Goal: Information Seeking & Learning: Find specific fact

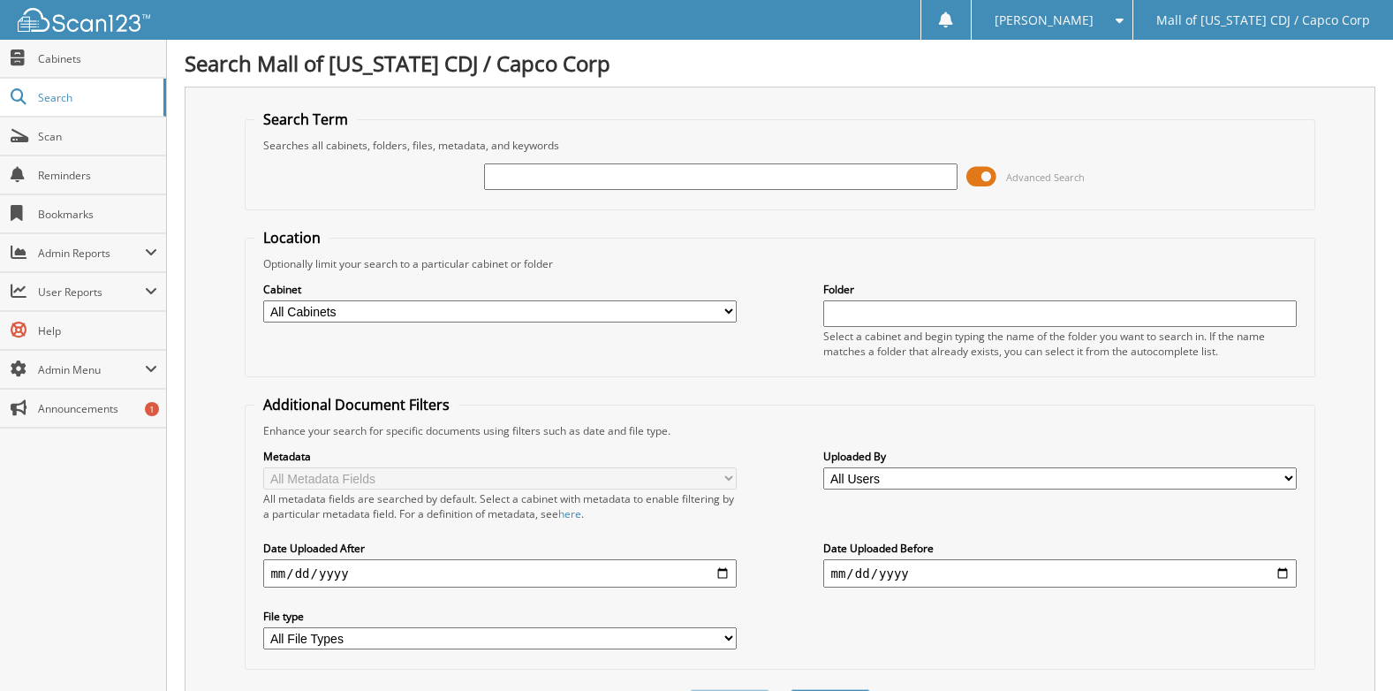
click at [549, 174] on input "text" at bounding box center [720, 176] width 473 height 26
type input "67210"
drag, startPoint x: 570, startPoint y: 173, endPoint x: 388, endPoint y: 176, distance: 182.0
click at [388, 176] on div "67210 Advanced Search" at bounding box center [779, 177] width 1050 height 48
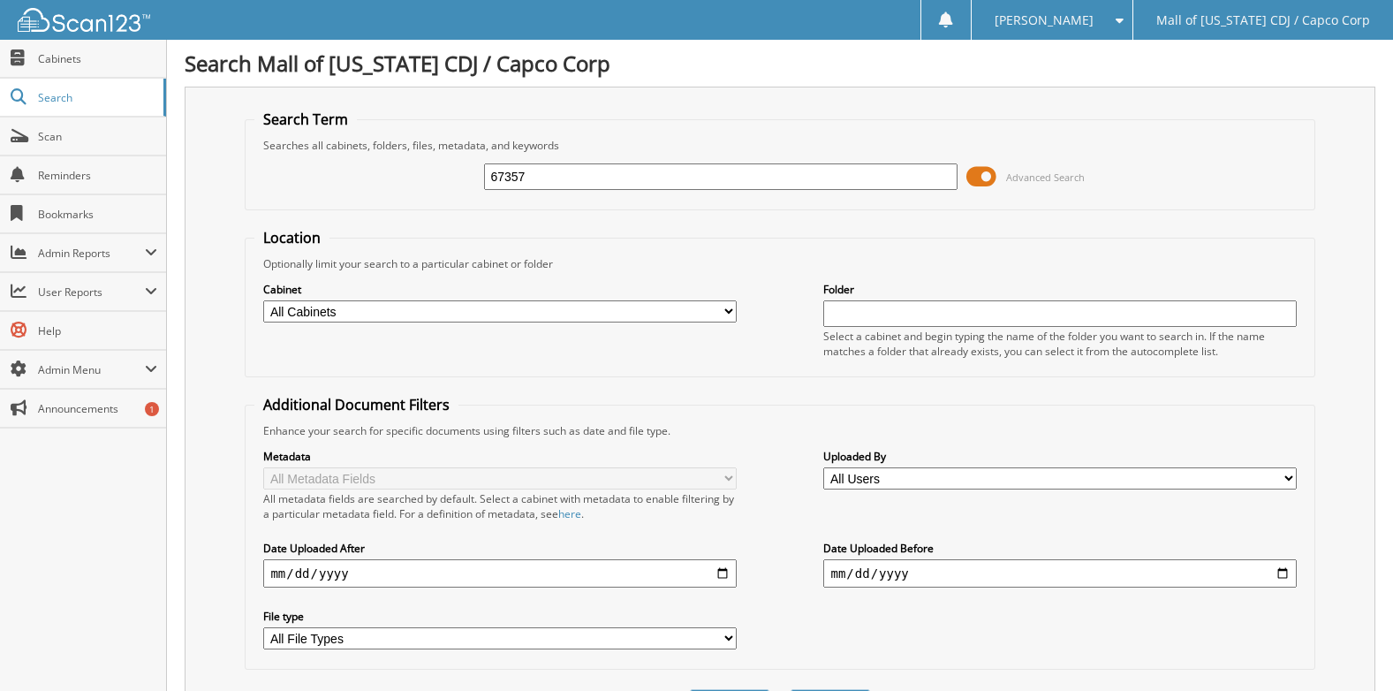
type input "67357"
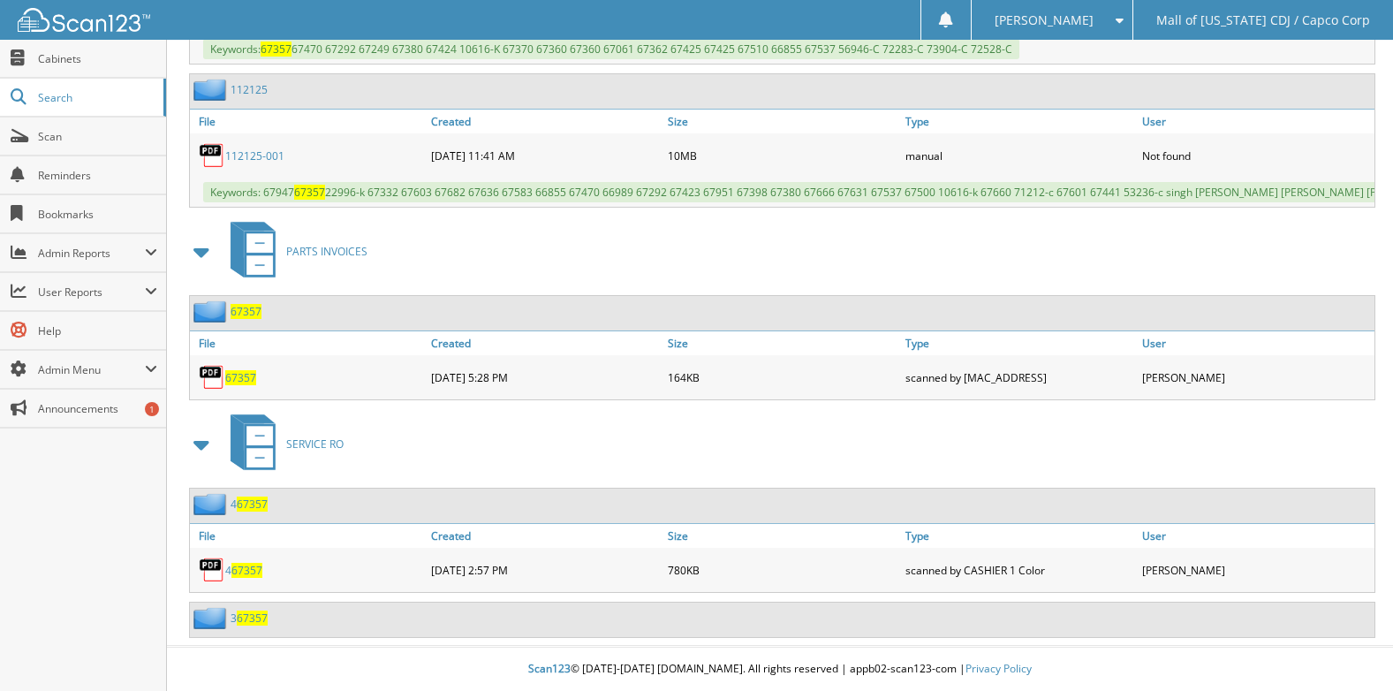
scroll to position [1335, 0]
click at [235, 376] on span "67357" at bounding box center [240, 377] width 31 height 15
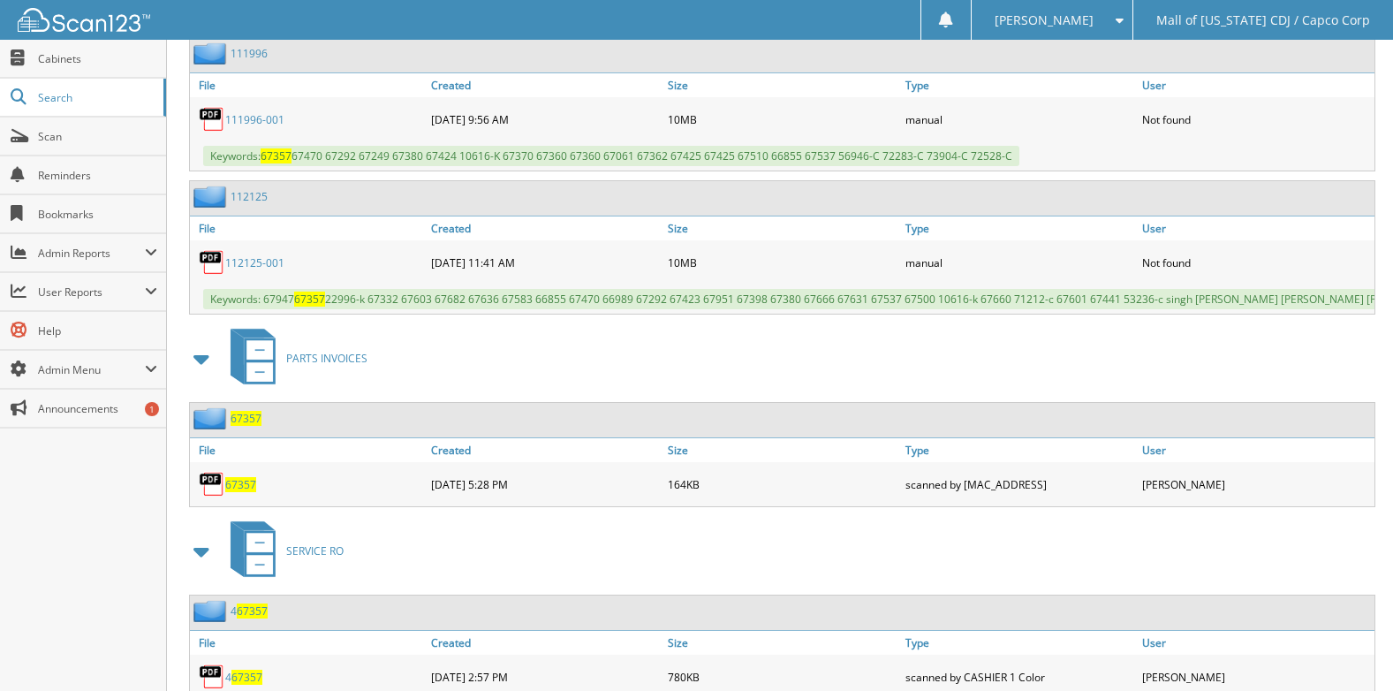
scroll to position [1158, 0]
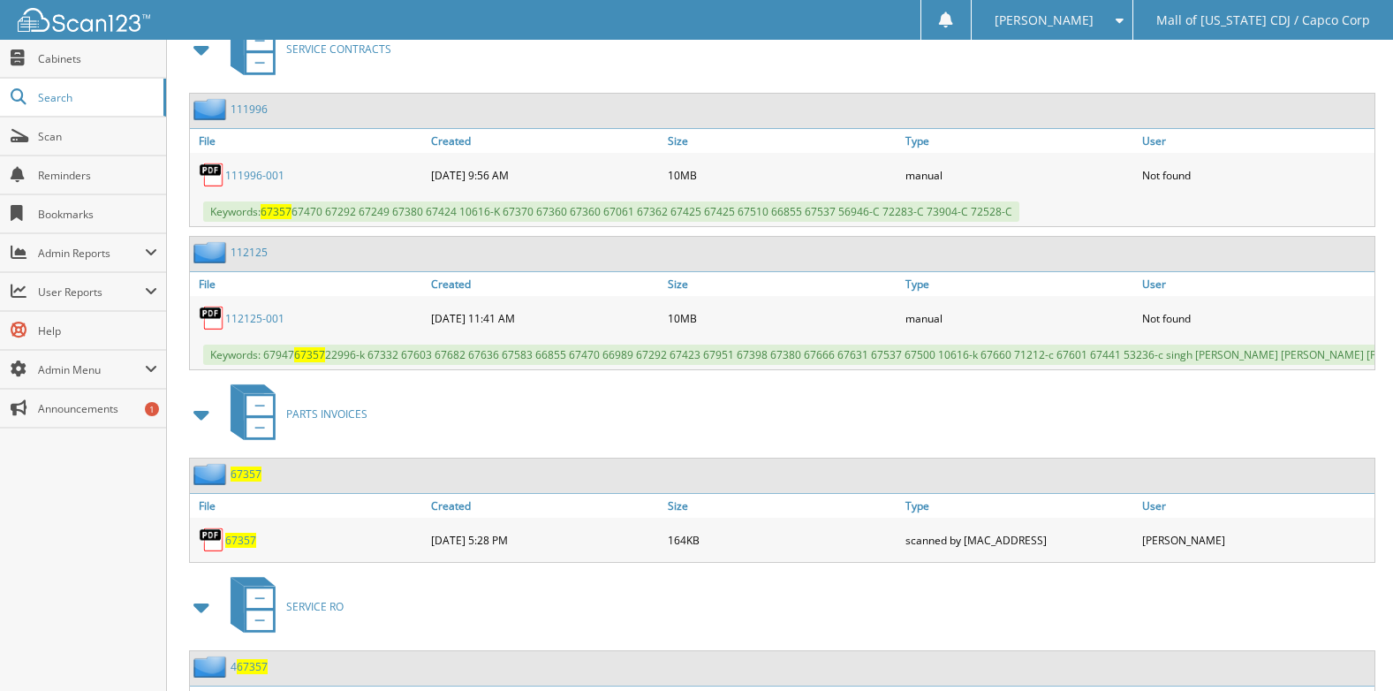
click at [243, 317] on link "112125-001" at bounding box center [254, 318] width 59 height 15
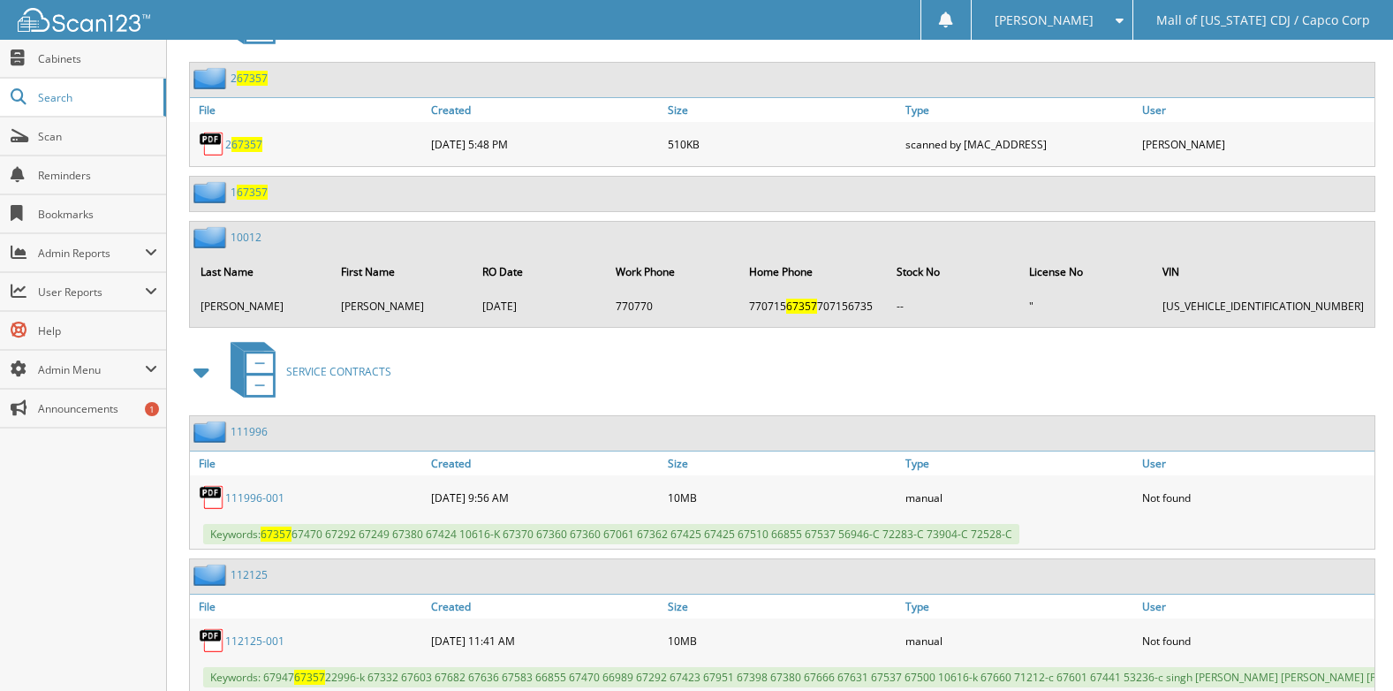
scroll to position [805, 0]
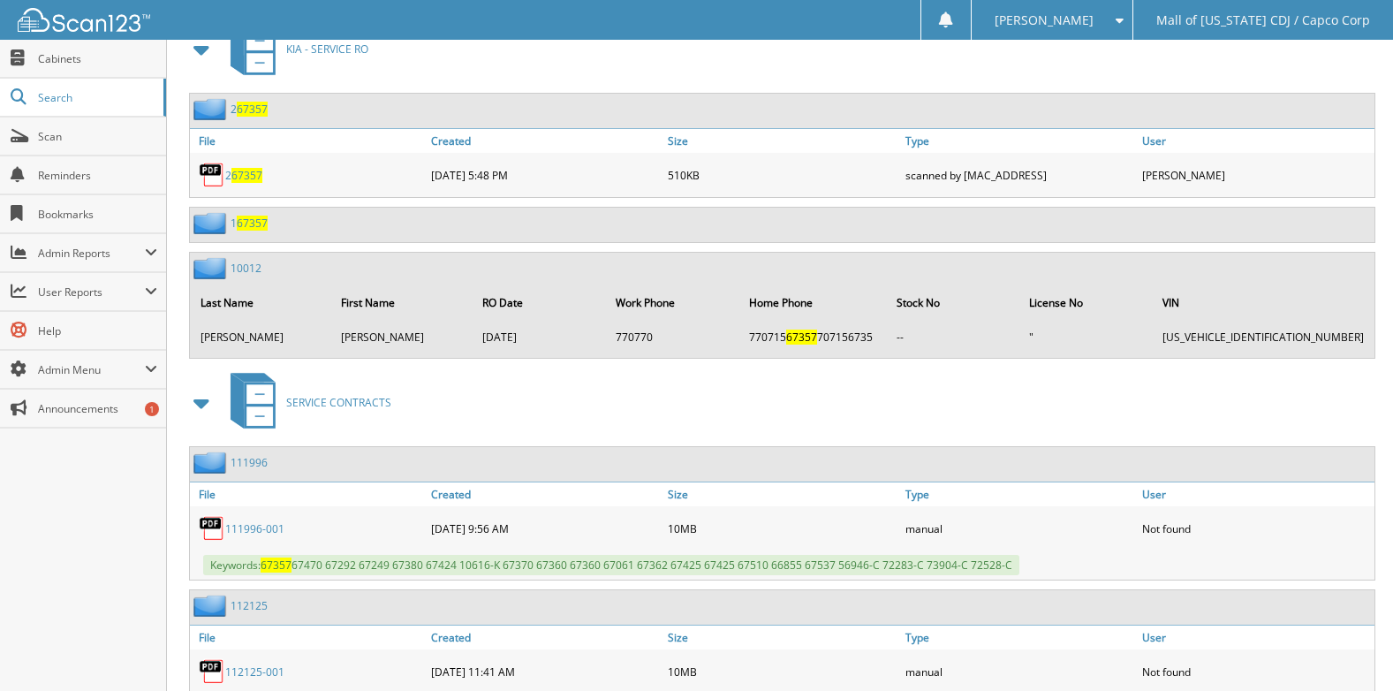
click at [246, 221] on span "67357" at bounding box center [252, 223] width 31 height 15
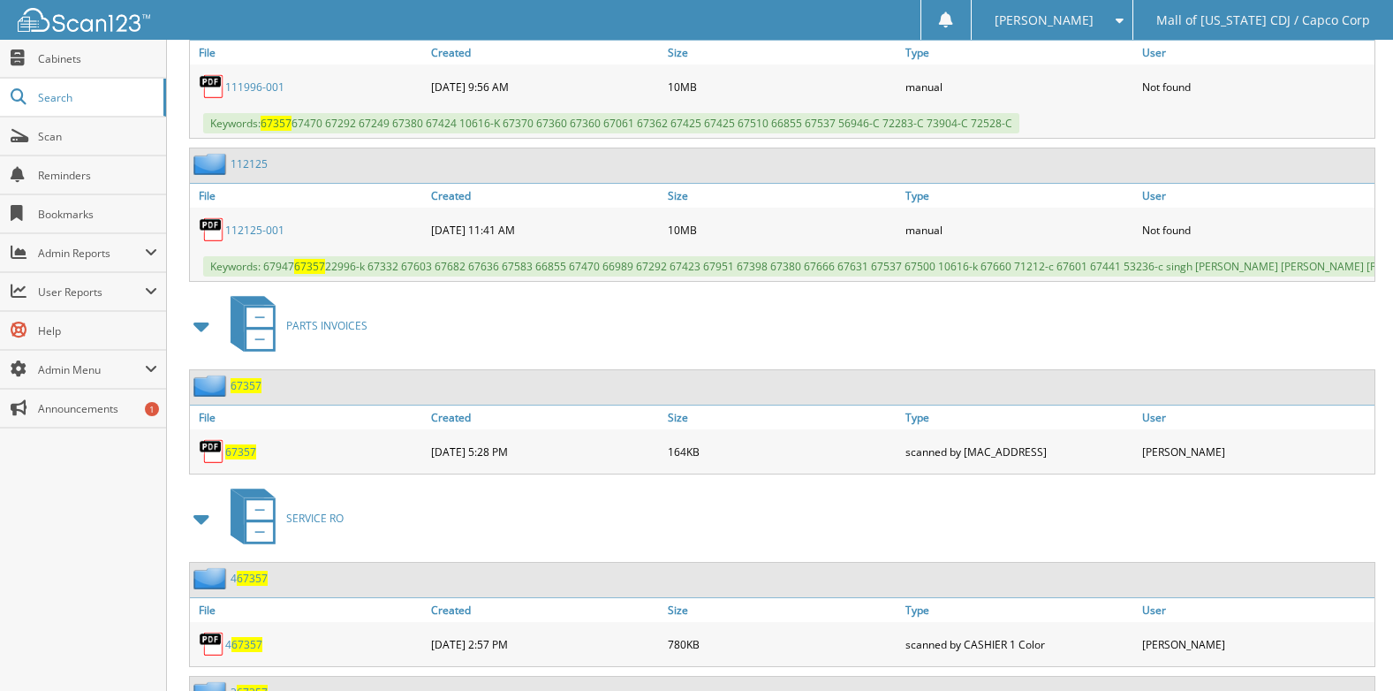
scroll to position [1335, 0]
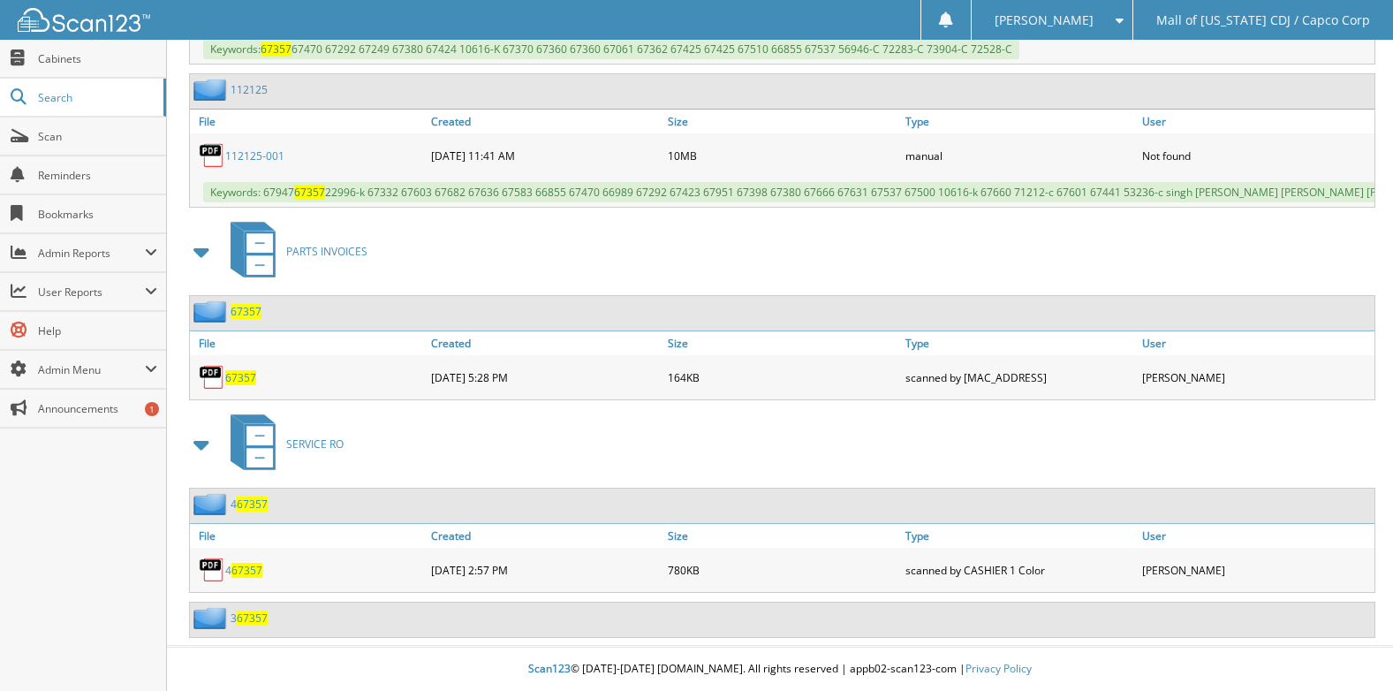
click at [247, 574] on span "67357" at bounding box center [246, 570] width 31 height 15
click at [258, 623] on span "67357" at bounding box center [252, 617] width 31 height 15
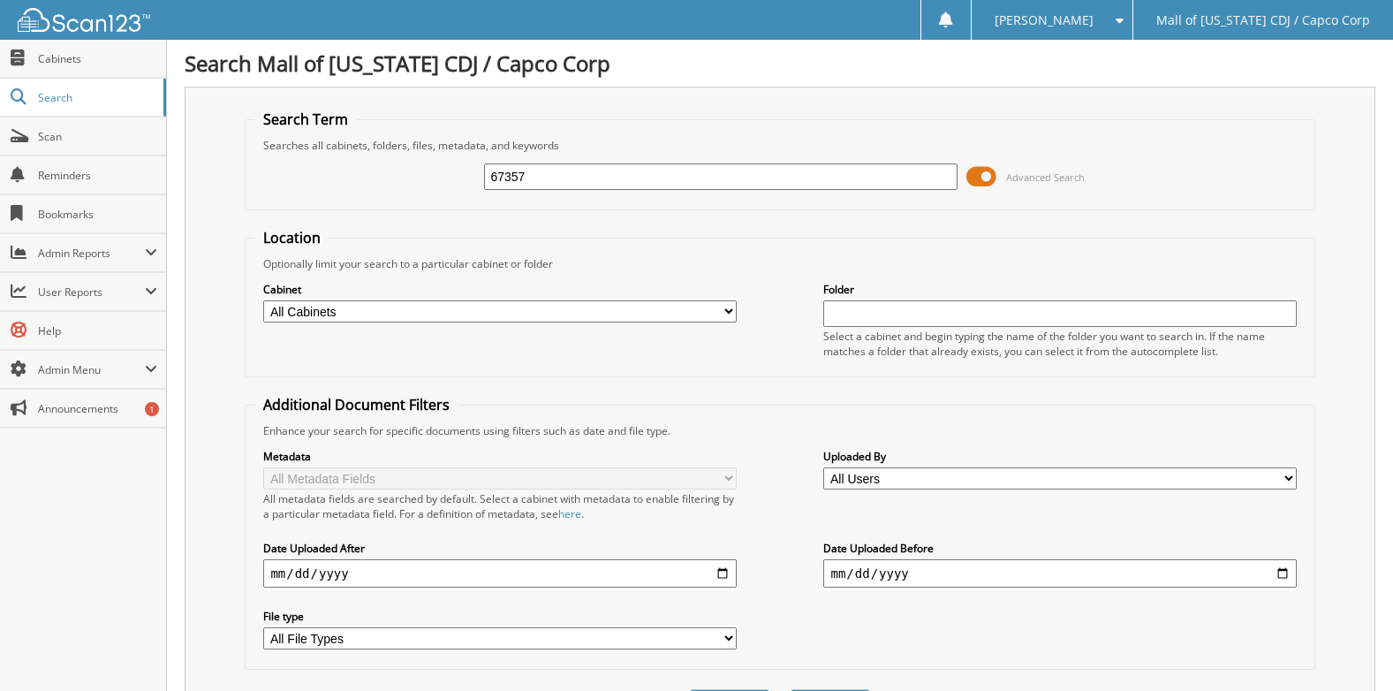
drag, startPoint x: 556, startPoint y: 175, endPoint x: 364, endPoint y: 177, distance: 191.7
click at [364, 177] on div "67357 Advanced Search" at bounding box center [779, 177] width 1050 height 48
type input "67210"
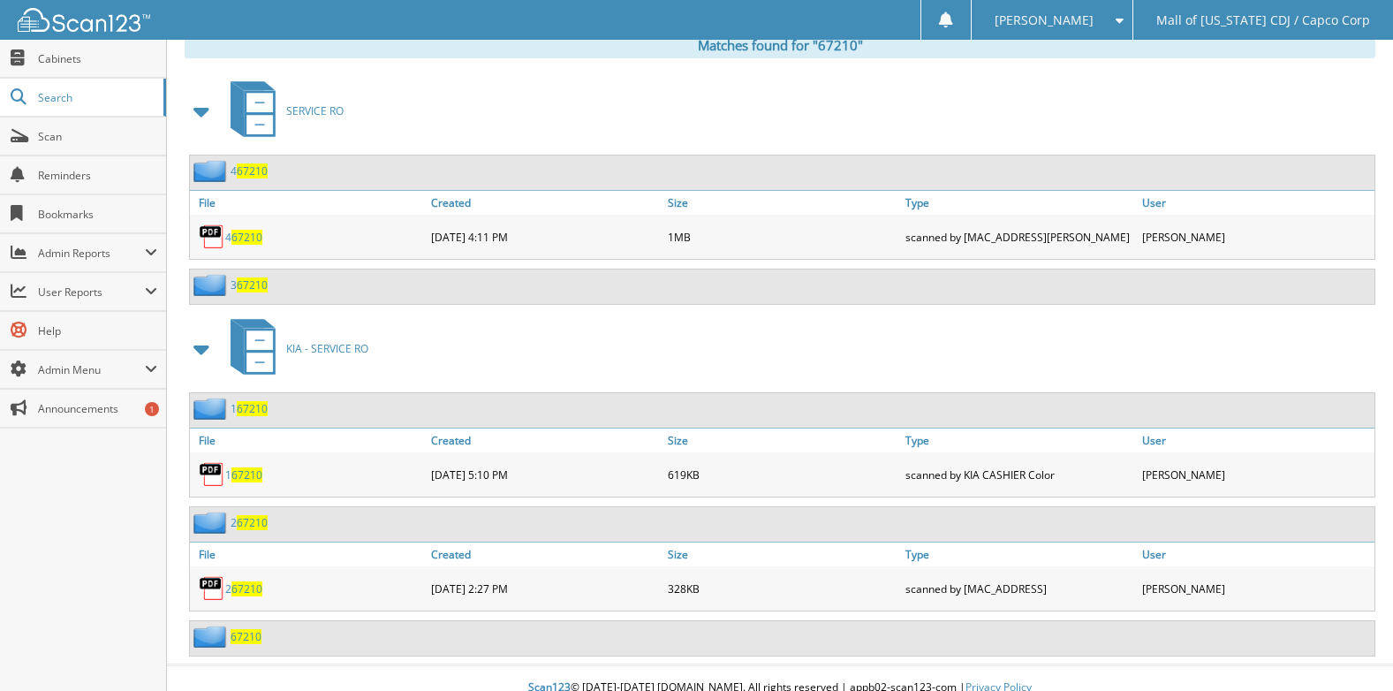
scroll to position [762, 0]
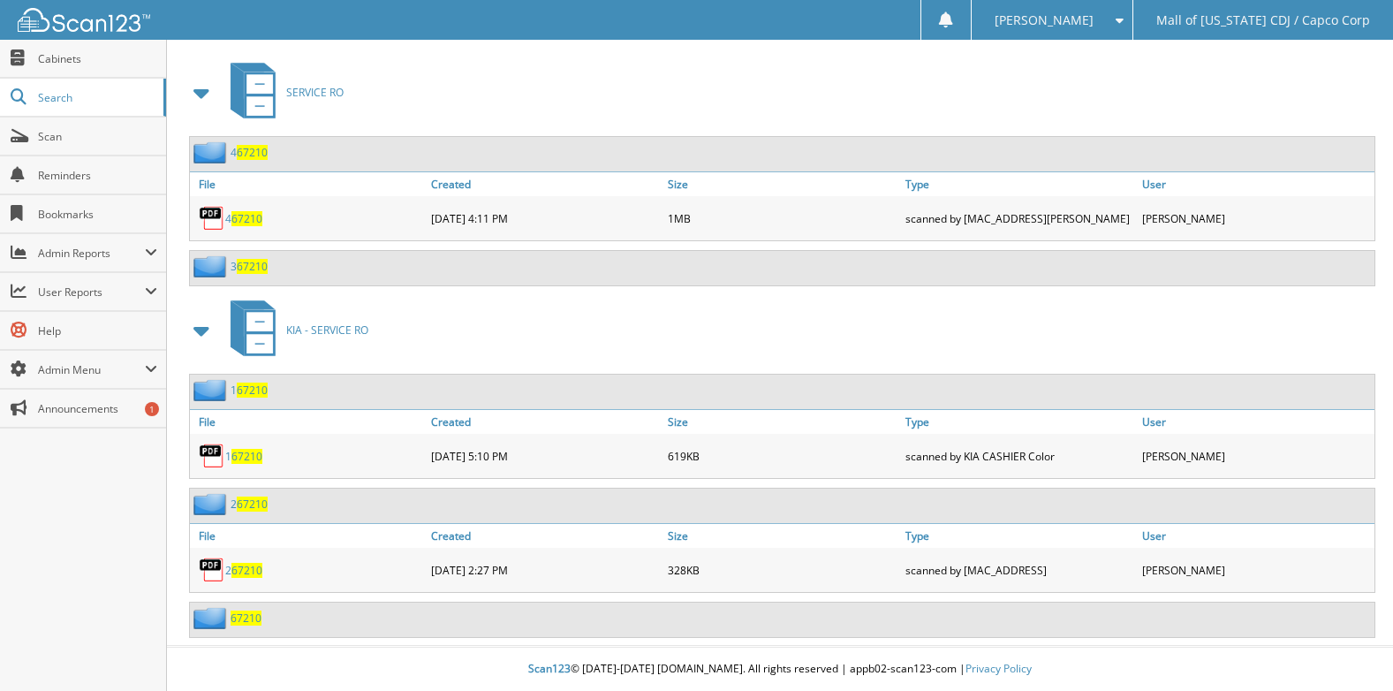
click at [240, 615] on span "67210" at bounding box center [246, 617] width 31 height 15
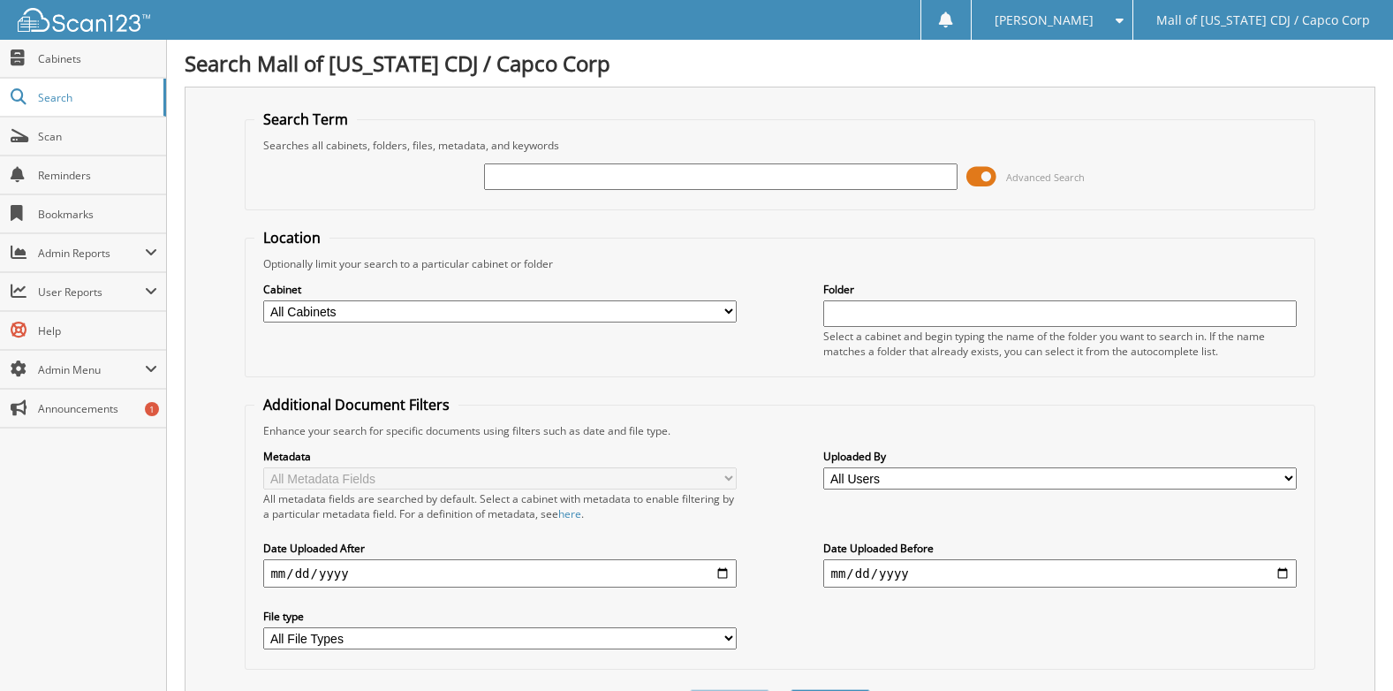
click at [507, 178] on input "text" at bounding box center [720, 176] width 473 height 26
type input "67357"
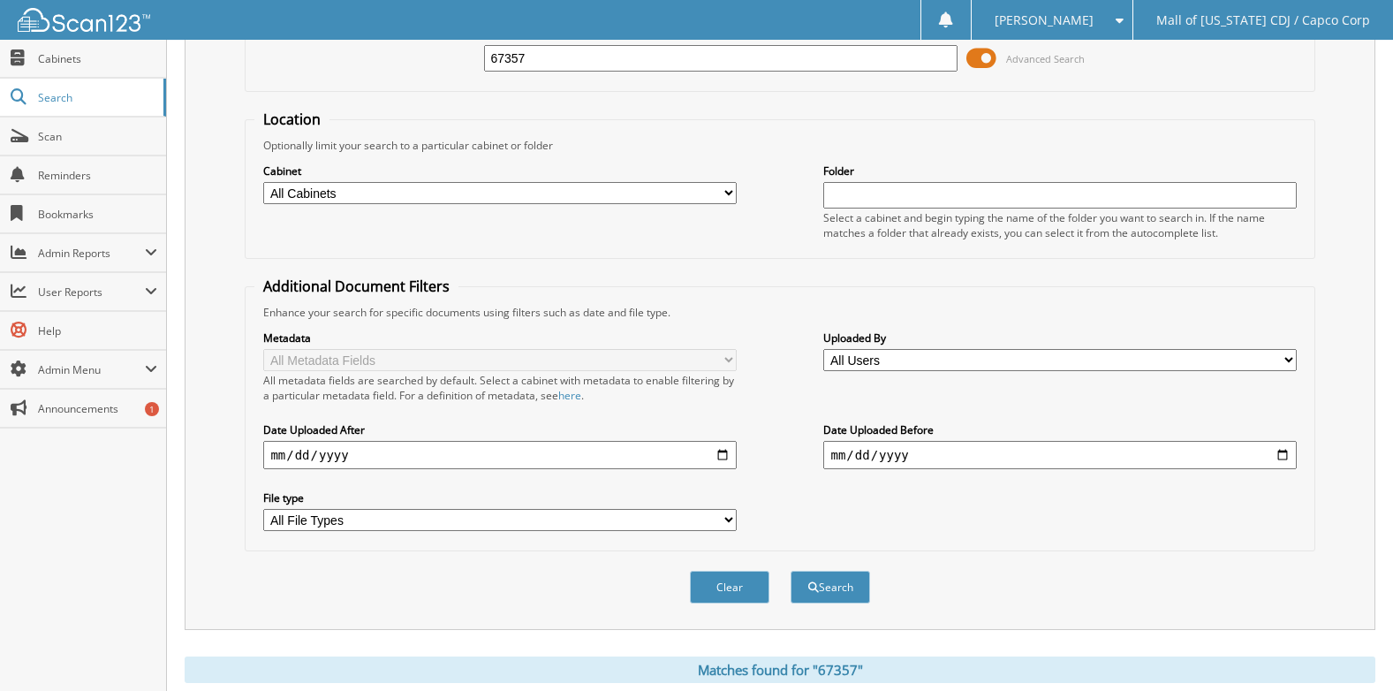
scroll to position [98, 0]
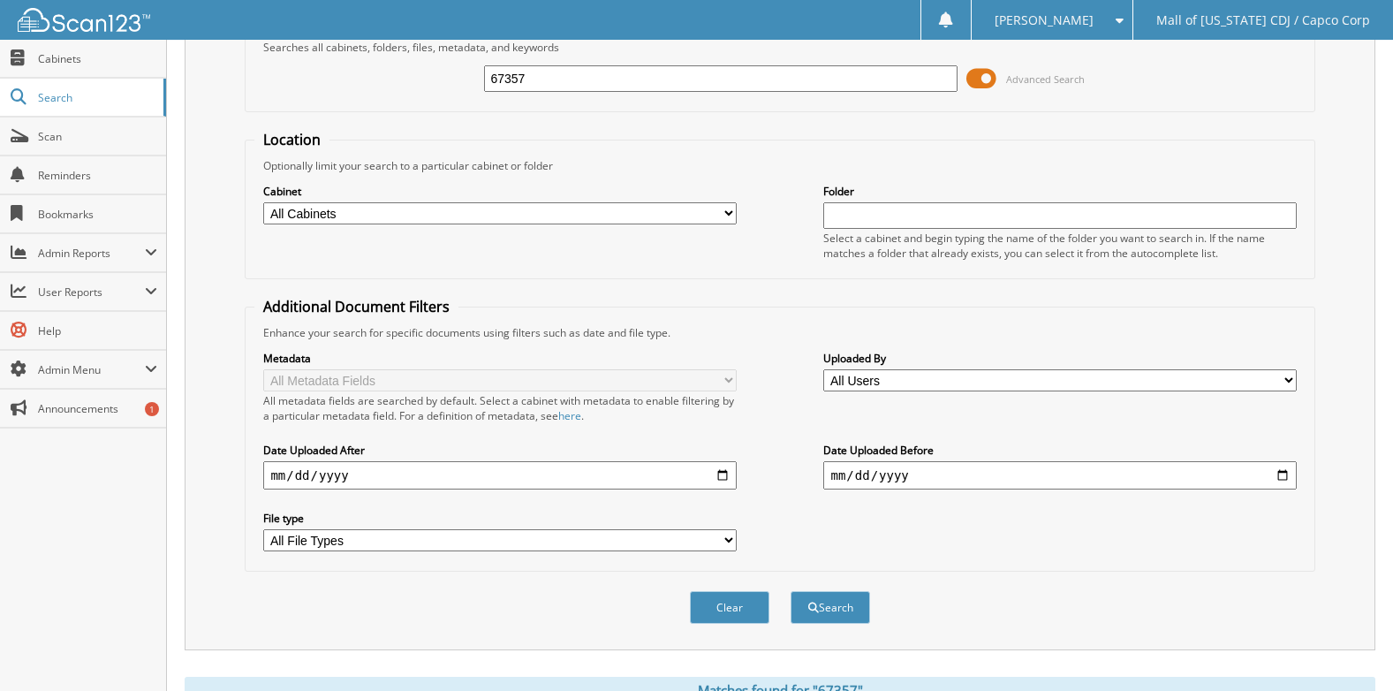
drag, startPoint x: 564, startPoint y: 76, endPoint x: 230, endPoint y: 92, distance: 334.3
click at [230, 92] on div "Search Term Searches all cabinets, folders, files, metadata, and keywords 67357…" at bounding box center [780, 320] width 1191 height 662
type input "69043"
click at [791, 591] on button "Search" at bounding box center [830, 607] width 79 height 33
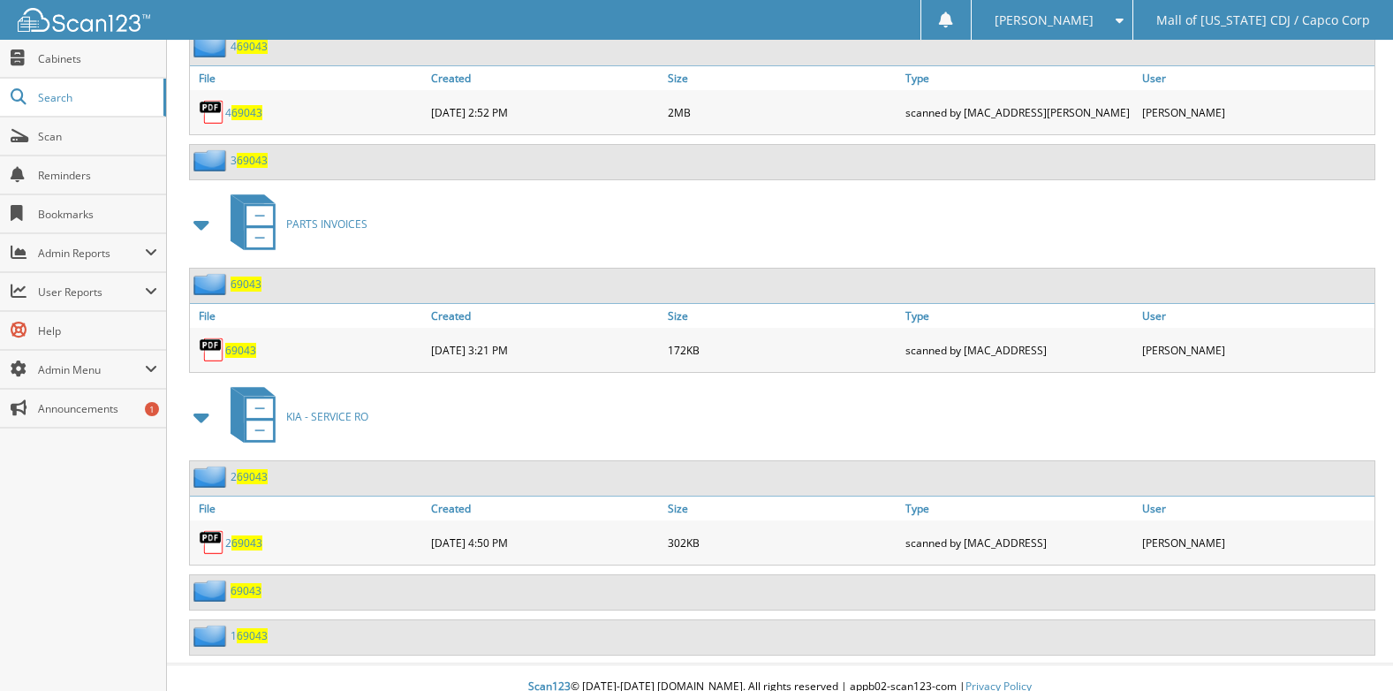
scroll to position [1000, 0]
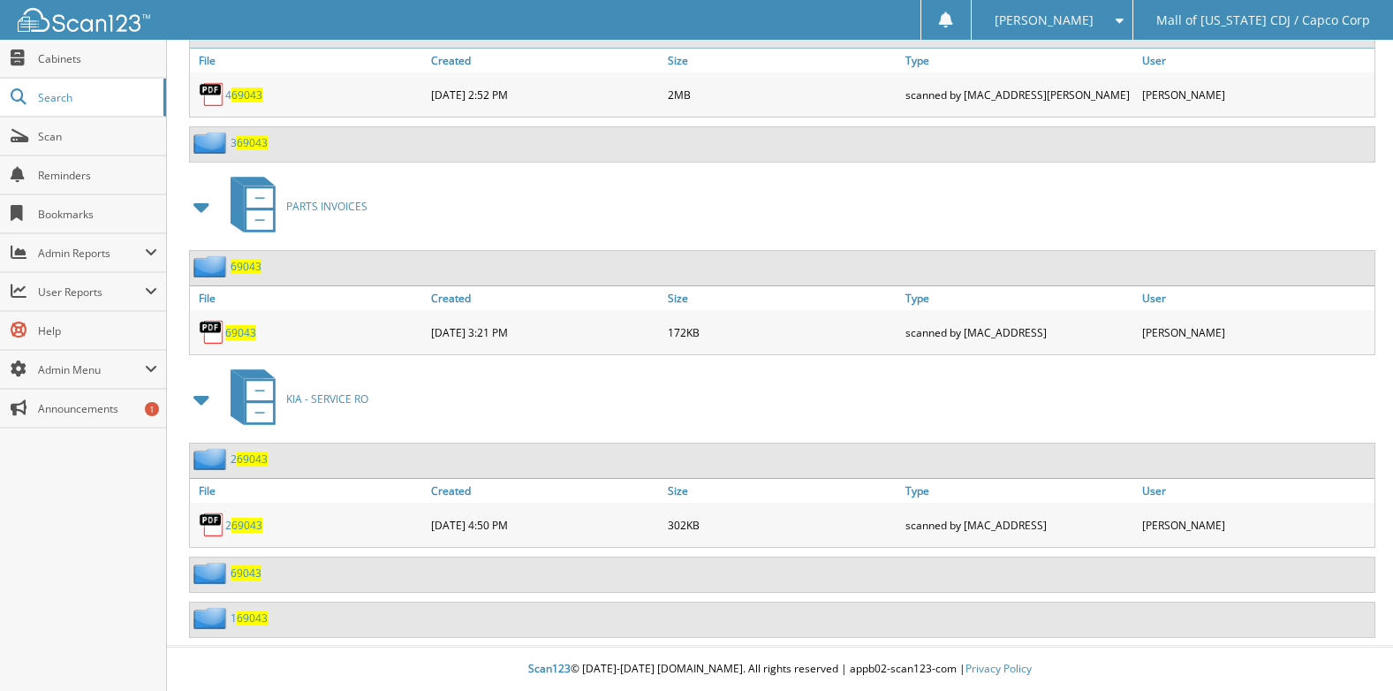
click at [241, 574] on span "69043" at bounding box center [246, 572] width 31 height 15
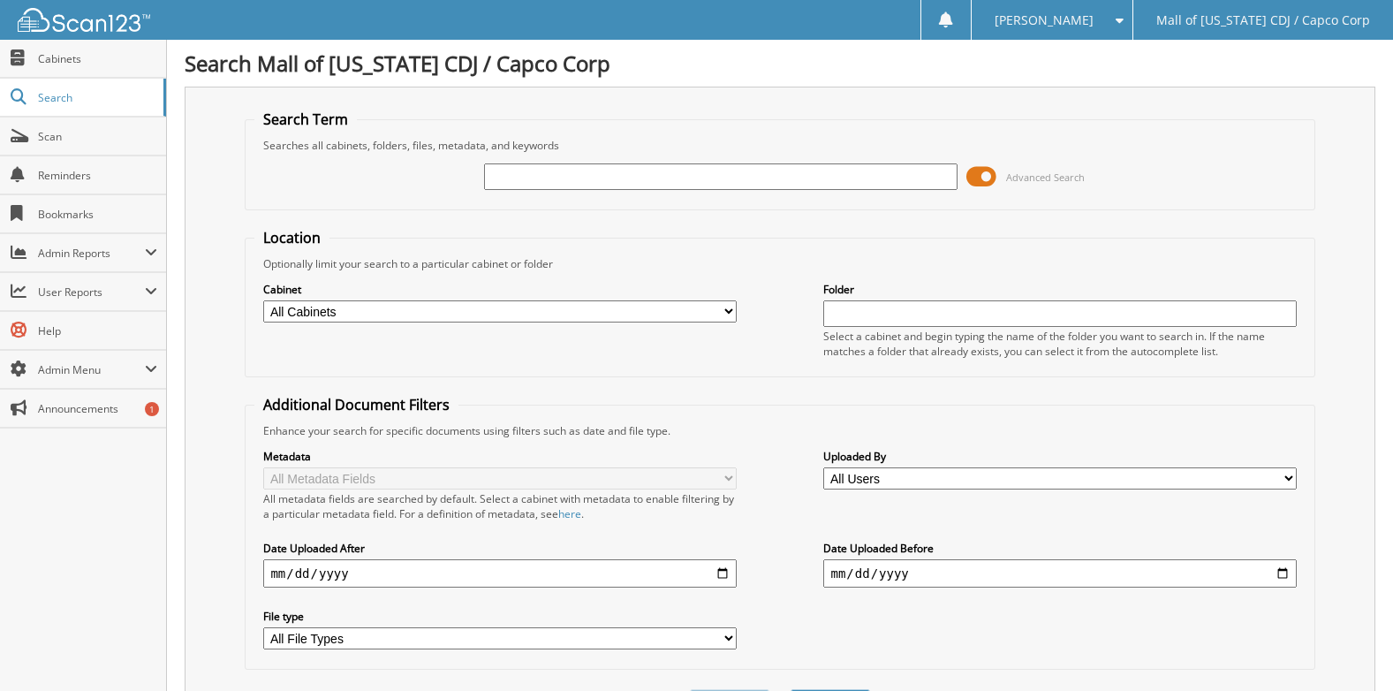
click at [560, 167] on input "text" at bounding box center [720, 176] width 473 height 26
type input "70185"
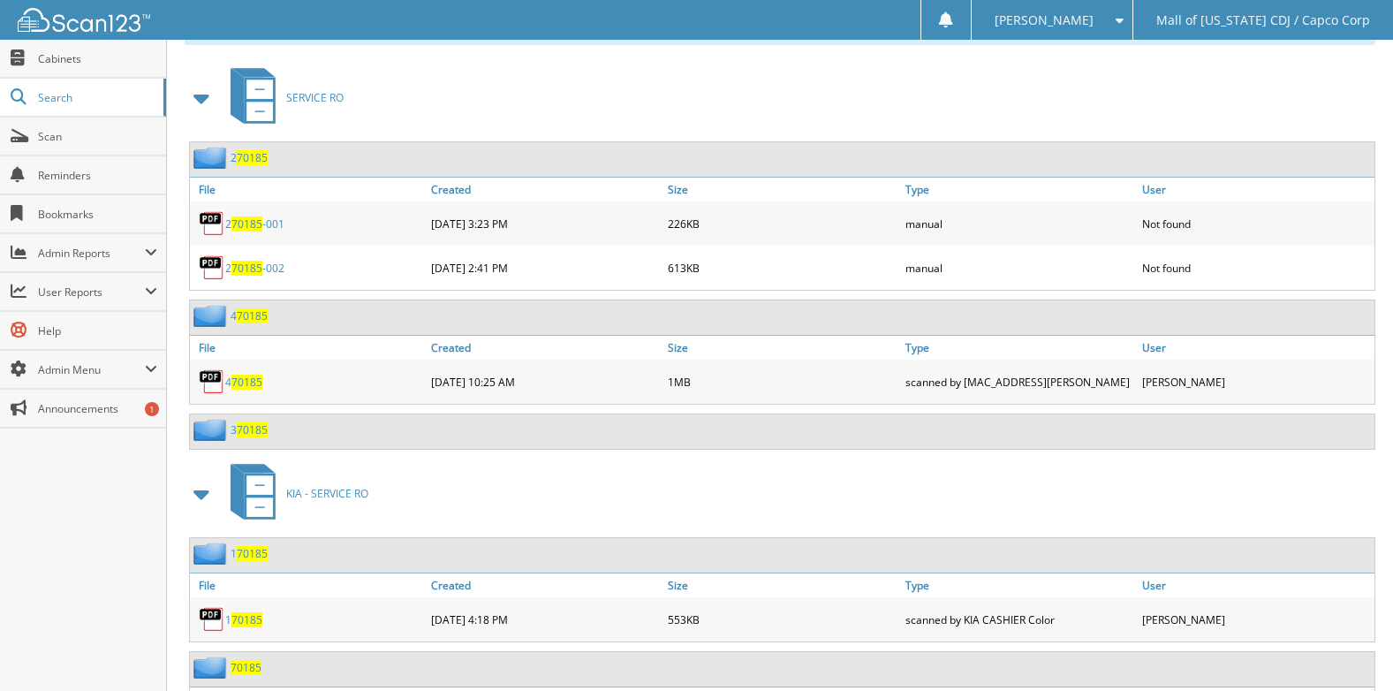
scroll to position [989, 0]
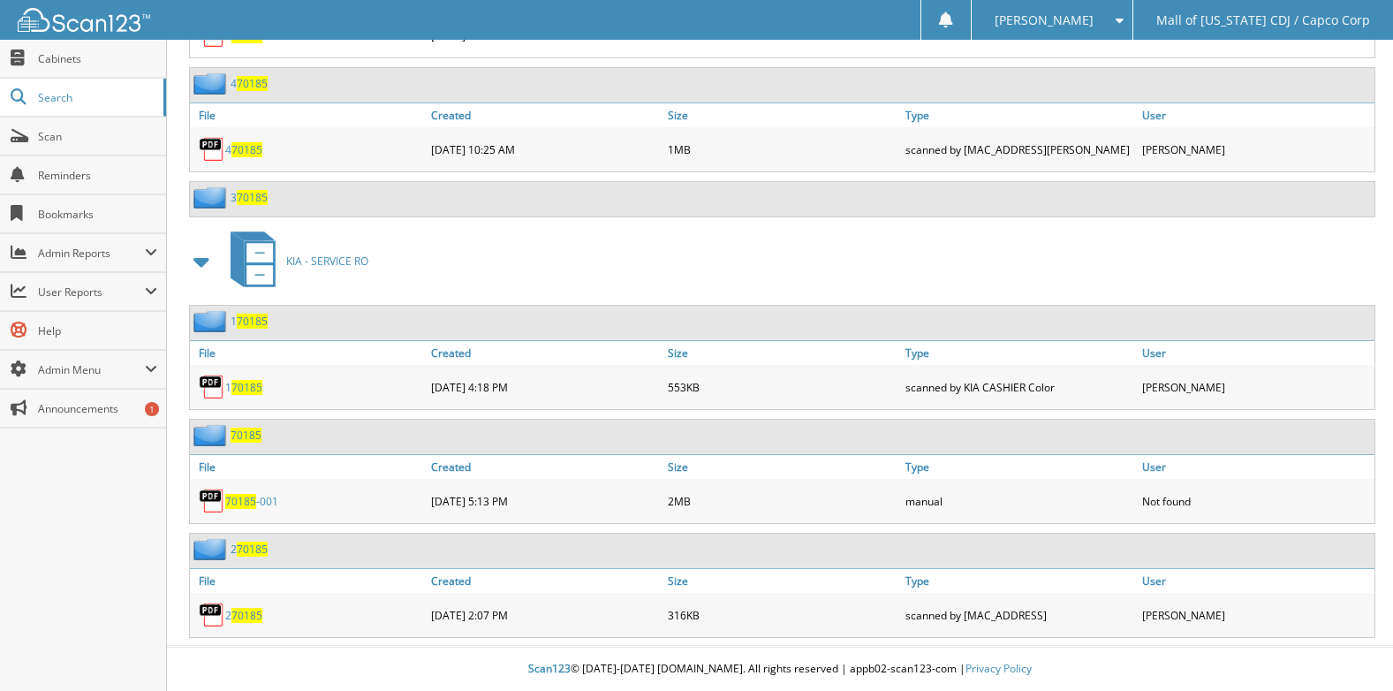
click at [248, 433] on span "70185" at bounding box center [246, 435] width 31 height 15
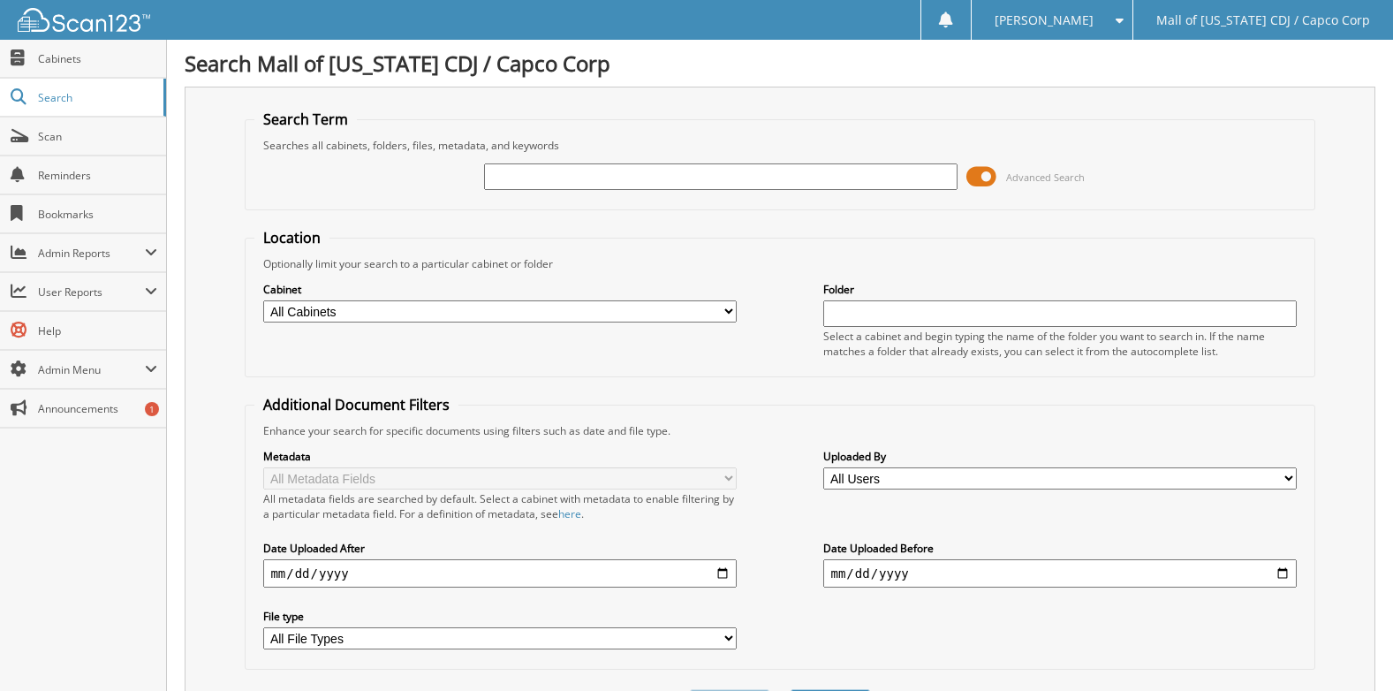
click at [512, 180] on input "text" at bounding box center [720, 176] width 473 height 26
type input "71096"
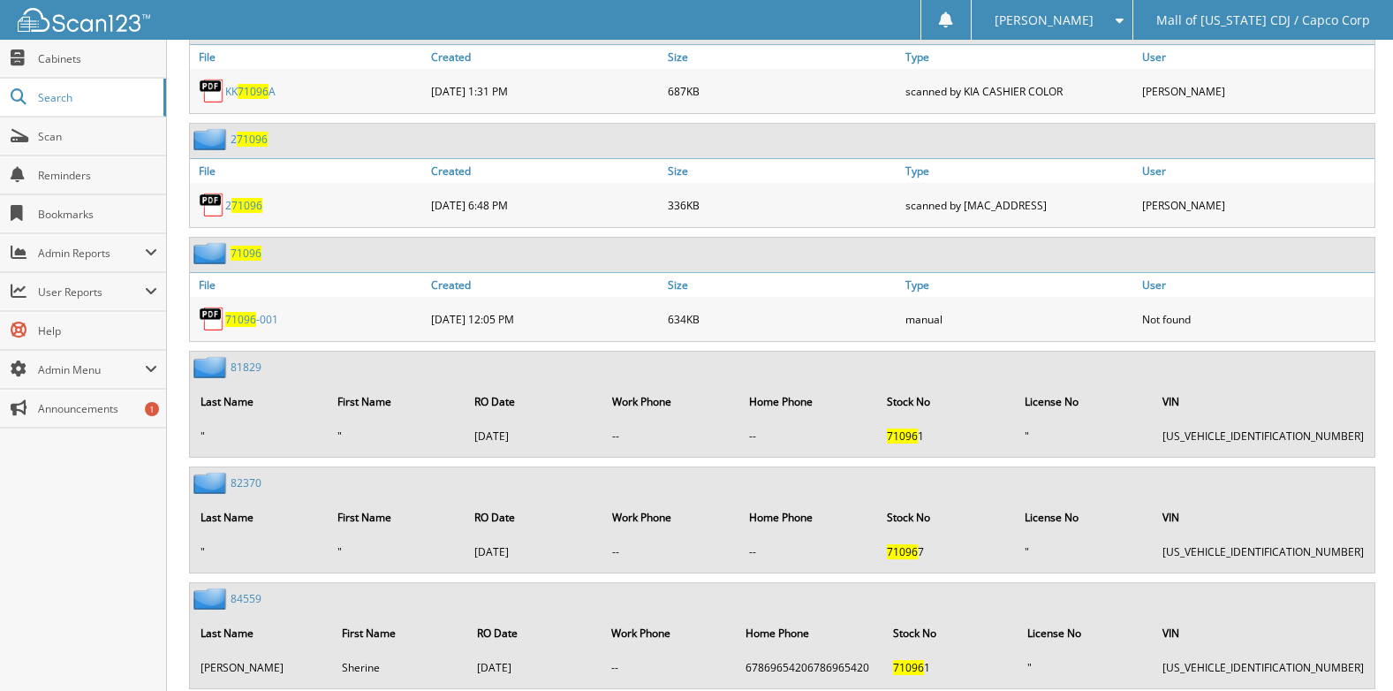
scroll to position [883, 0]
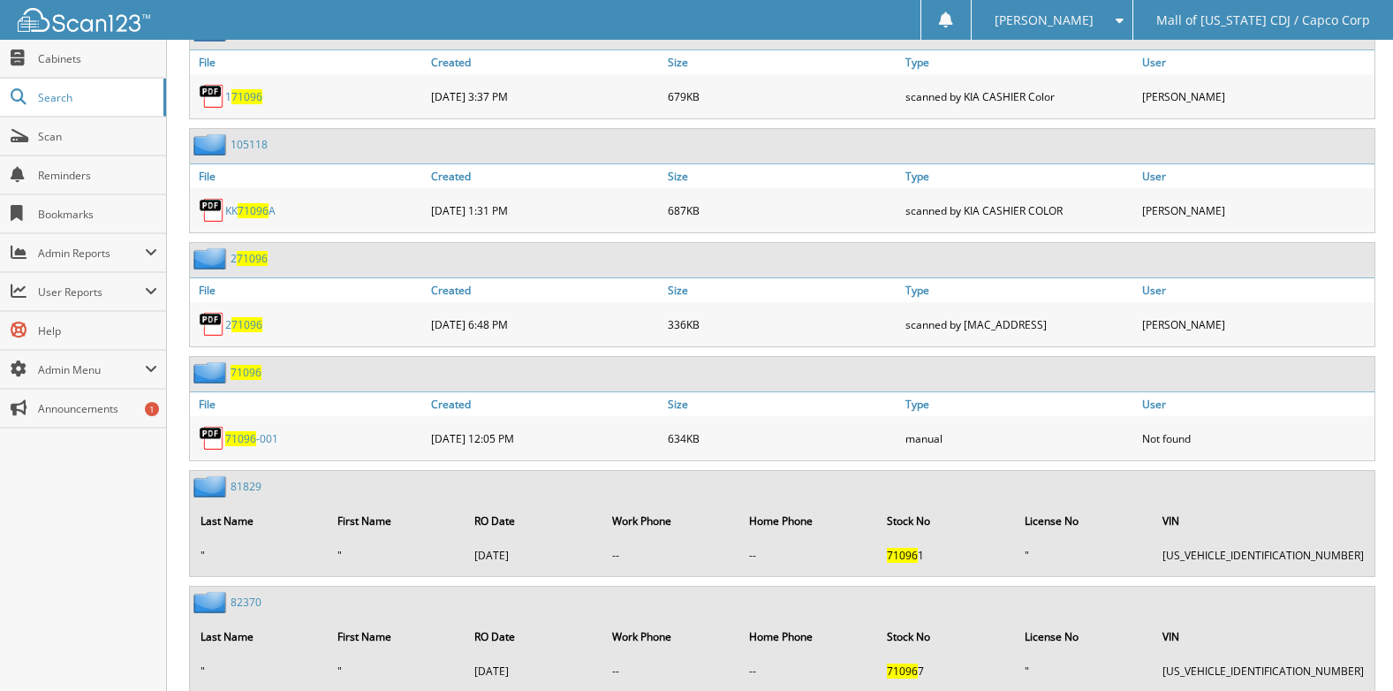
click at [245, 375] on span "71096" at bounding box center [246, 372] width 31 height 15
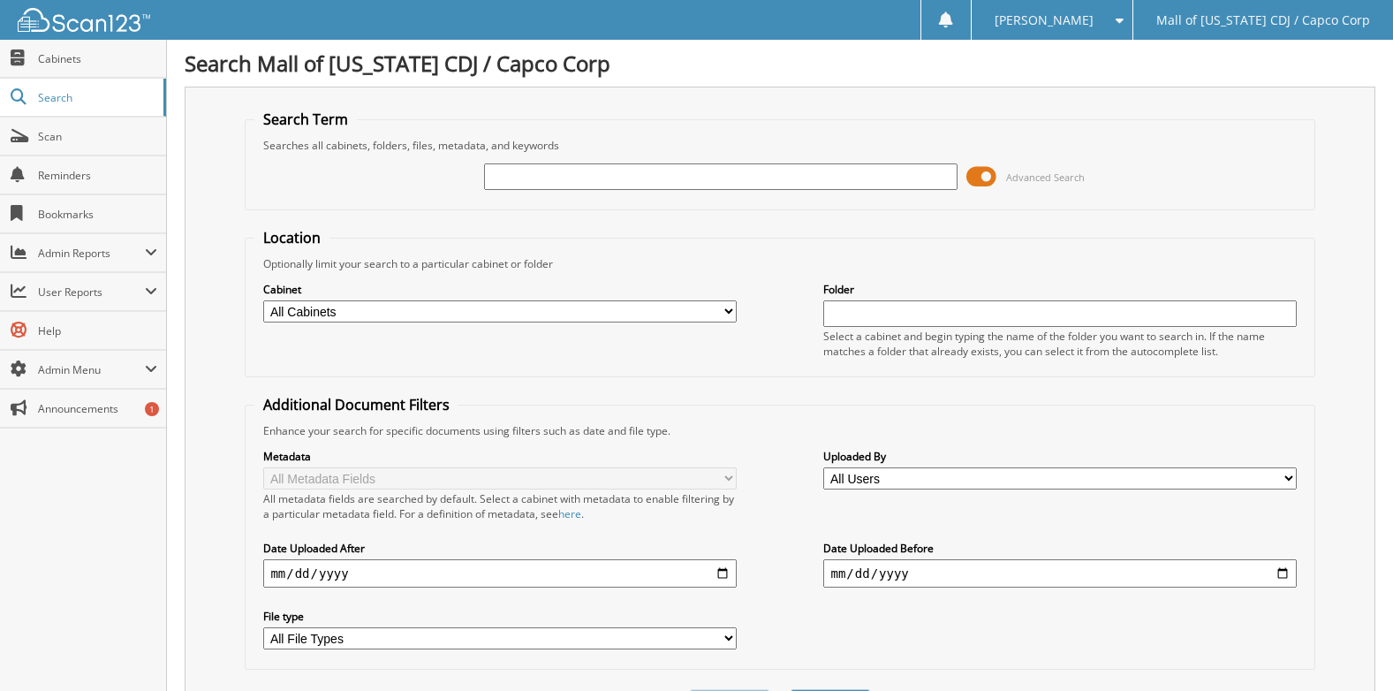
click at [504, 171] on input "text" at bounding box center [720, 176] width 473 height 26
type input "87945"
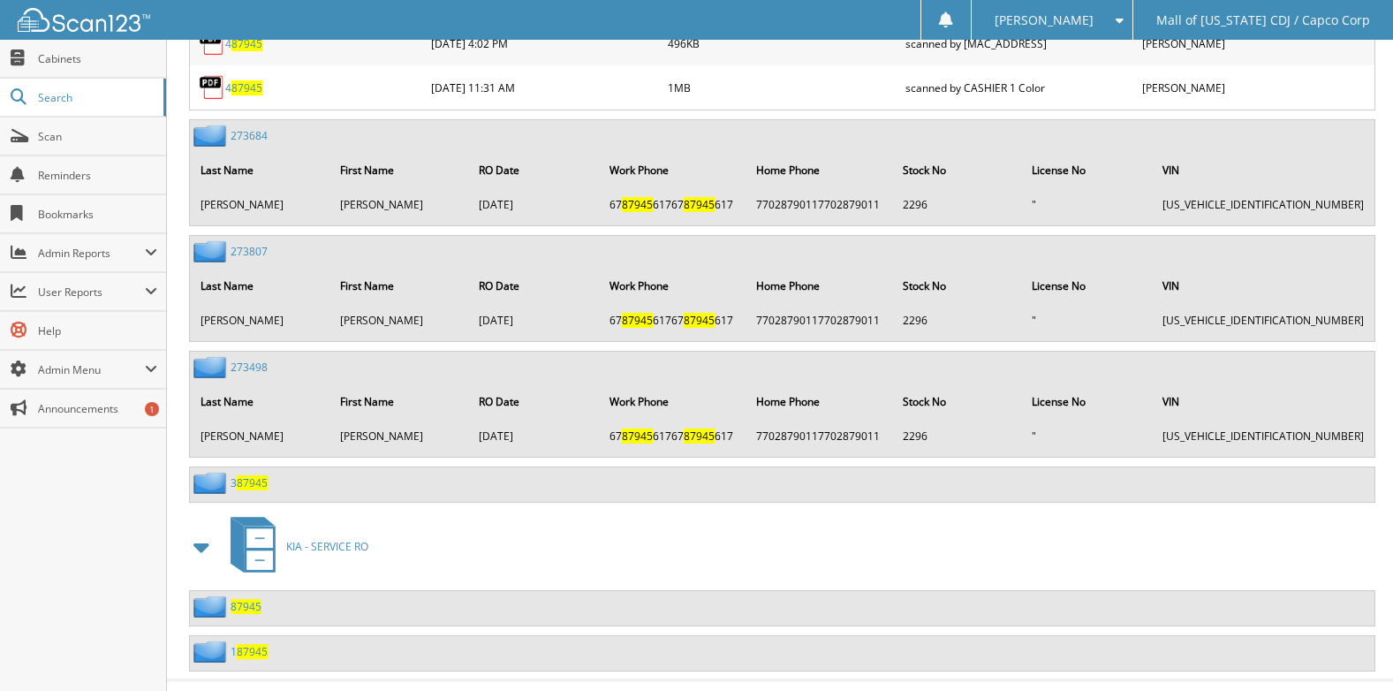
scroll to position [971, 0]
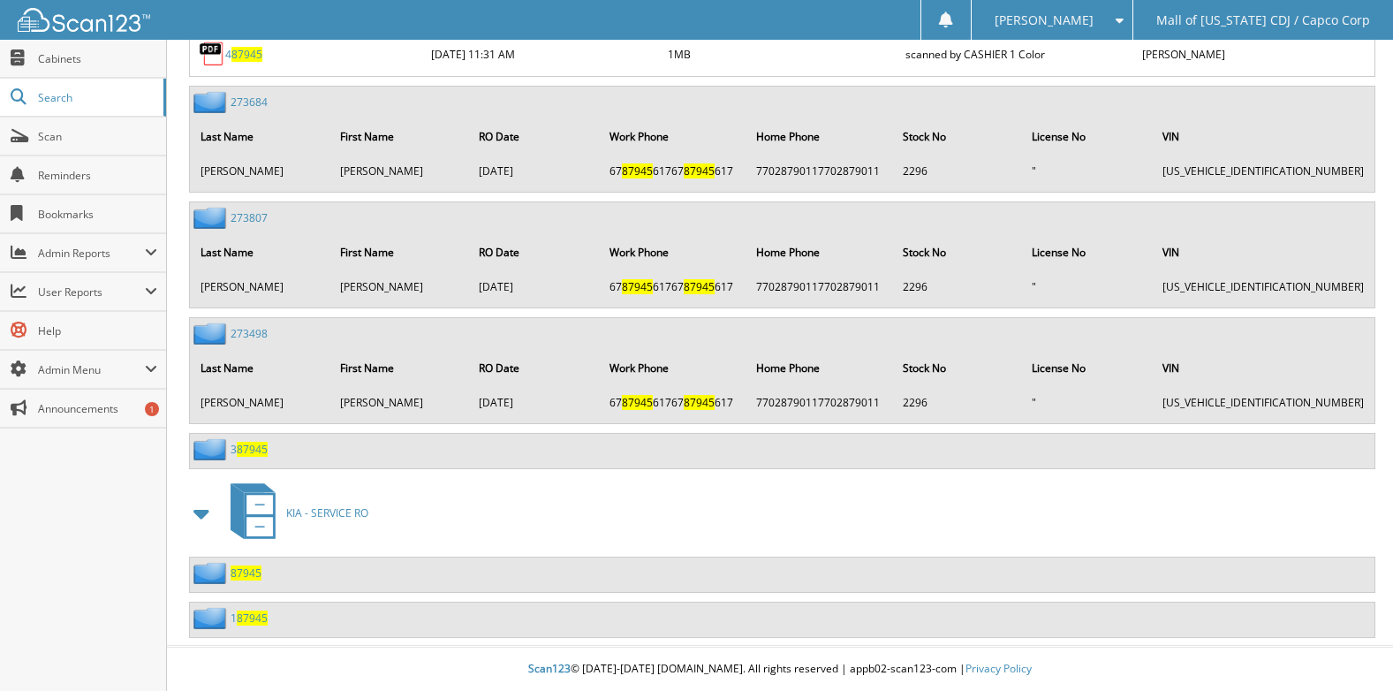
click at [253, 576] on span "87945" at bounding box center [246, 572] width 31 height 15
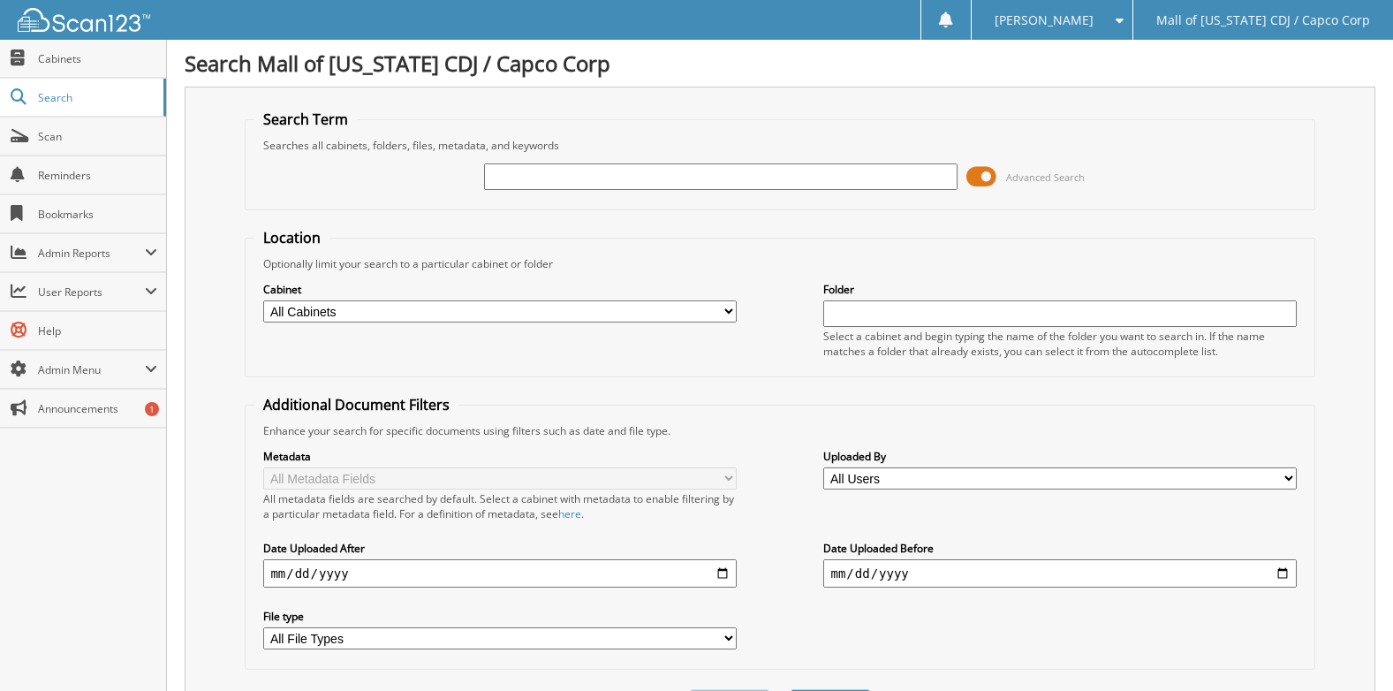
click at [572, 170] on input "text" at bounding box center [720, 176] width 473 height 26
type input "87945"
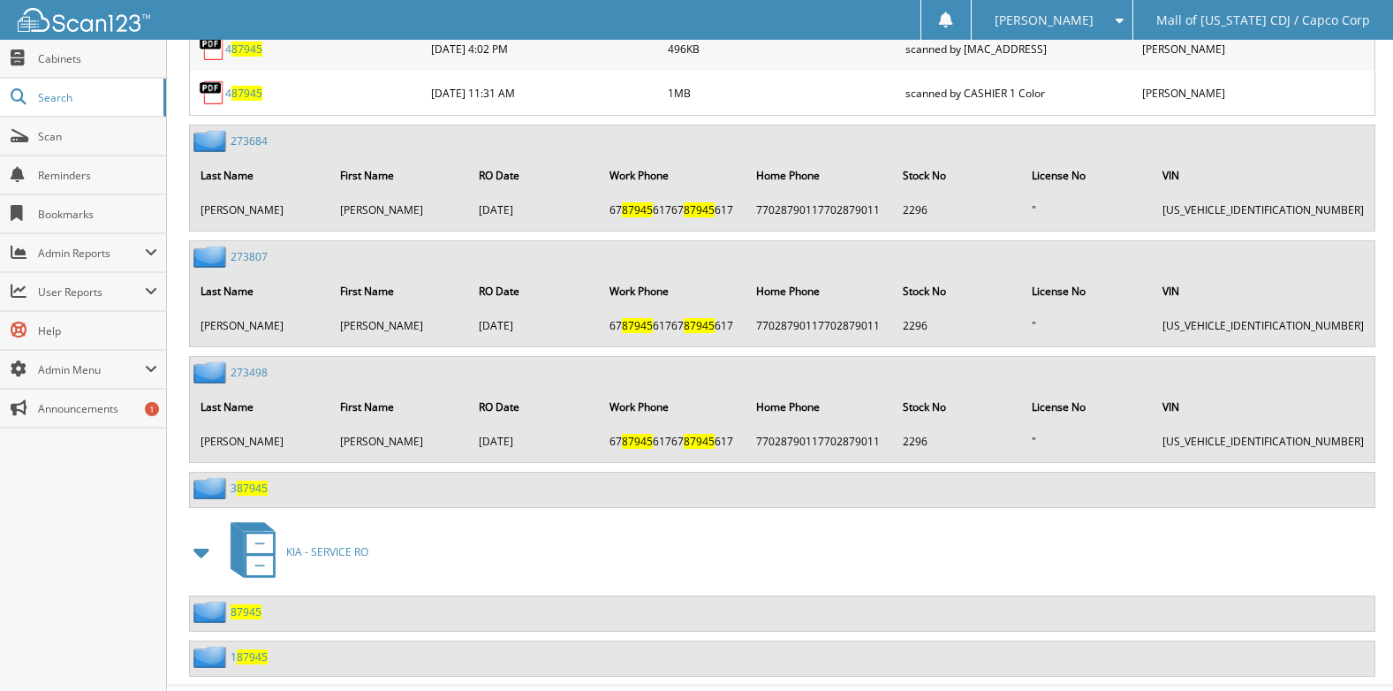
scroll to position [971, 0]
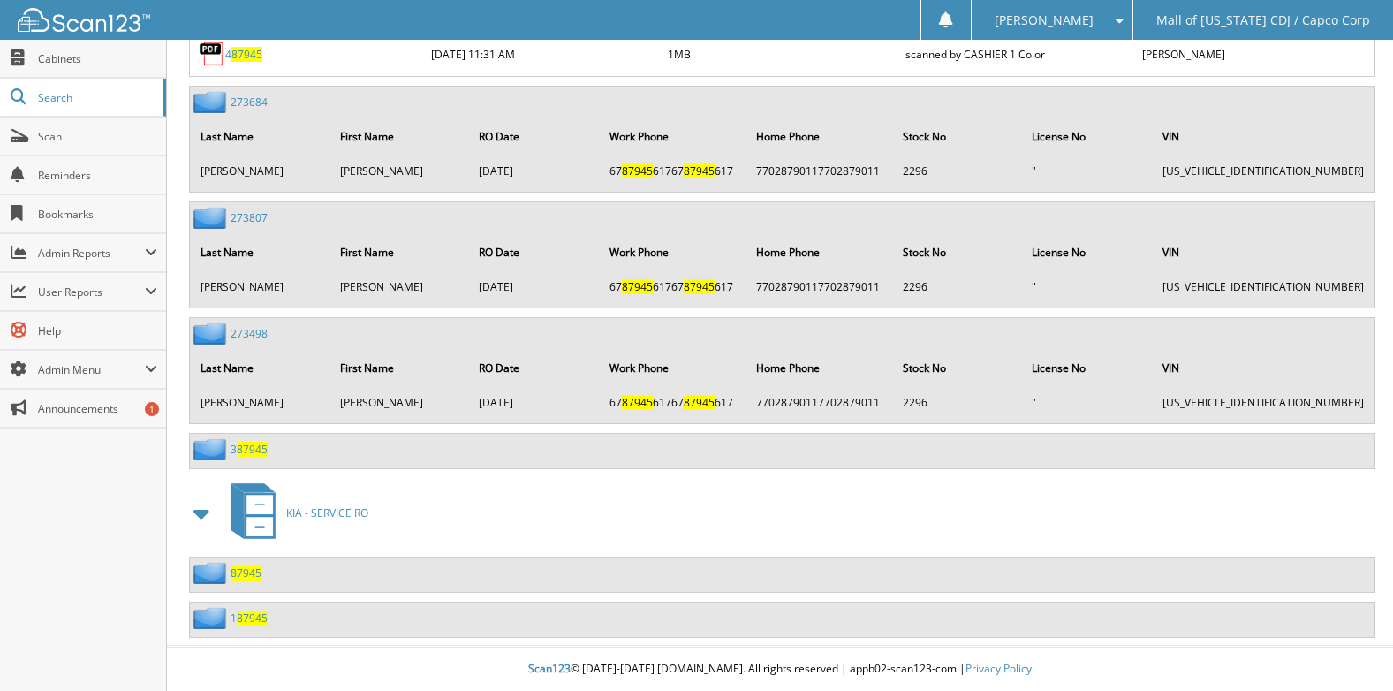
click at [243, 614] on span "87945" at bounding box center [252, 617] width 31 height 15
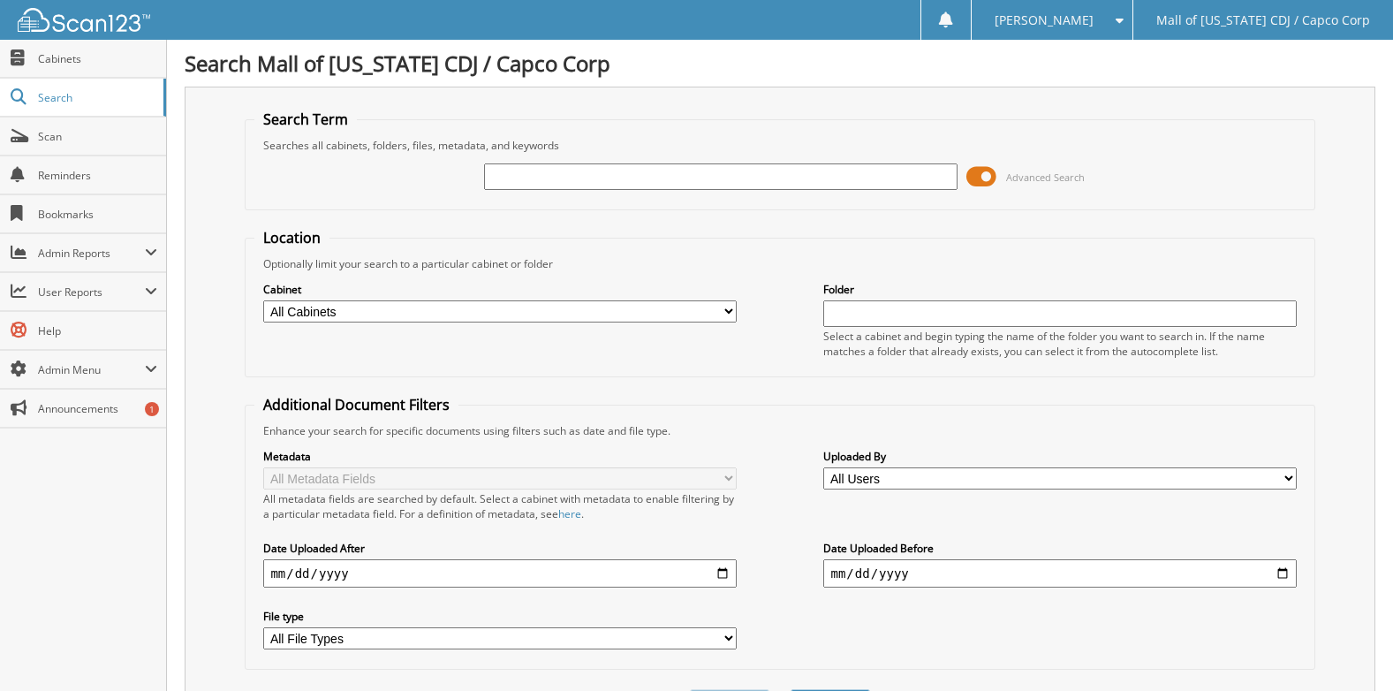
click at [537, 181] on input "text" at bounding box center [720, 176] width 473 height 26
type input "87945"
drag, startPoint x: 547, startPoint y: 177, endPoint x: 361, endPoint y: 174, distance: 185.5
click at [361, 174] on div "87945 Advanced Search" at bounding box center [779, 177] width 1050 height 48
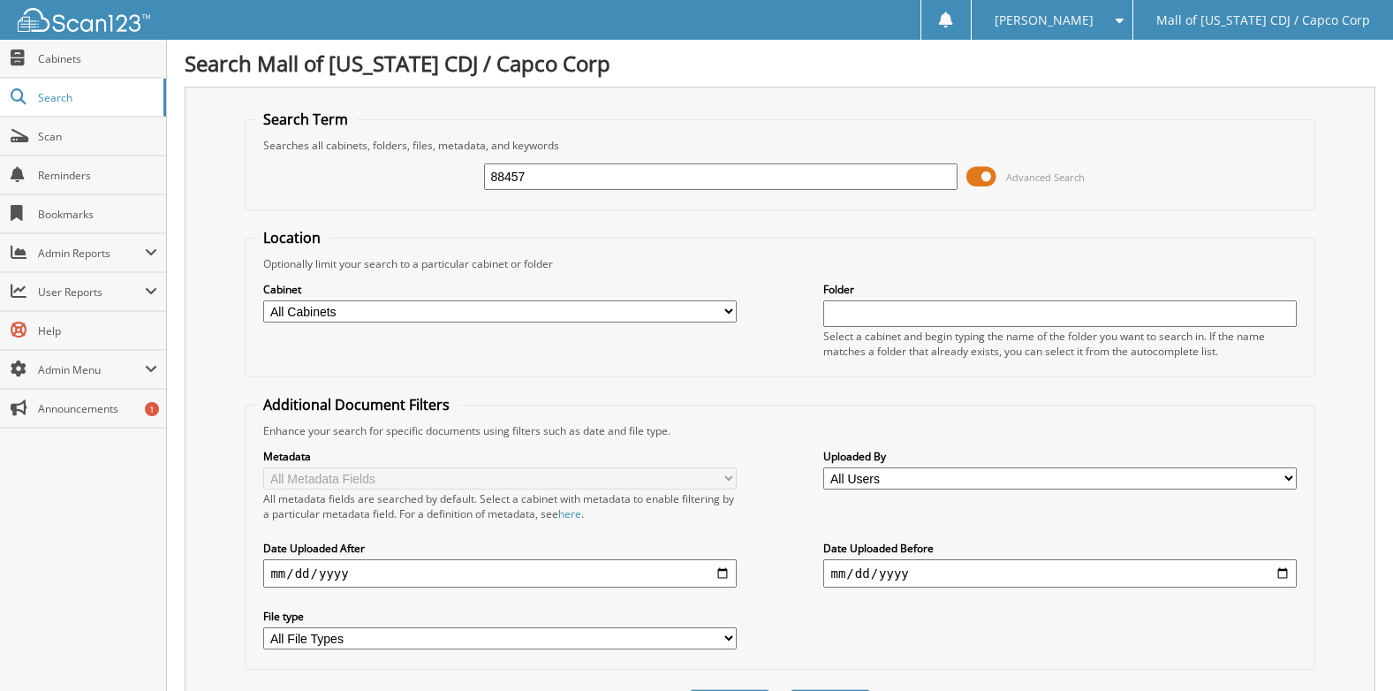
type input "88457"
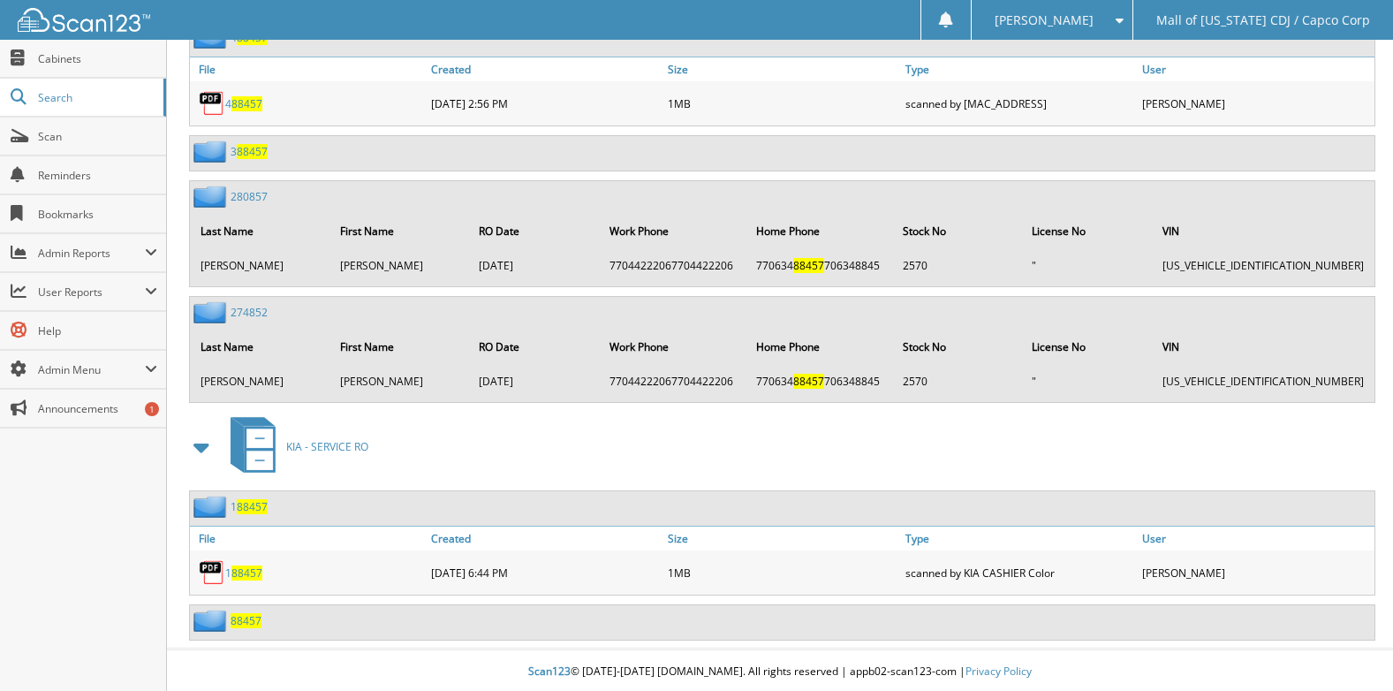
scroll to position [880, 0]
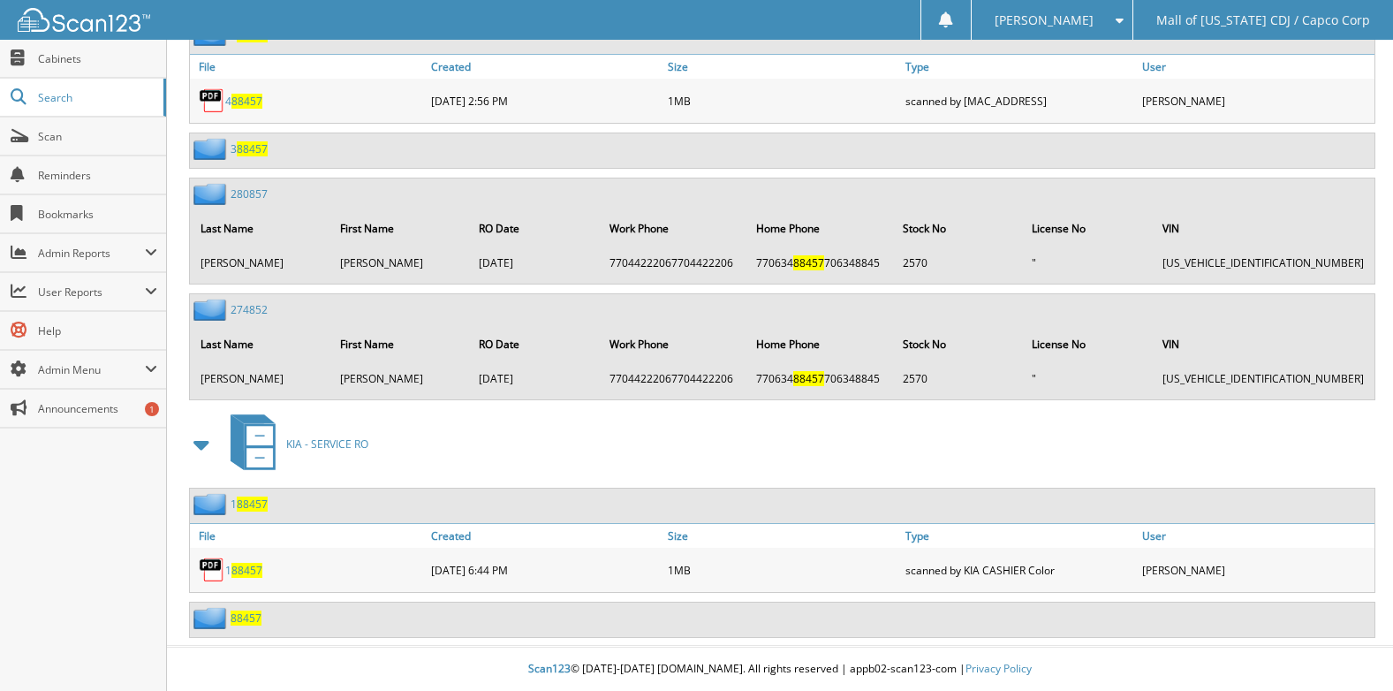
click at [251, 619] on span "88457" at bounding box center [246, 617] width 31 height 15
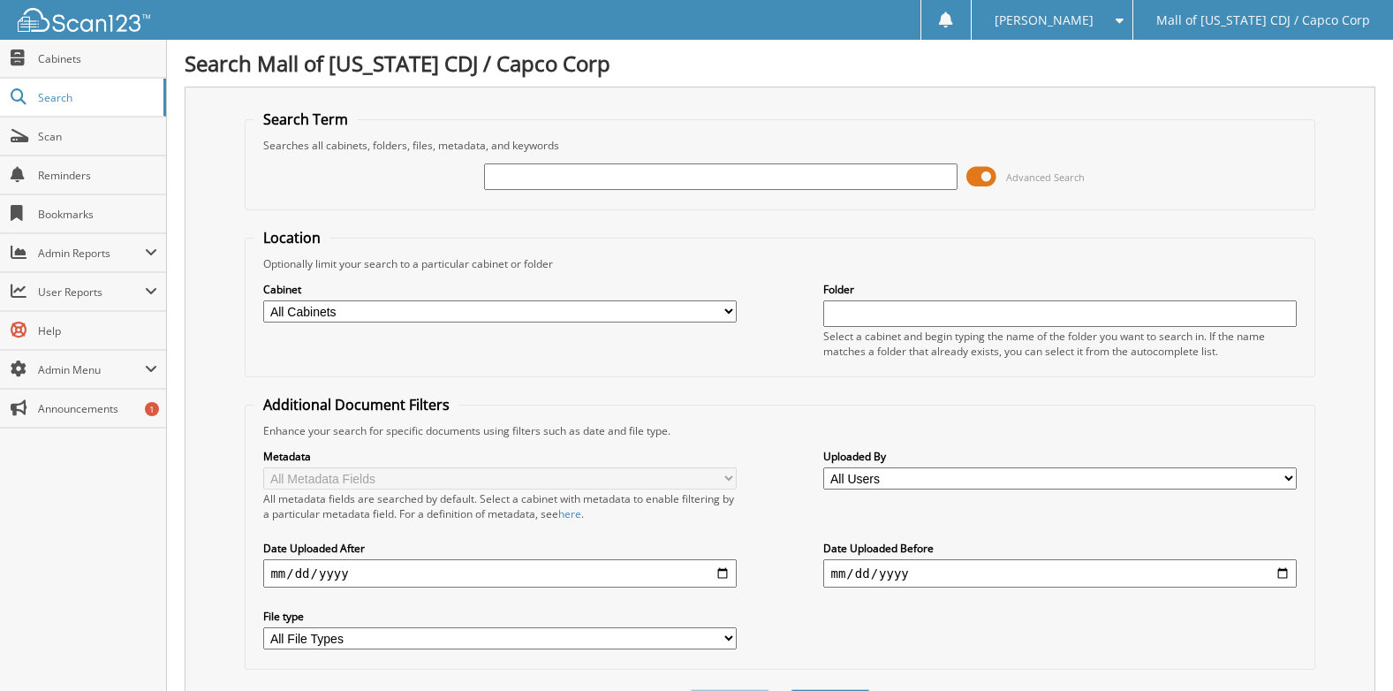
click at [574, 177] on input "text" at bounding box center [720, 176] width 473 height 26
type input "88552"
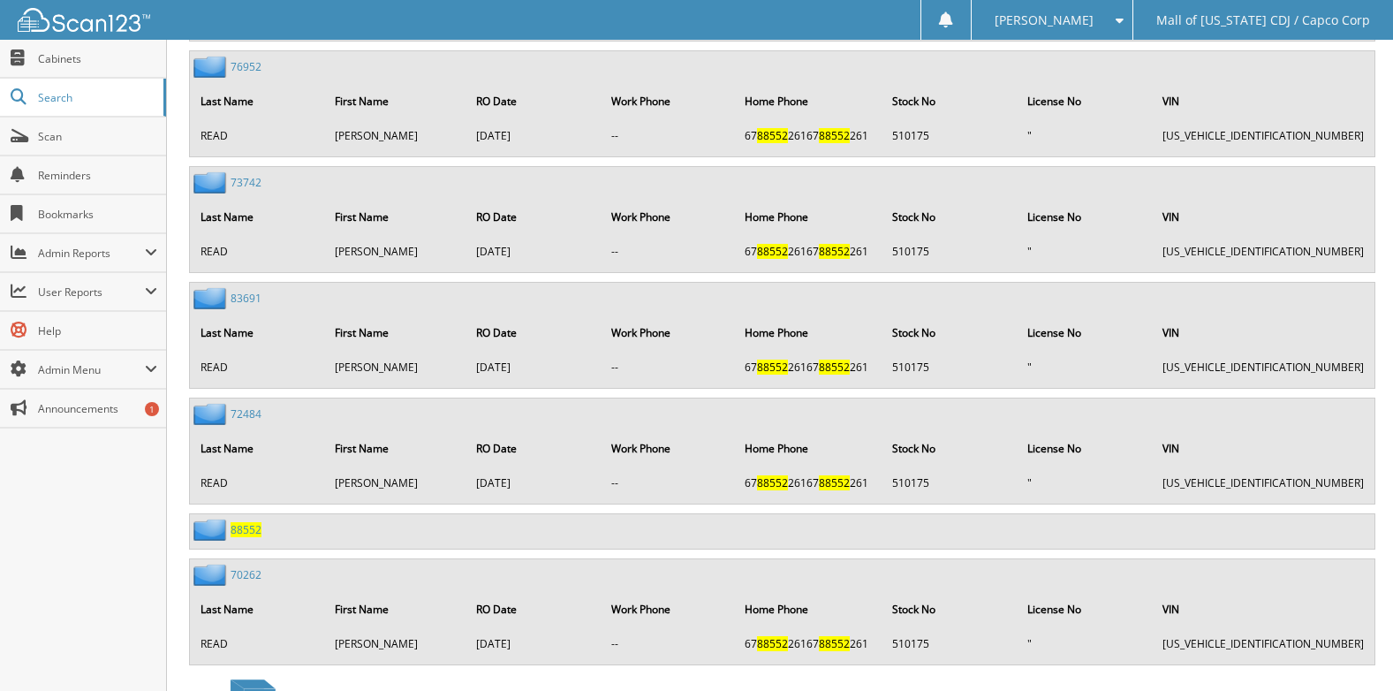
scroll to position [1325, 0]
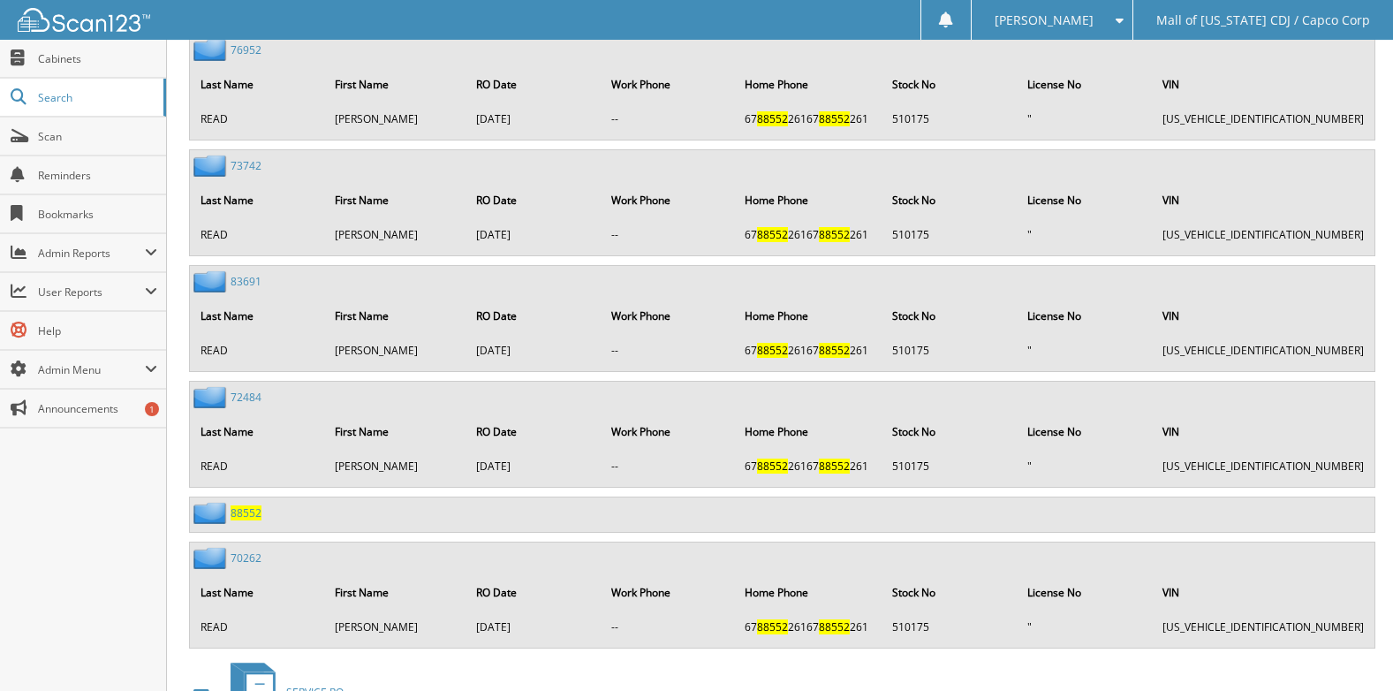
click at [243, 518] on span "88552" at bounding box center [246, 512] width 31 height 15
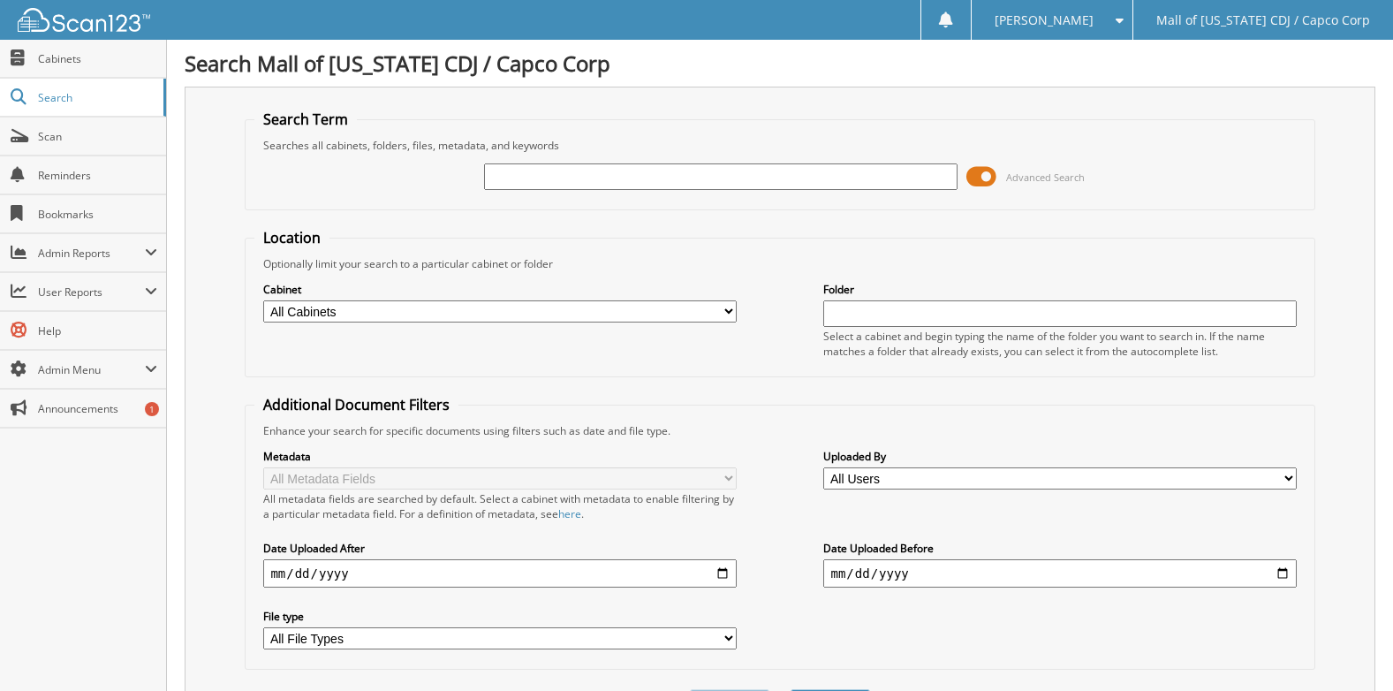
click at [525, 176] on input "text" at bounding box center [720, 176] width 473 height 26
type input "84588"
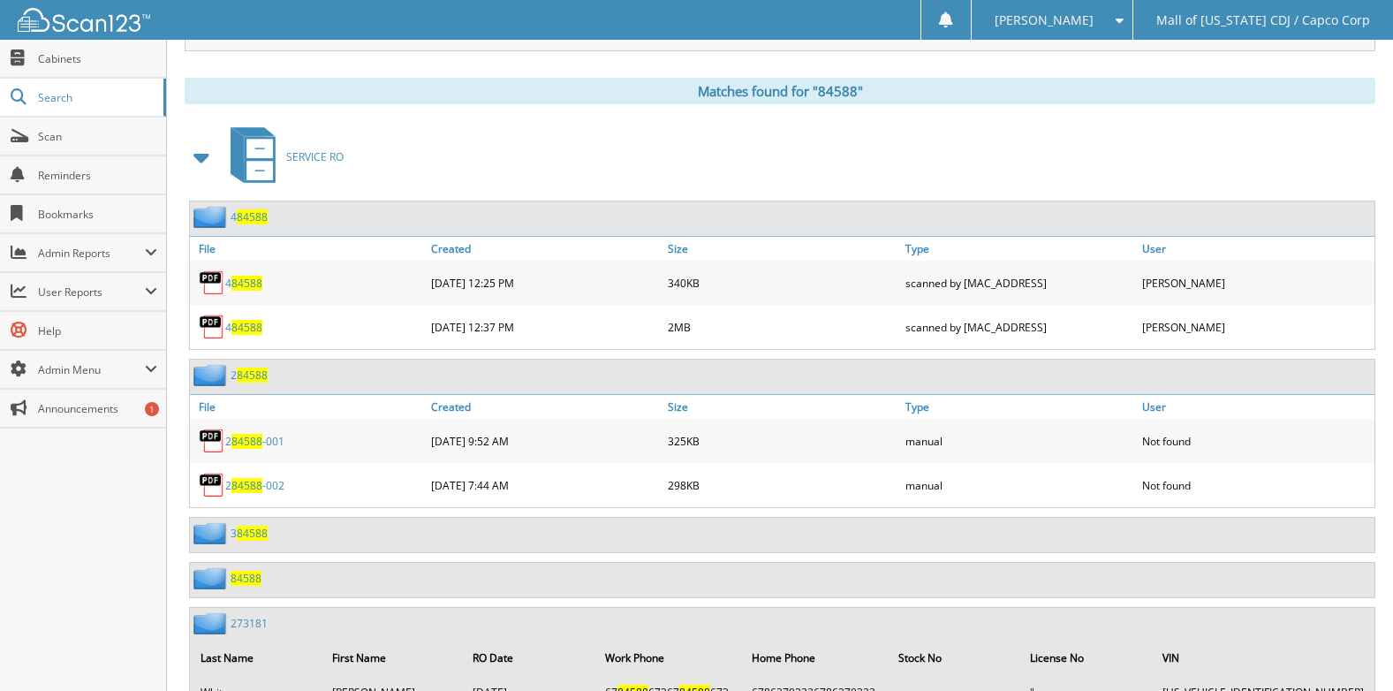
scroll to position [795, 0]
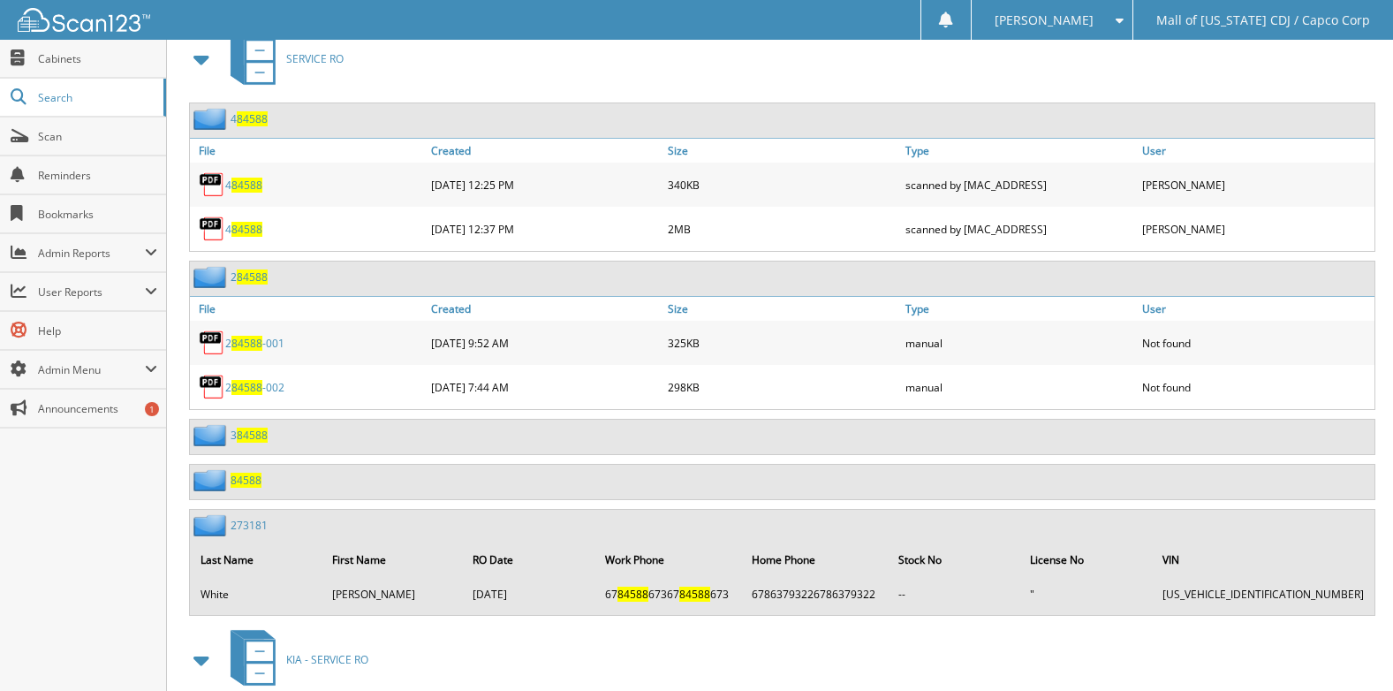
click at [249, 479] on span "84588" at bounding box center [246, 480] width 31 height 15
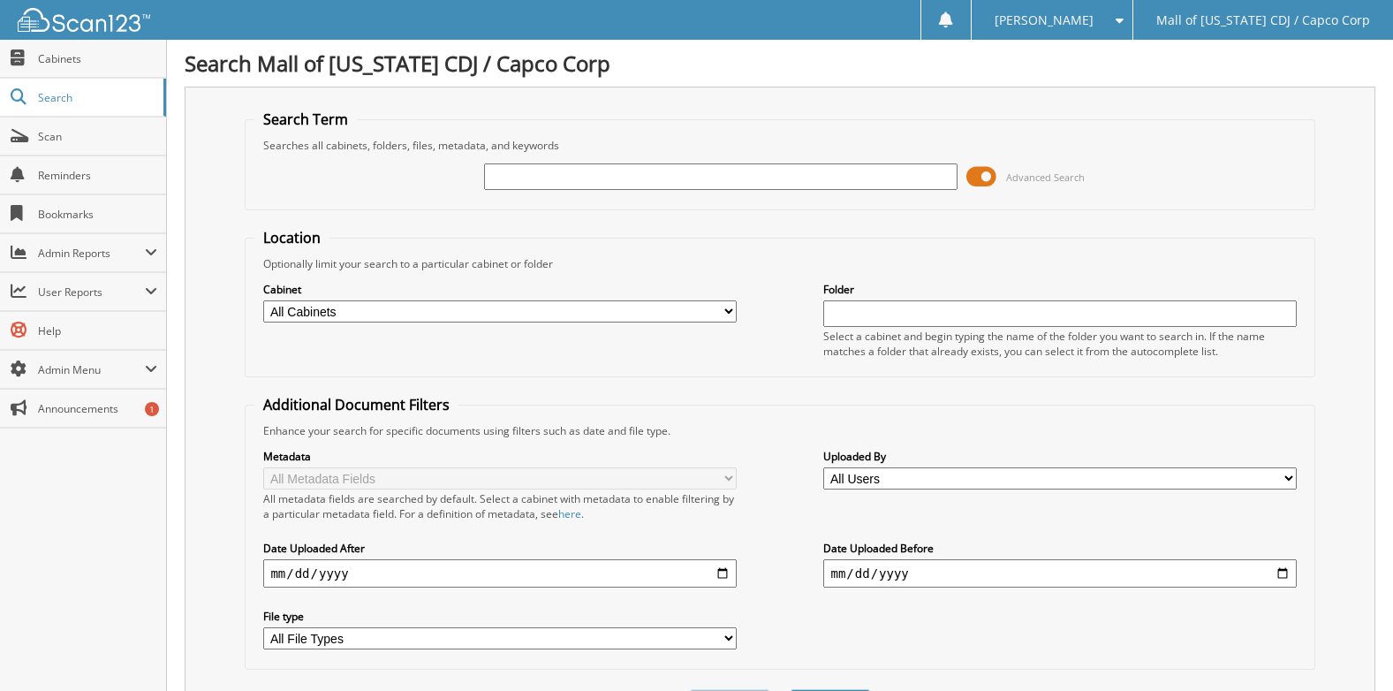
click at [506, 175] on input "text" at bounding box center [720, 176] width 473 height 26
type input "84588"
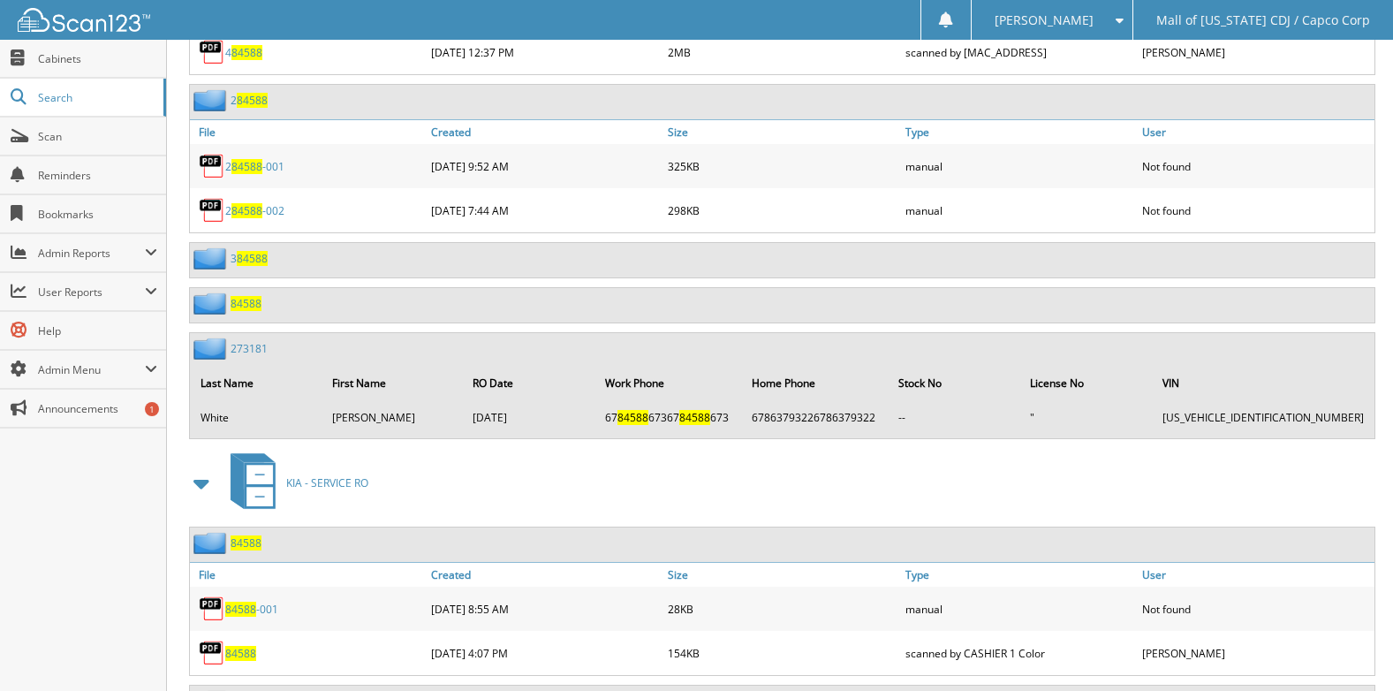
scroll to position [1056, 0]
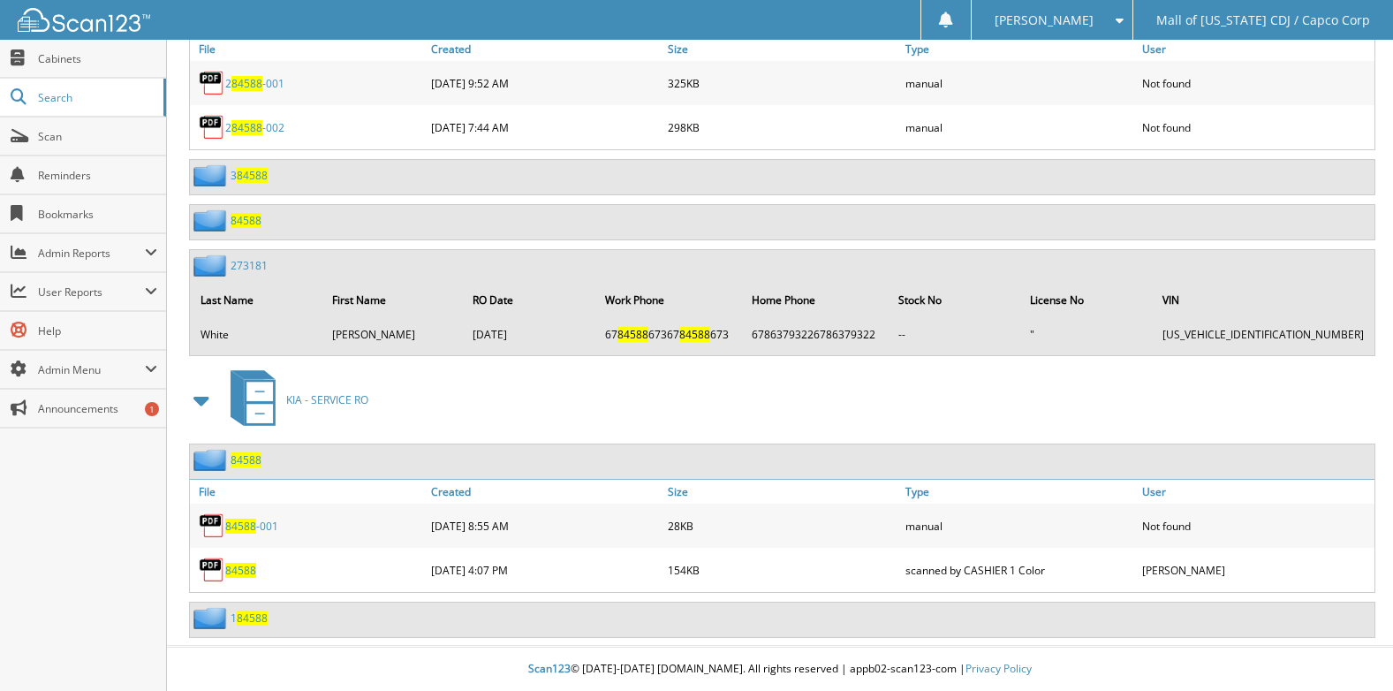
click at [245, 571] on span "84588" at bounding box center [240, 570] width 31 height 15
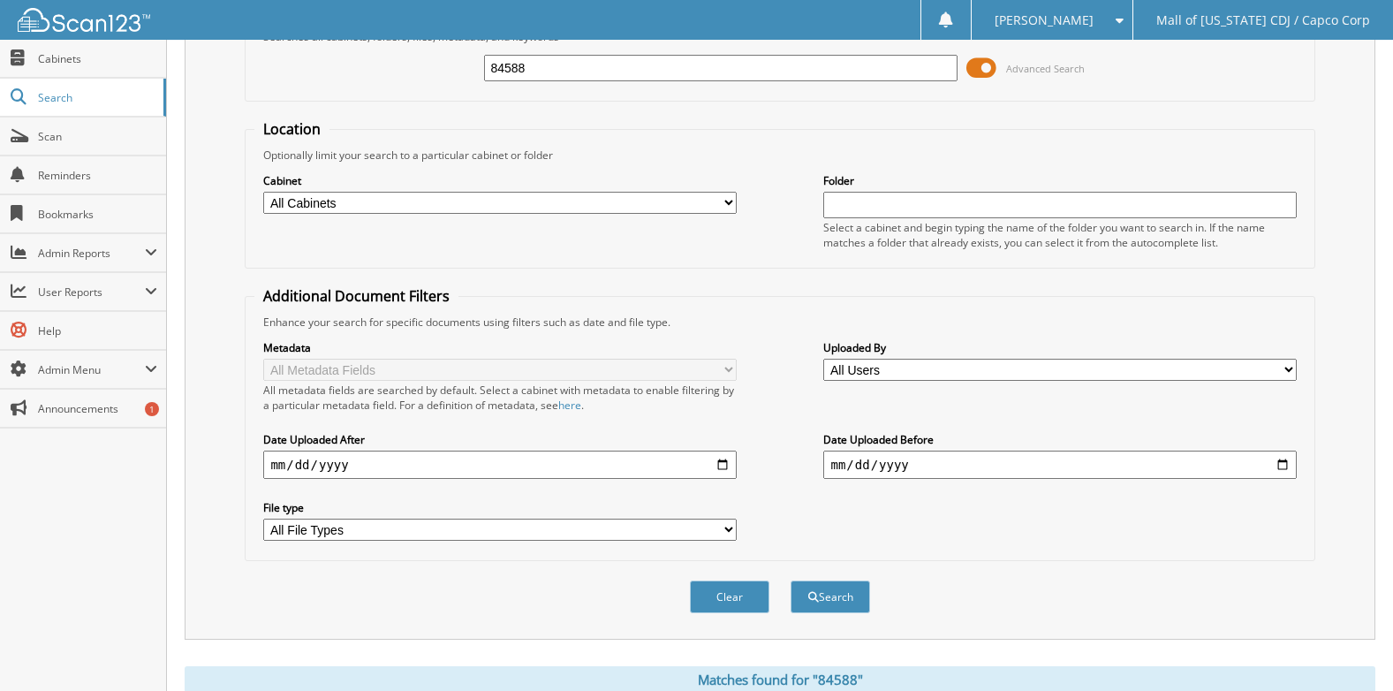
scroll to position [0, 0]
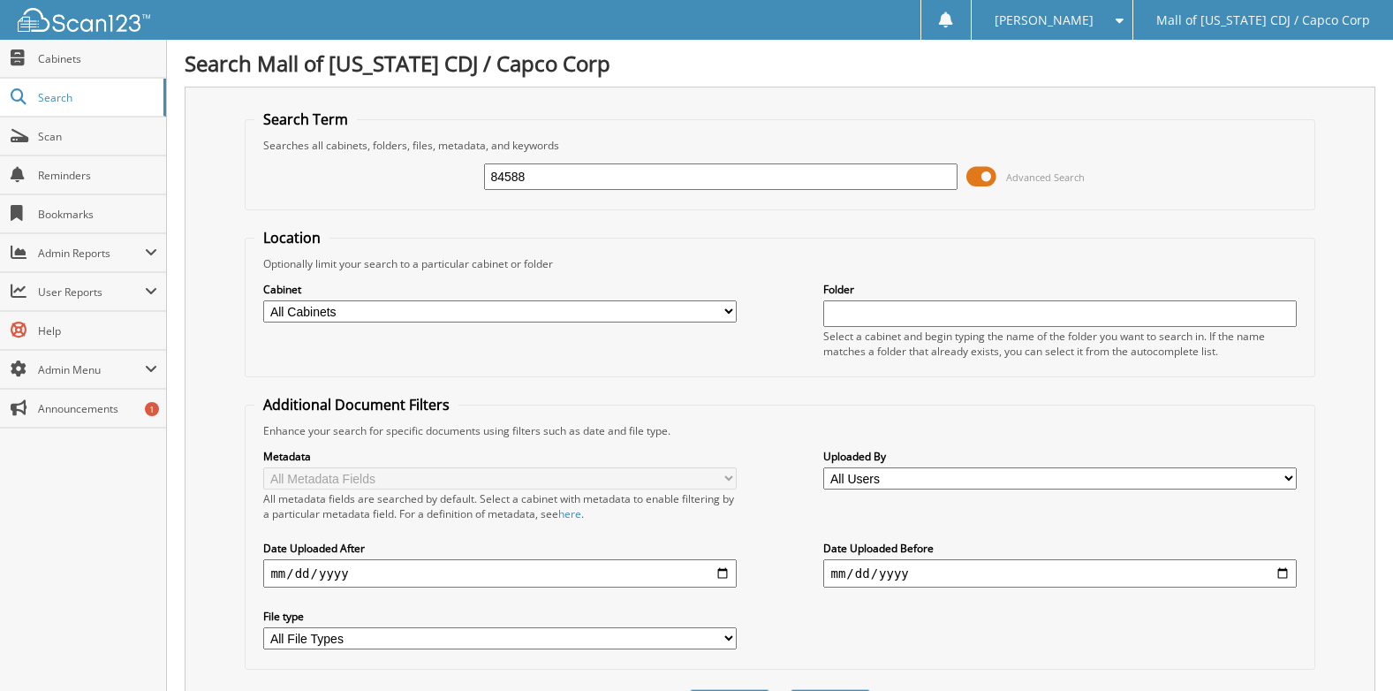
drag, startPoint x: 545, startPoint y: 174, endPoint x: 401, endPoint y: 176, distance: 144.0
click at [401, 176] on div "84588 Advanced Search" at bounding box center [779, 177] width 1050 height 48
type input "86230"
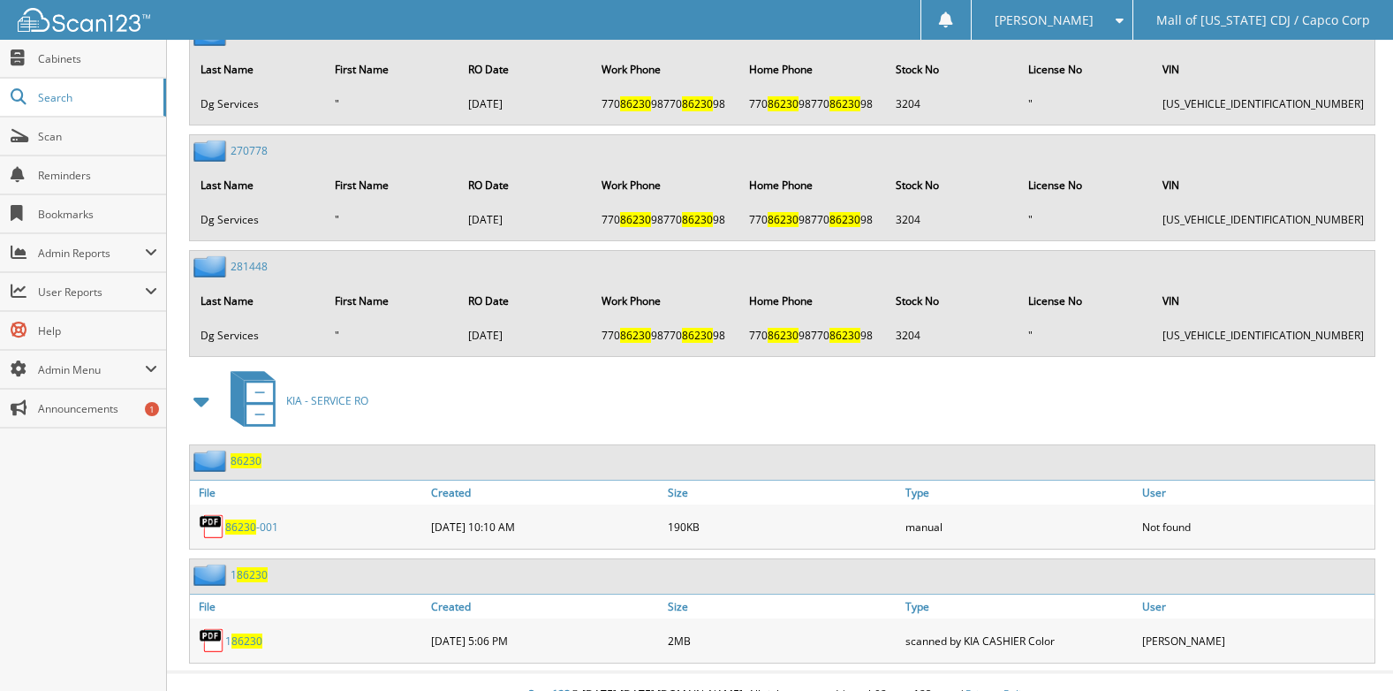
scroll to position [1133, 0]
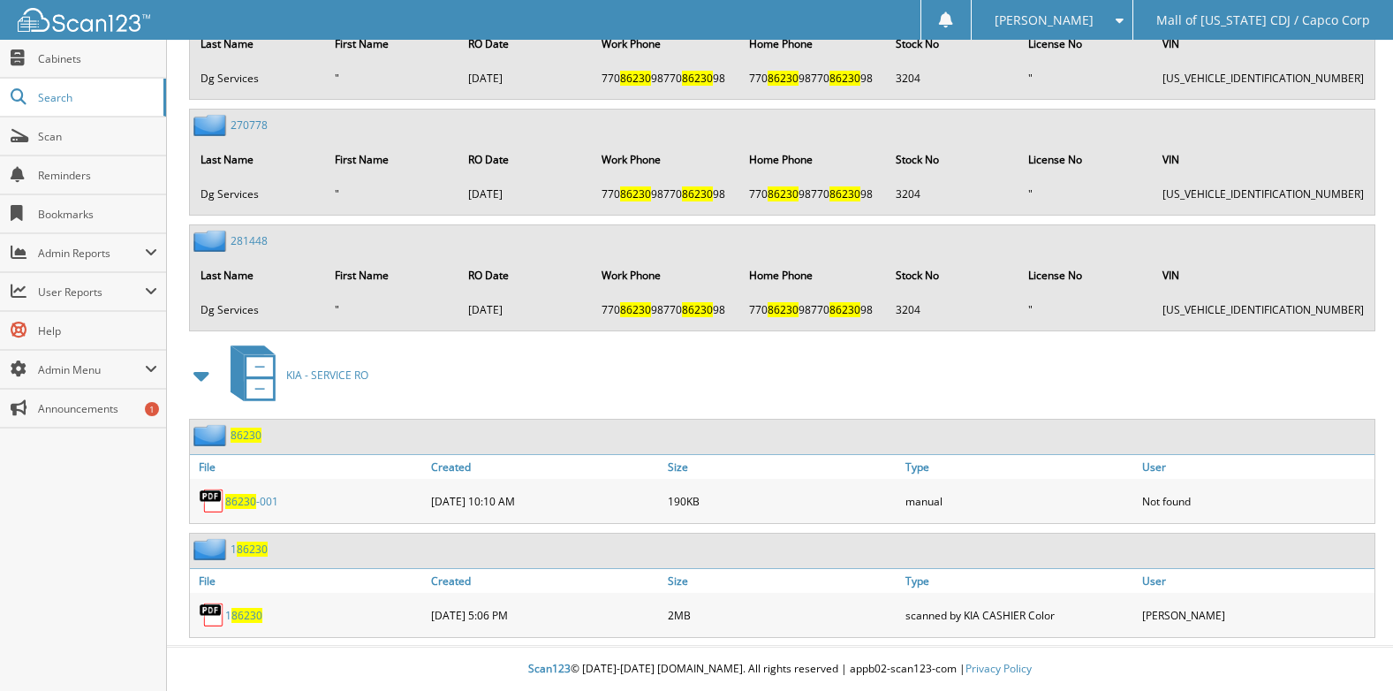
click at [245, 436] on span "86230" at bounding box center [246, 435] width 31 height 15
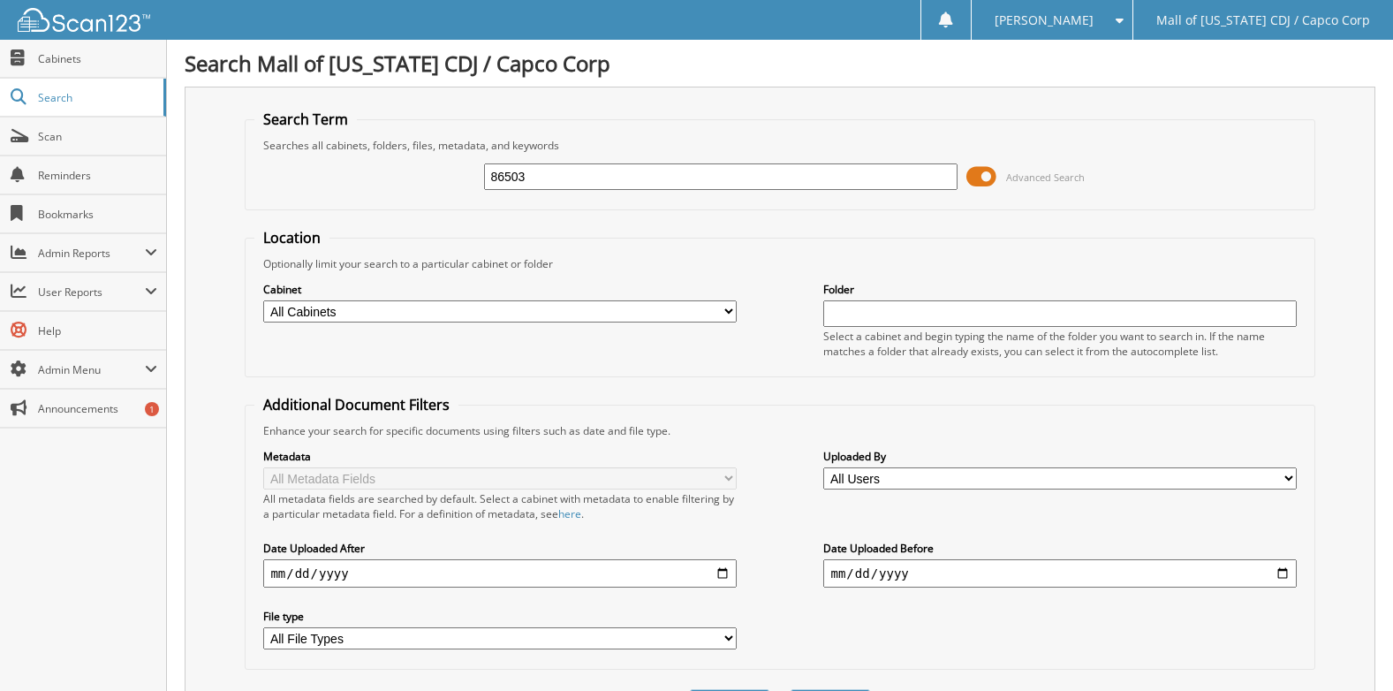
type input "86503"
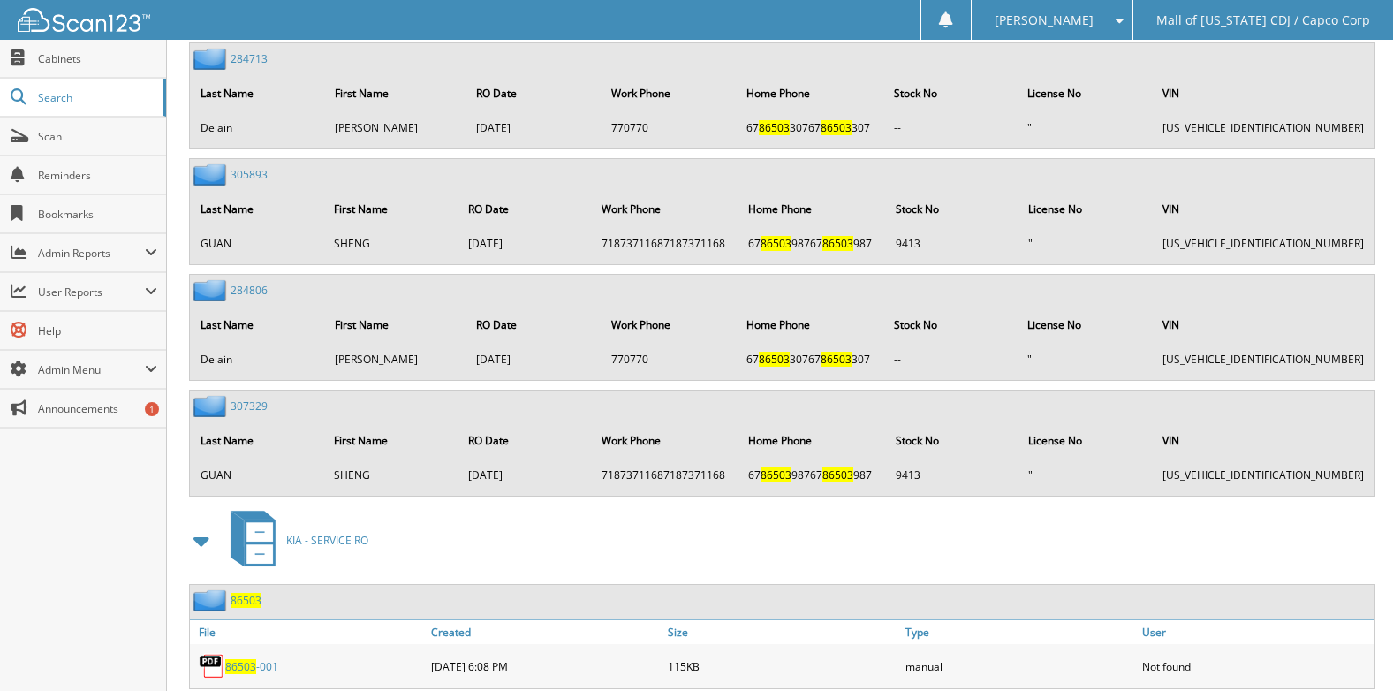
scroll to position [1678, 0]
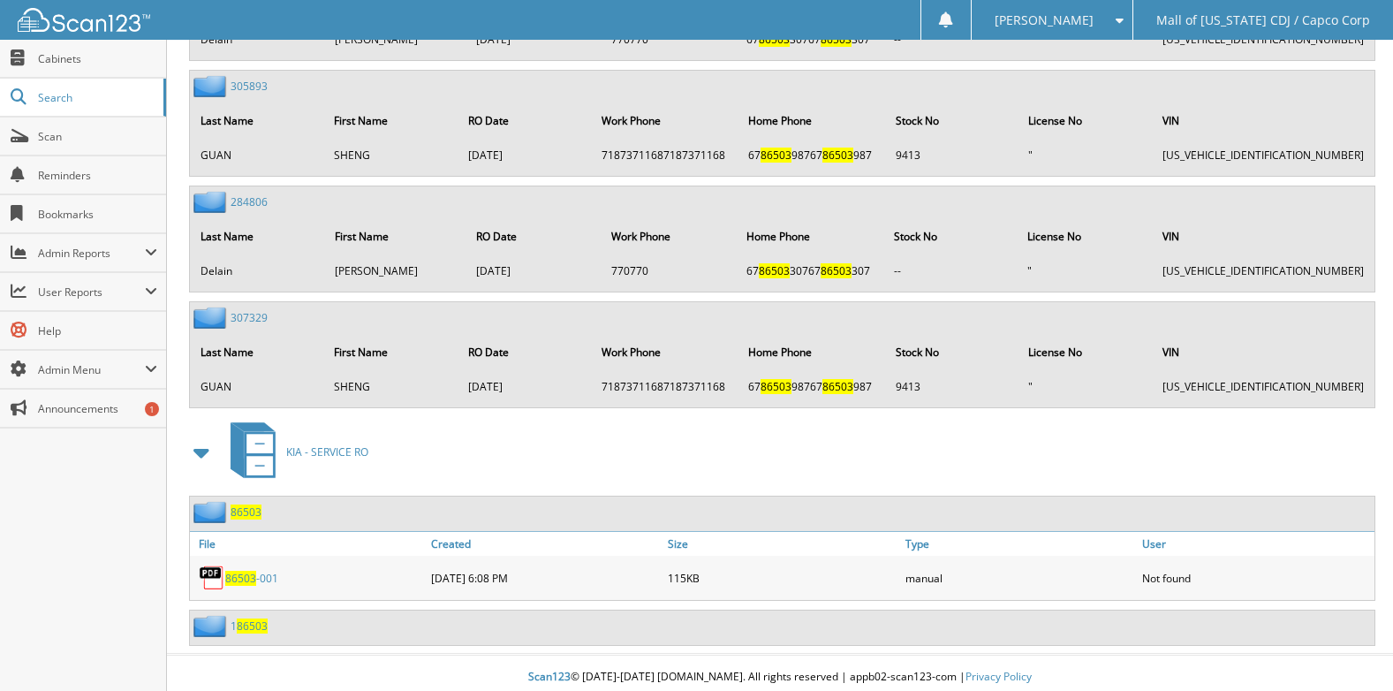
click at [242, 511] on span "86503" at bounding box center [246, 511] width 31 height 15
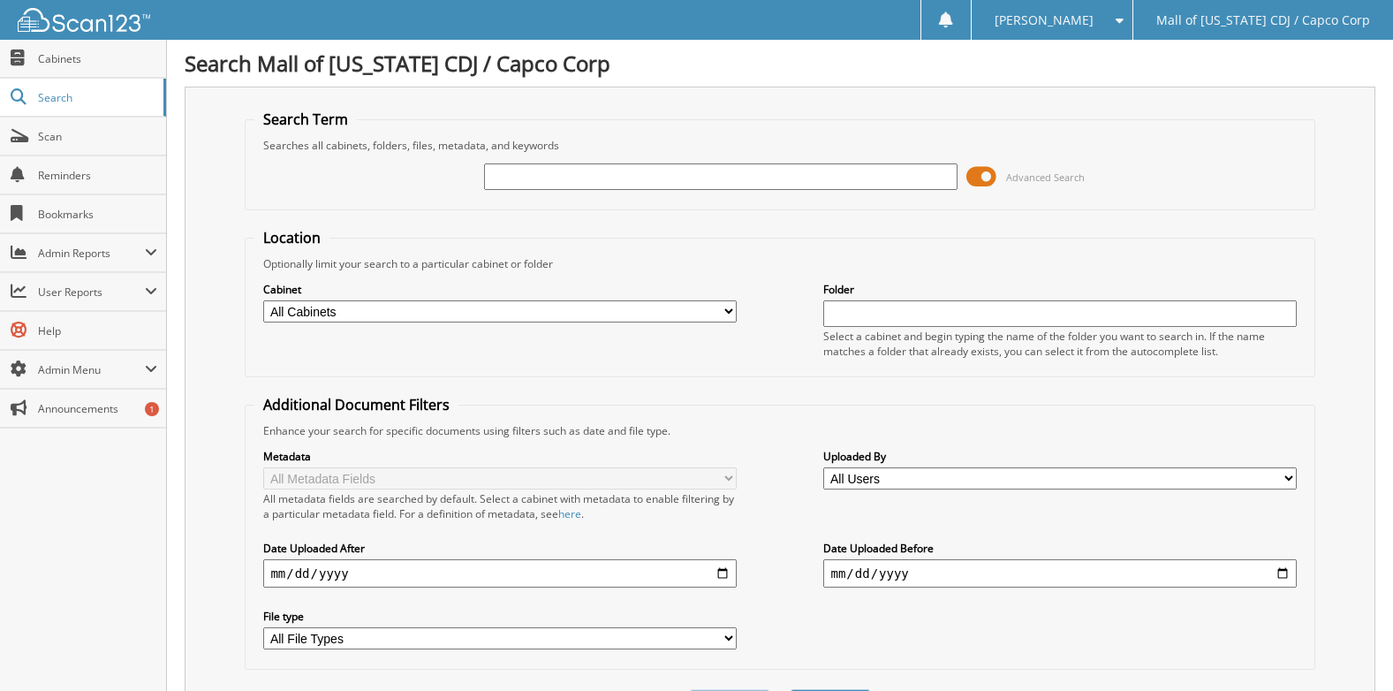
click at [565, 178] on input "text" at bounding box center [720, 176] width 473 height 26
type input "86503"
click at [592, 176] on input "86503" at bounding box center [720, 176] width 473 height 26
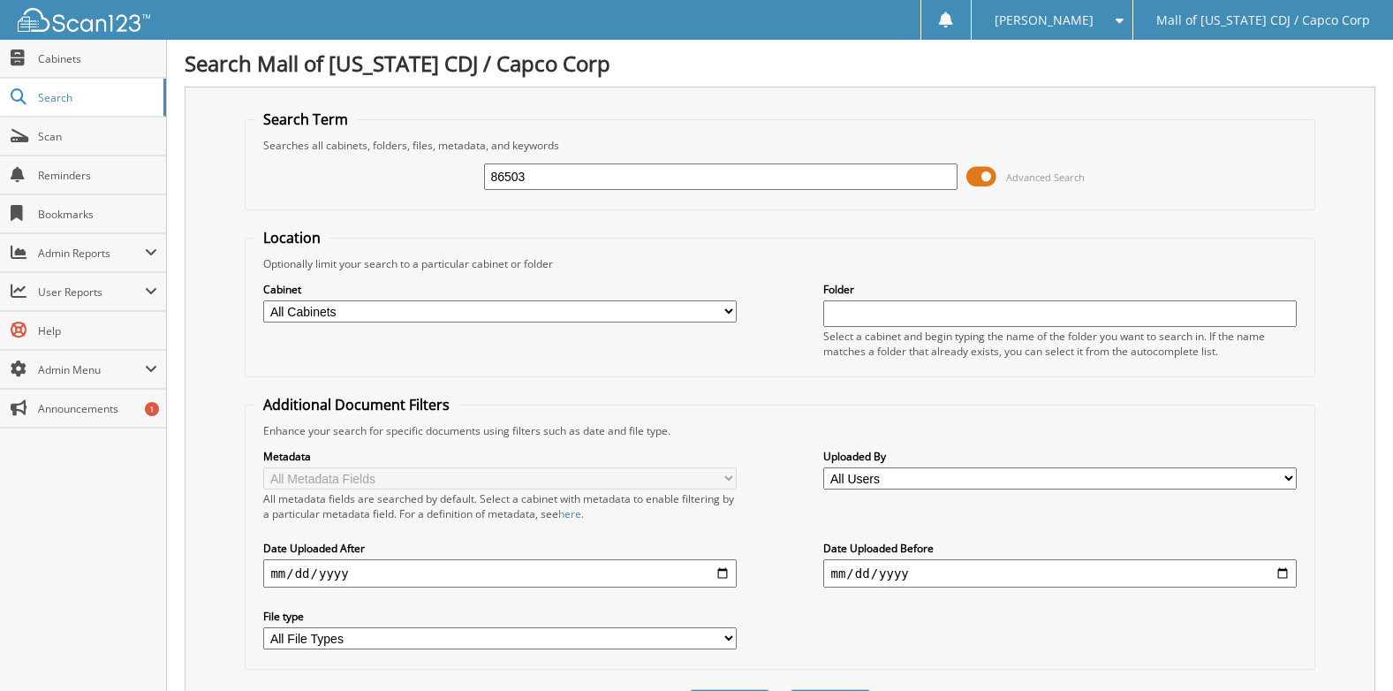
drag, startPoint x: 557, startPoint y: 172, endPoint x: 197, endPoint y: 183, distance: 360.5
click at [197, 183] on div "Search Term Searches all cabinets, folders, files, metadata, and keywords 86503…" at bounding box center [780, 418] width 1191 height 662
type input "89225"
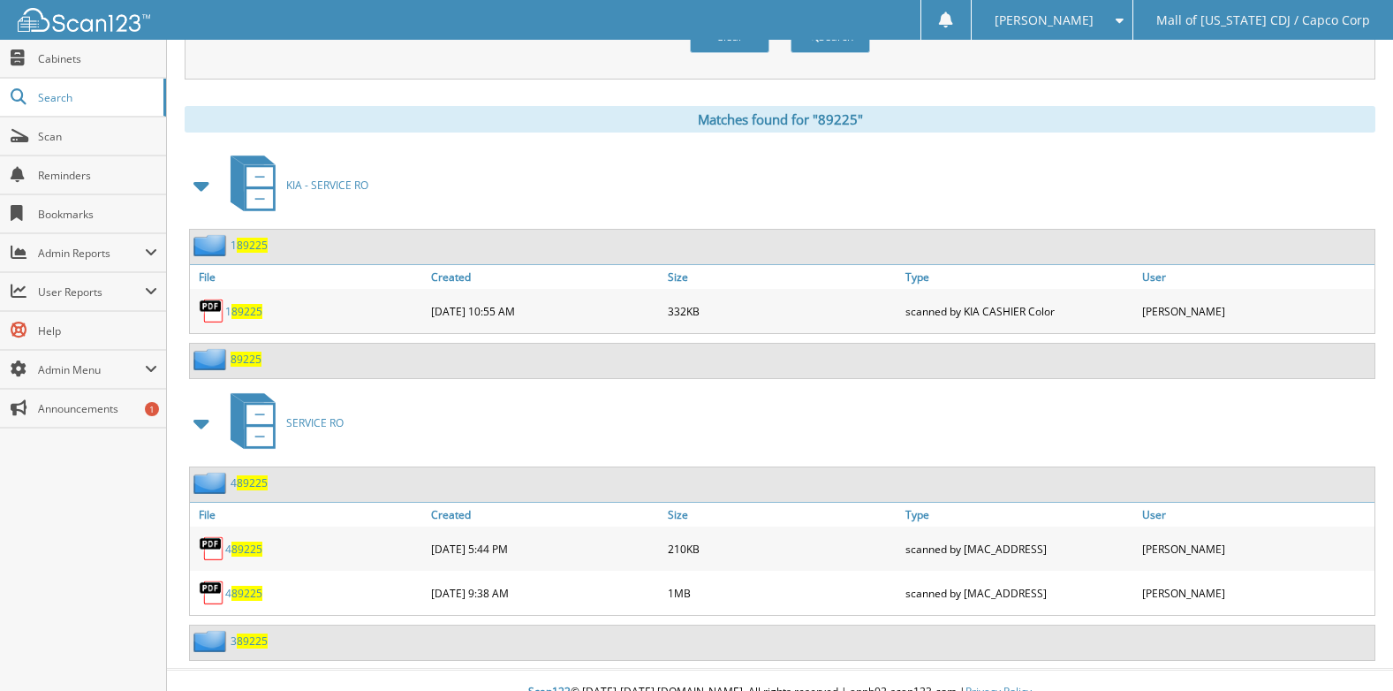
scroll to position [692, 0]
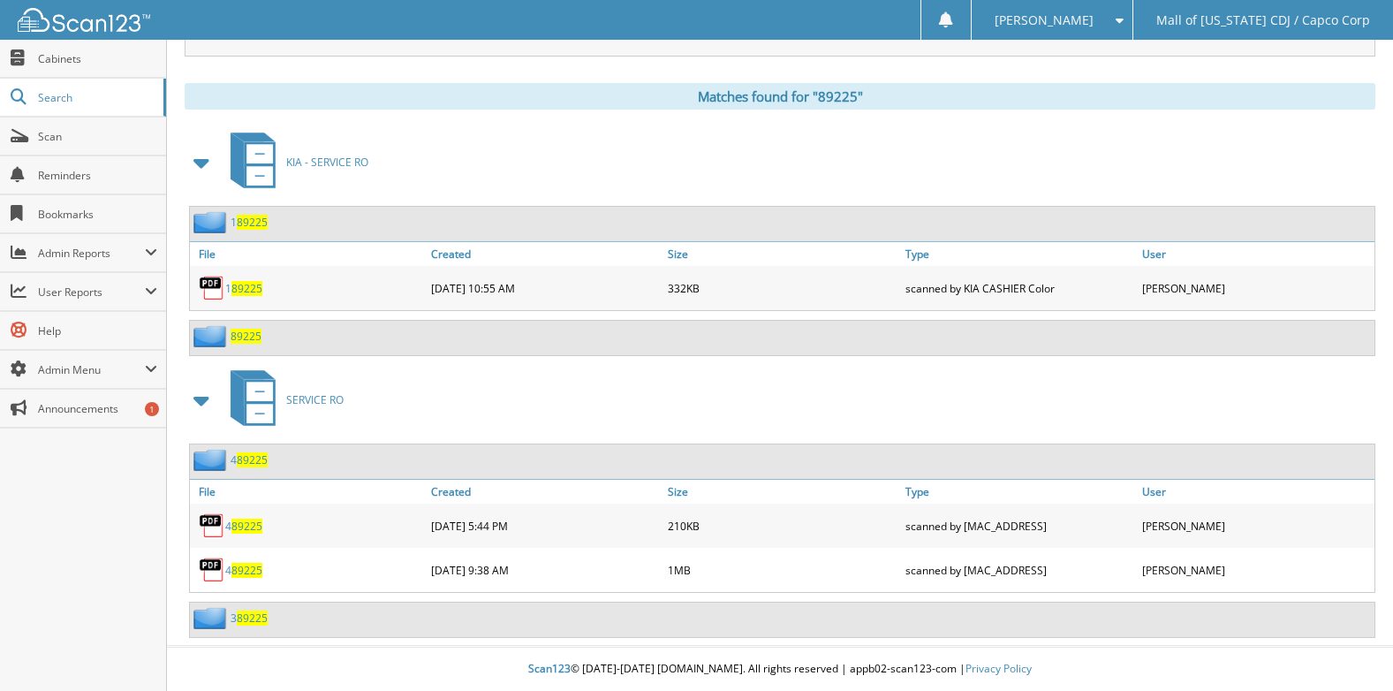
click at [252, 338] on span "89225" at bounding box center [246, 336] width 31 height 15
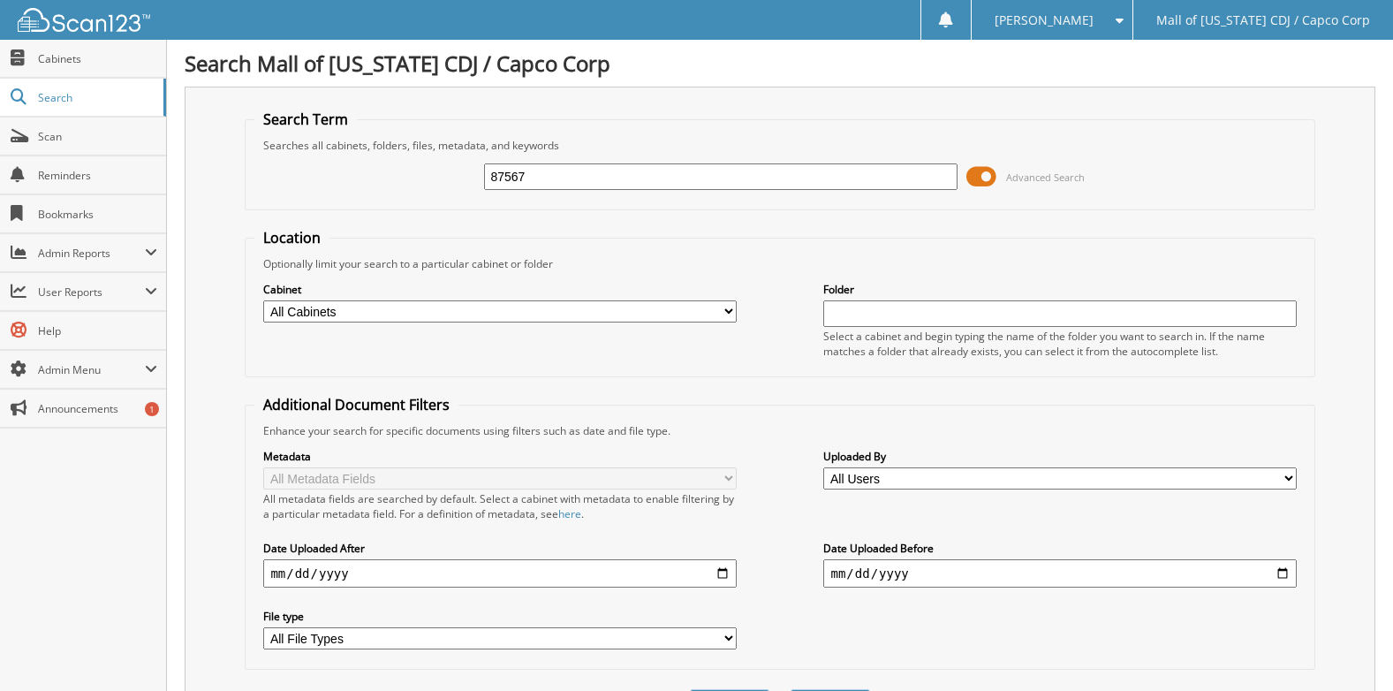
type input "87567"
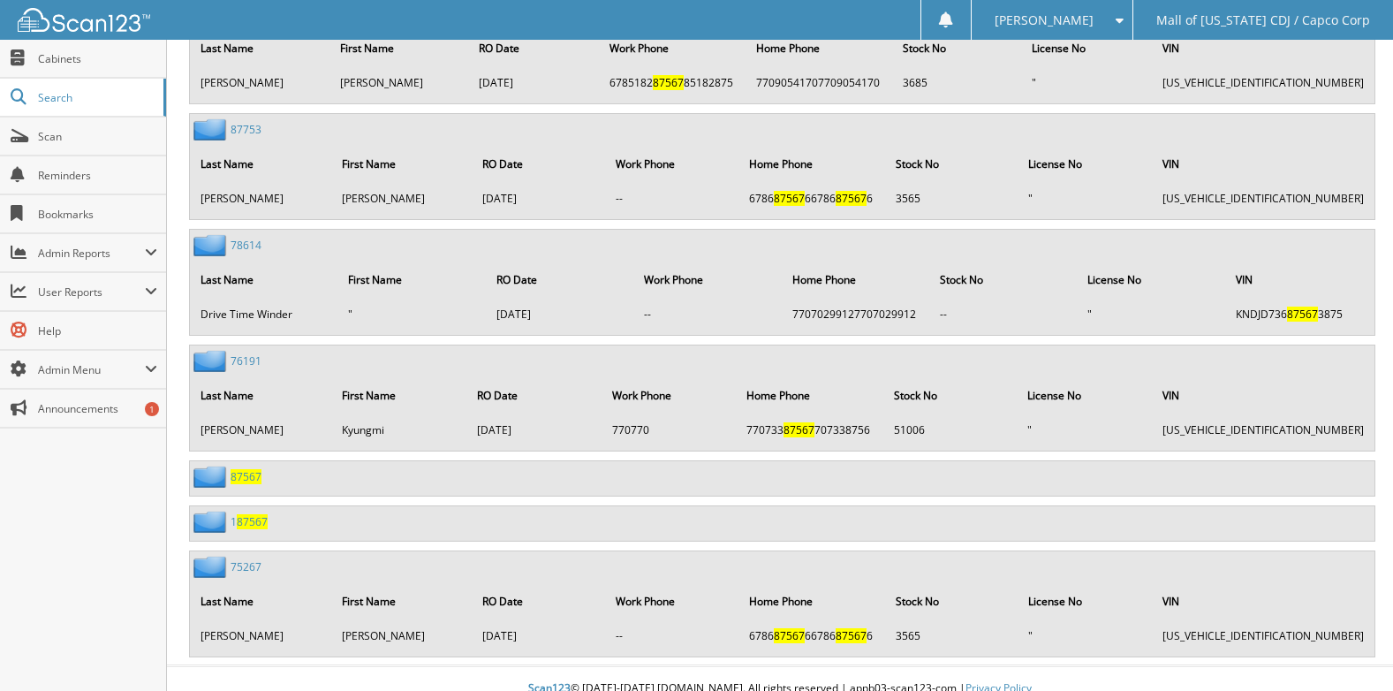
scroll to position [2847, 0]
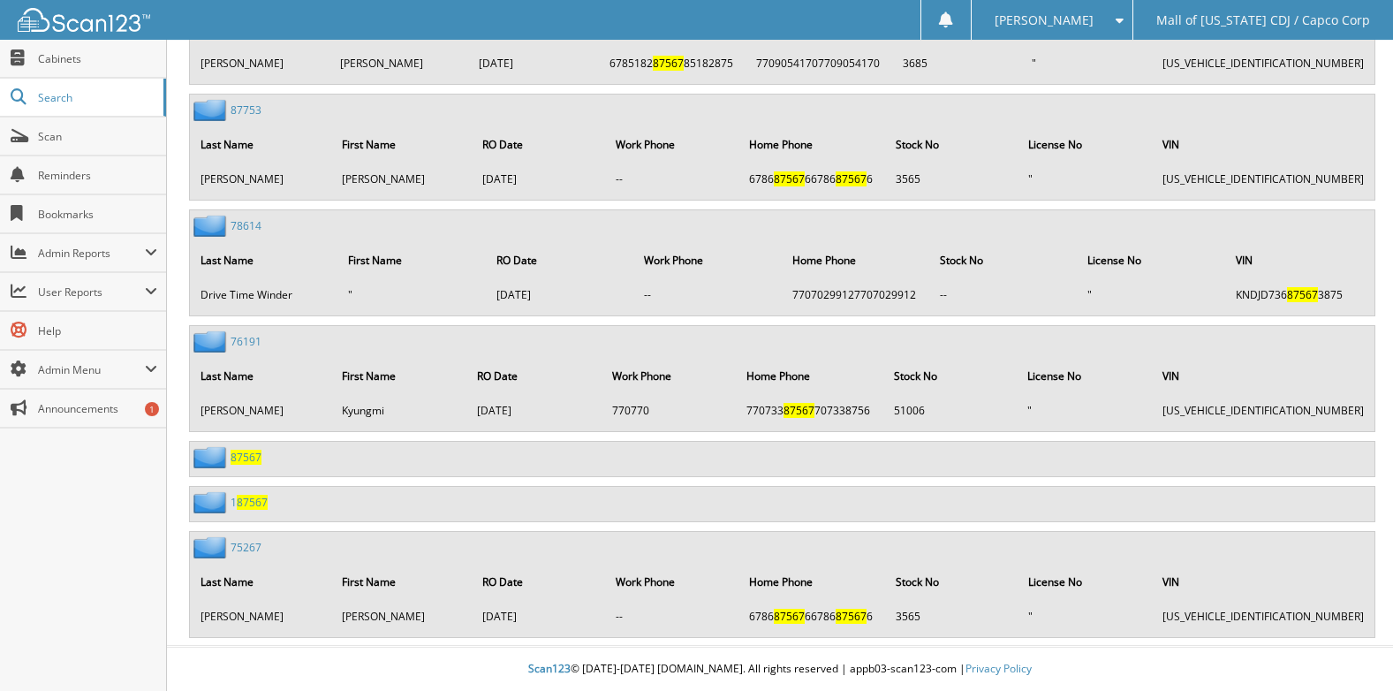
click at [248, 448] on div "87567" at bounding box center [226, 457] width 72 height 22
click at [248, 453] on span "87567" at bounding box center [246, 457] width 31 height 15
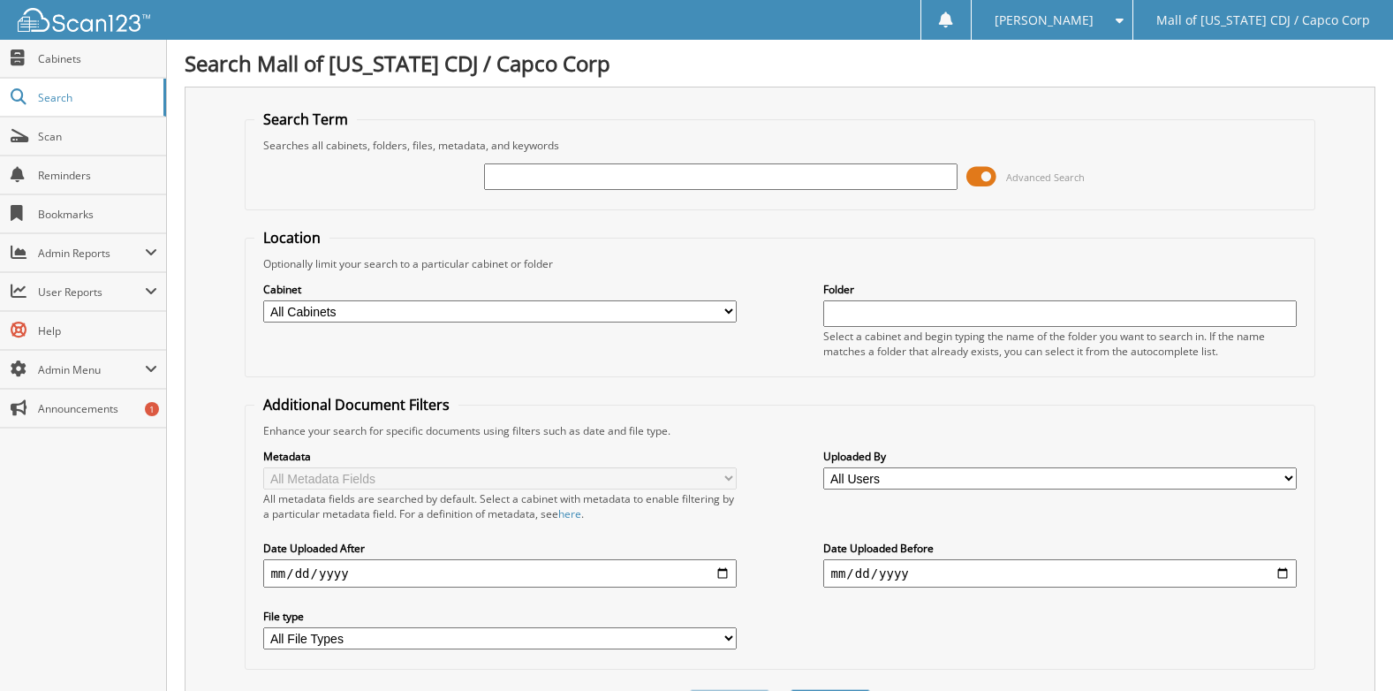
click at [615, 170] on input "text" at bounding box center [720, 176] width 473 height 26
type input "87567"
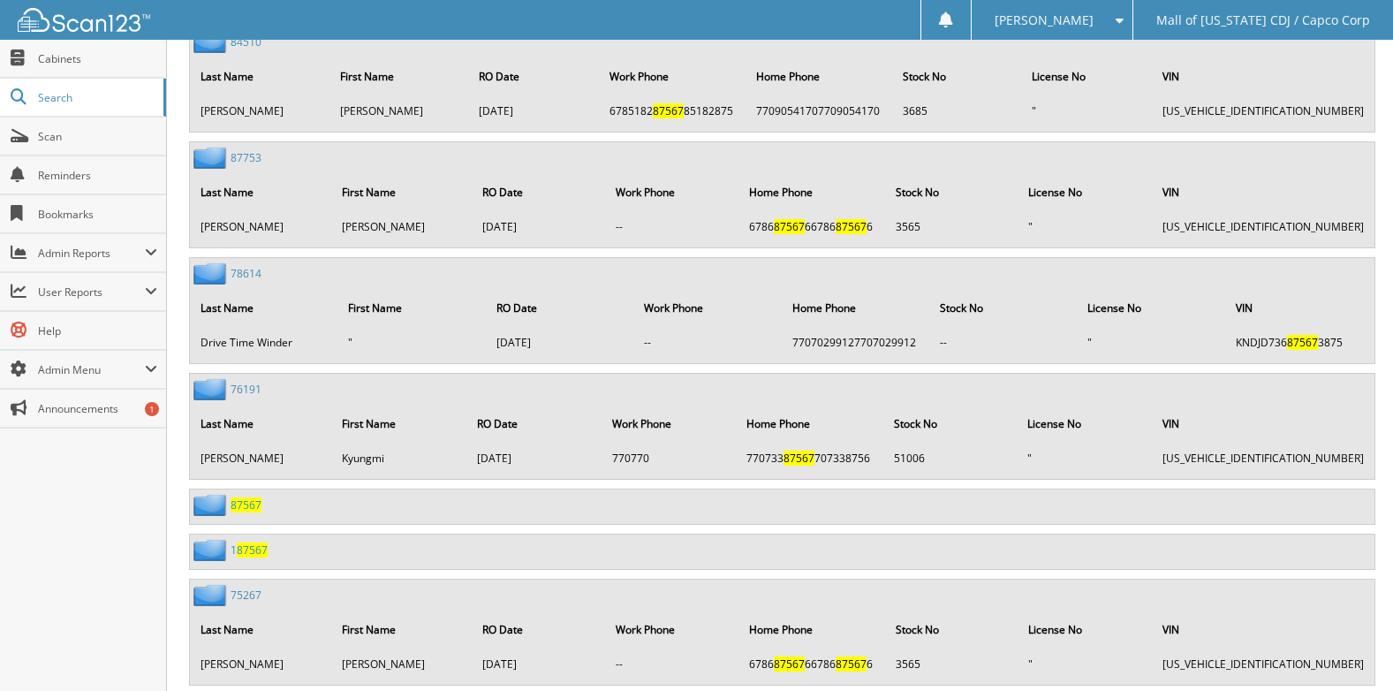
scroll to position [2847, 0]
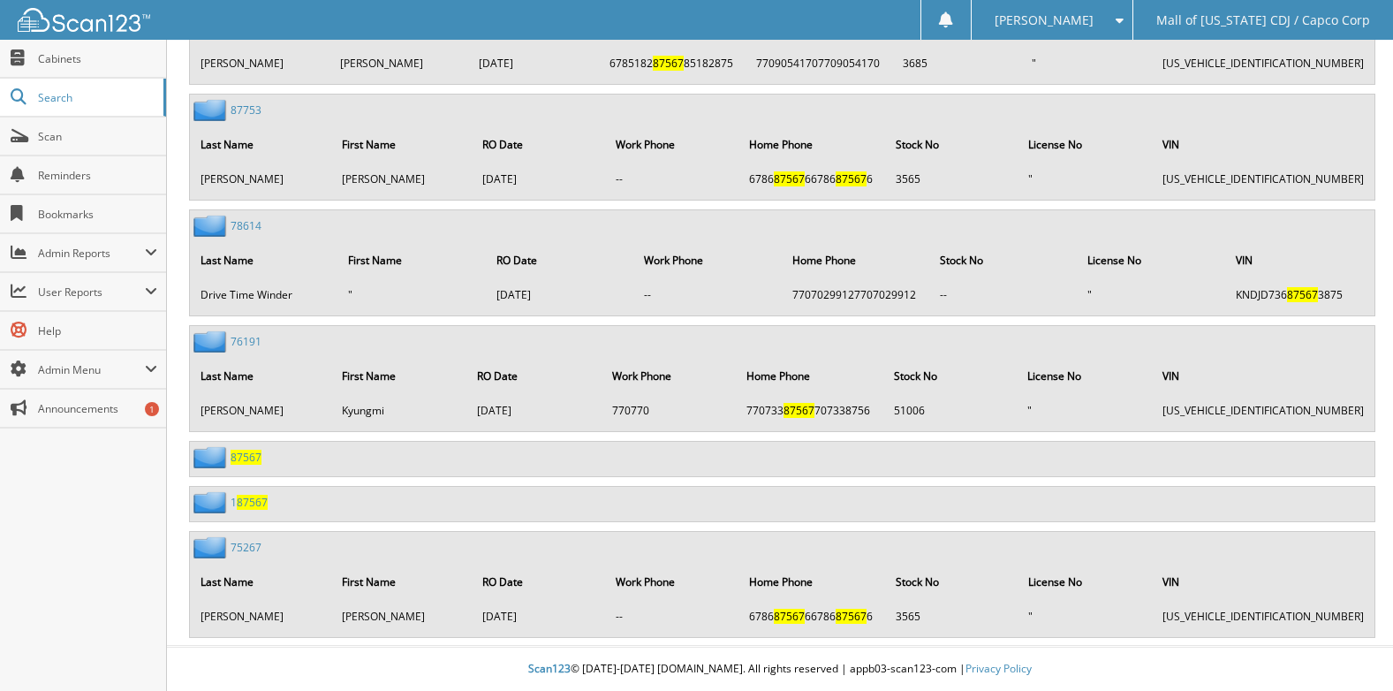
click at [256, 497] on span "87567" at bounding box center [252, 502] width 31 height 15
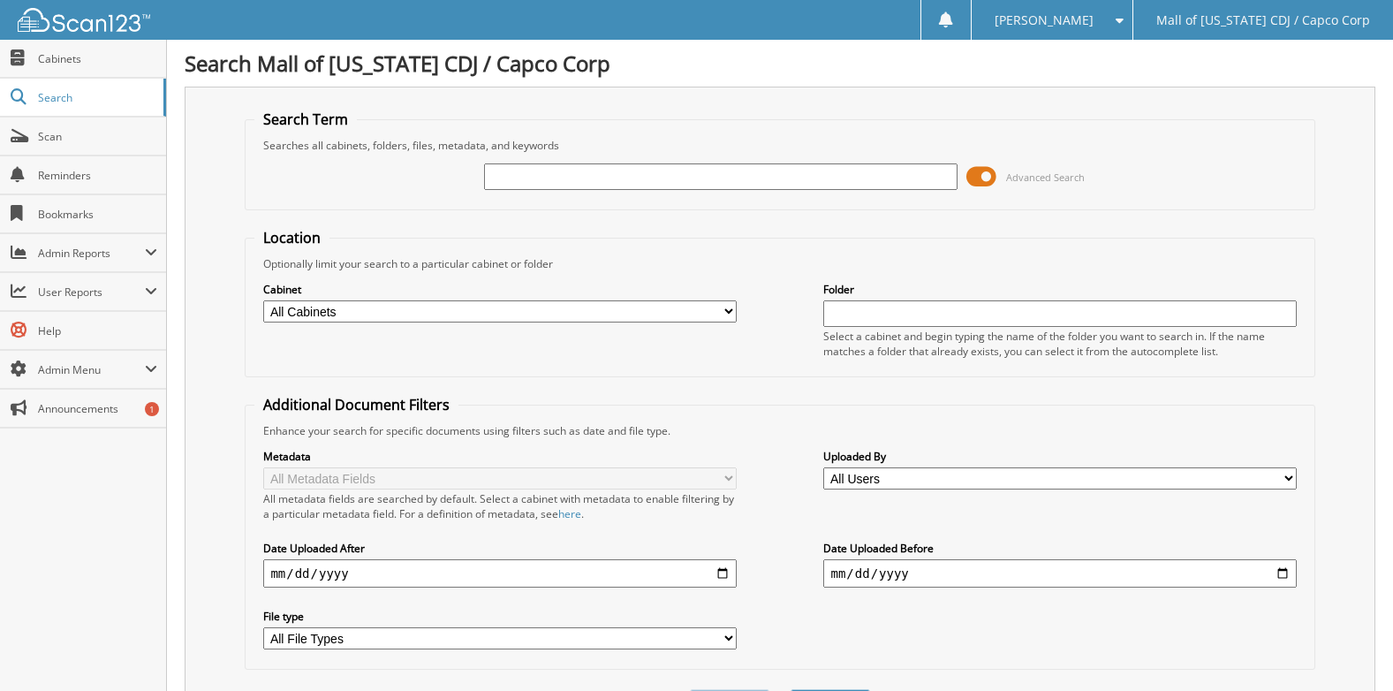
click at [611, 178] on input "text" at bounding box center [720, 176] width 473 height 26
type input "51454"
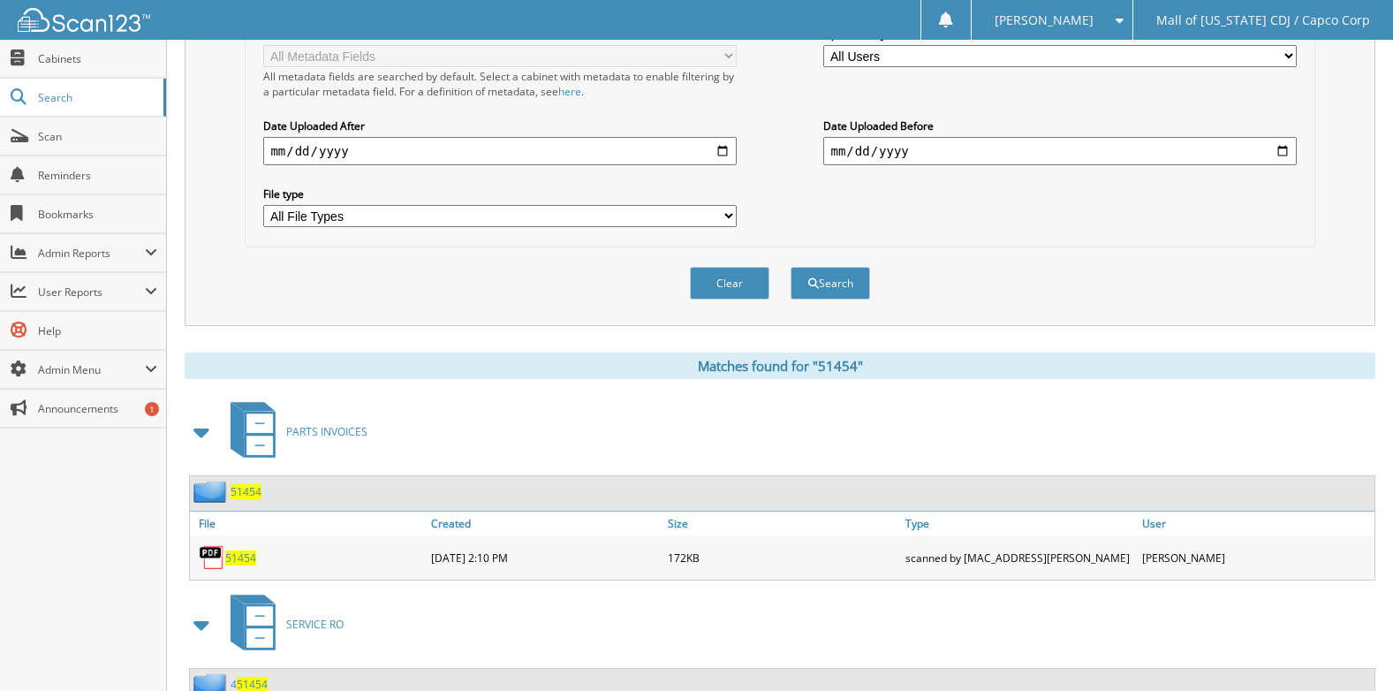
scroll to position [530, 0]
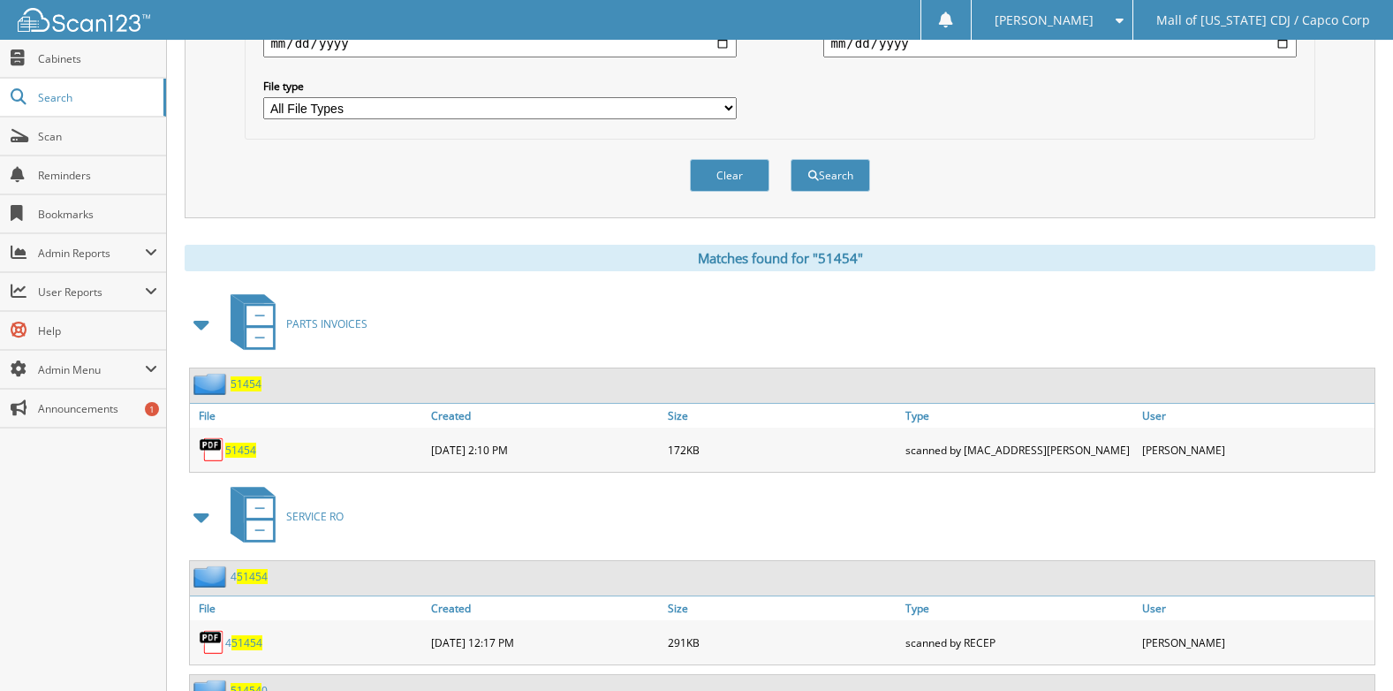
click at [250, 447] on span "51454" at bounding box center [240, 450] width 31 height 15
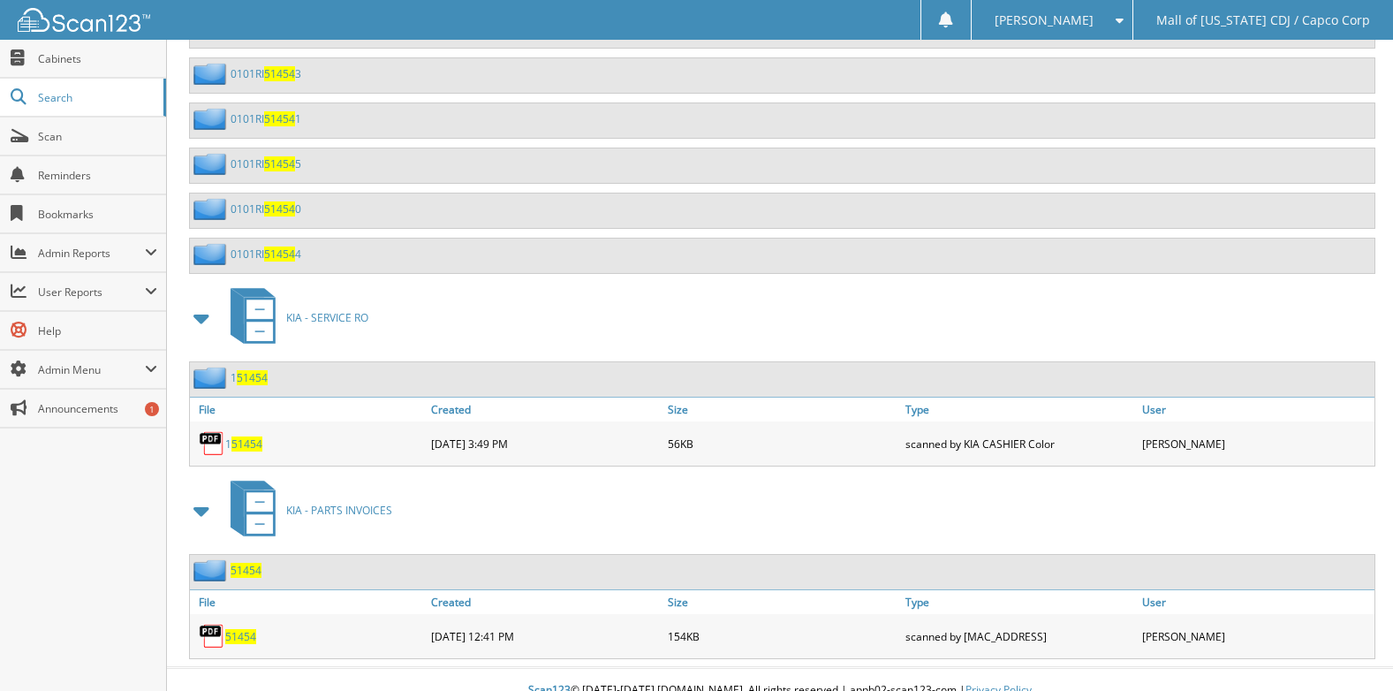
scroll to position [2328, 0]
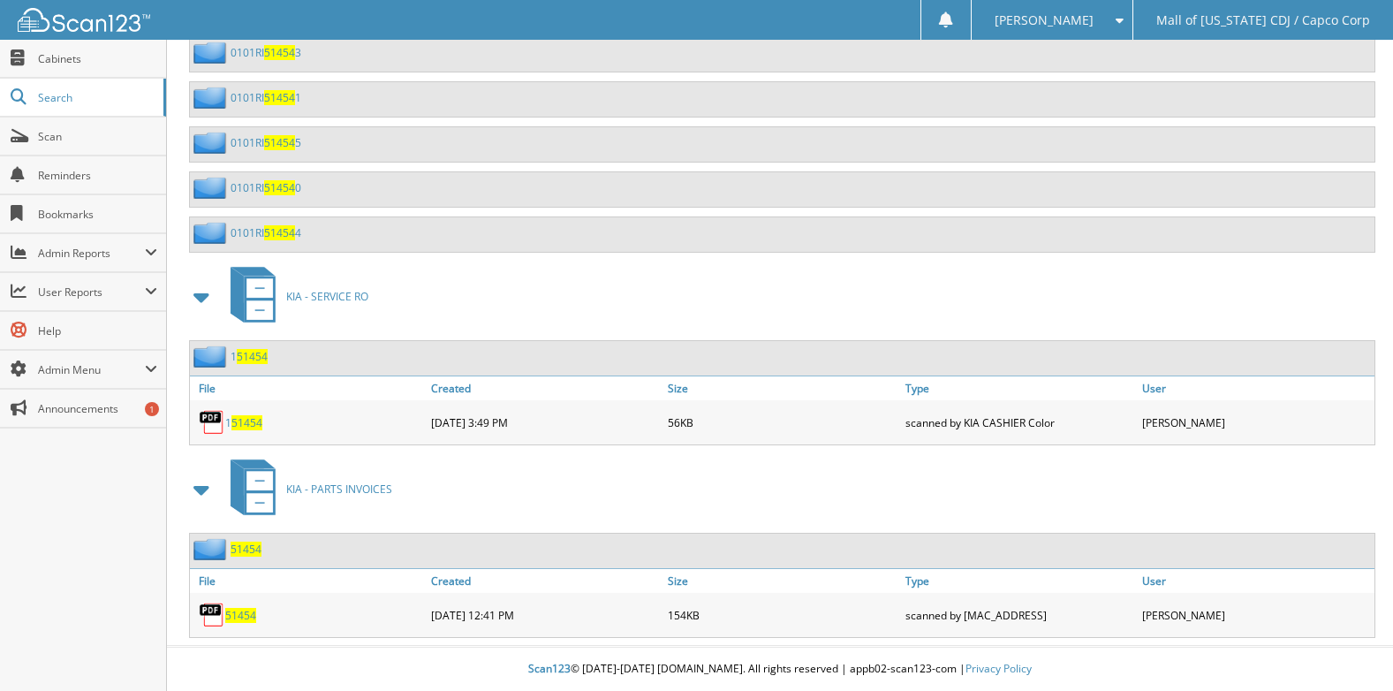
click at [246, 615] on span "51454" at bounding box center [240, 615] width 31 height 15
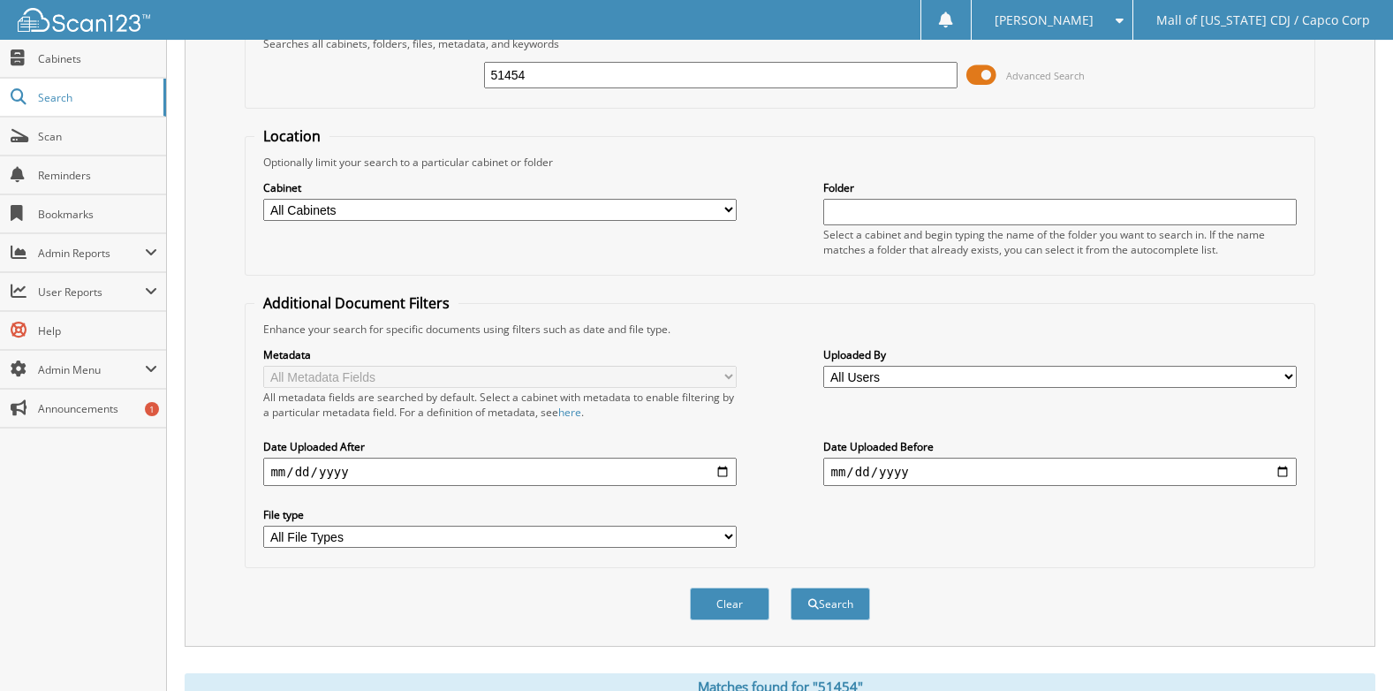
scroll to position [0, 0]
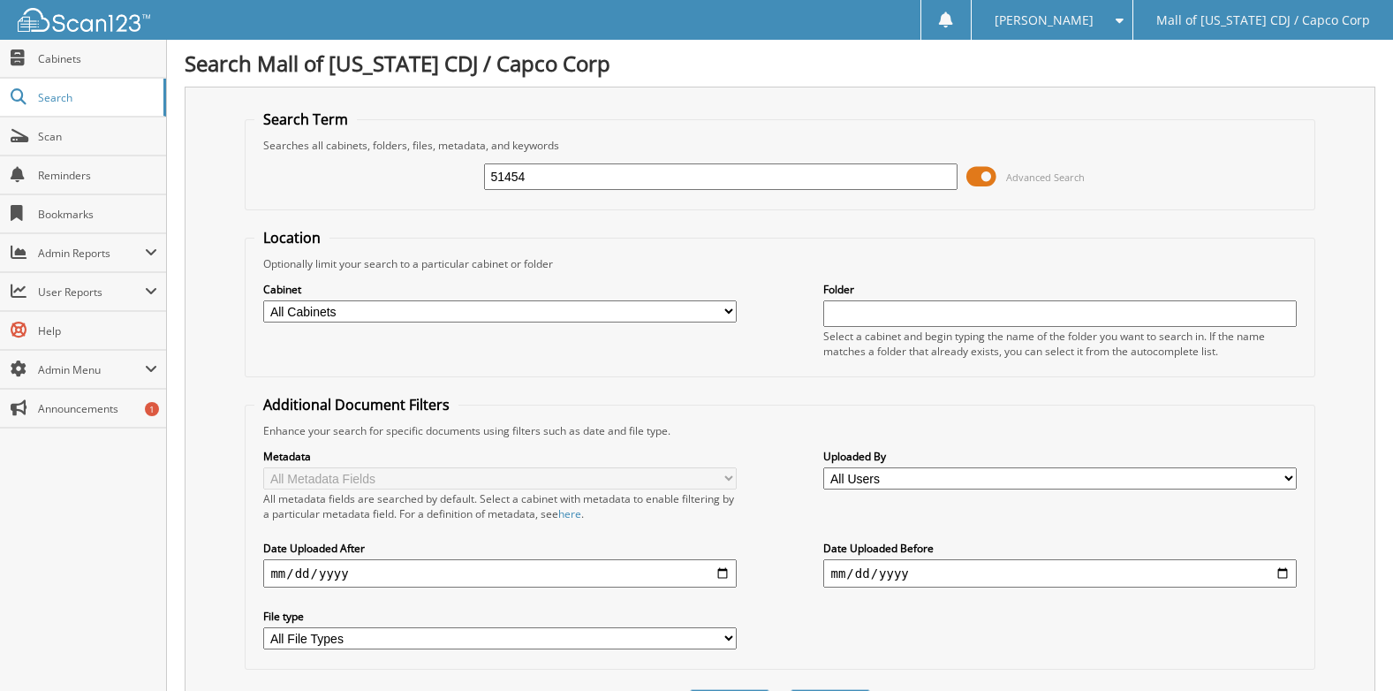
drag, startPoint x: 540, startPoint y: 183, endPoint x: 336, endPoint y: 188, distance: 204.1
click at [336, 188] on div "51454 Advanced Search" at bounding box center [779, 177] width 1050 height 48
type input "52191"
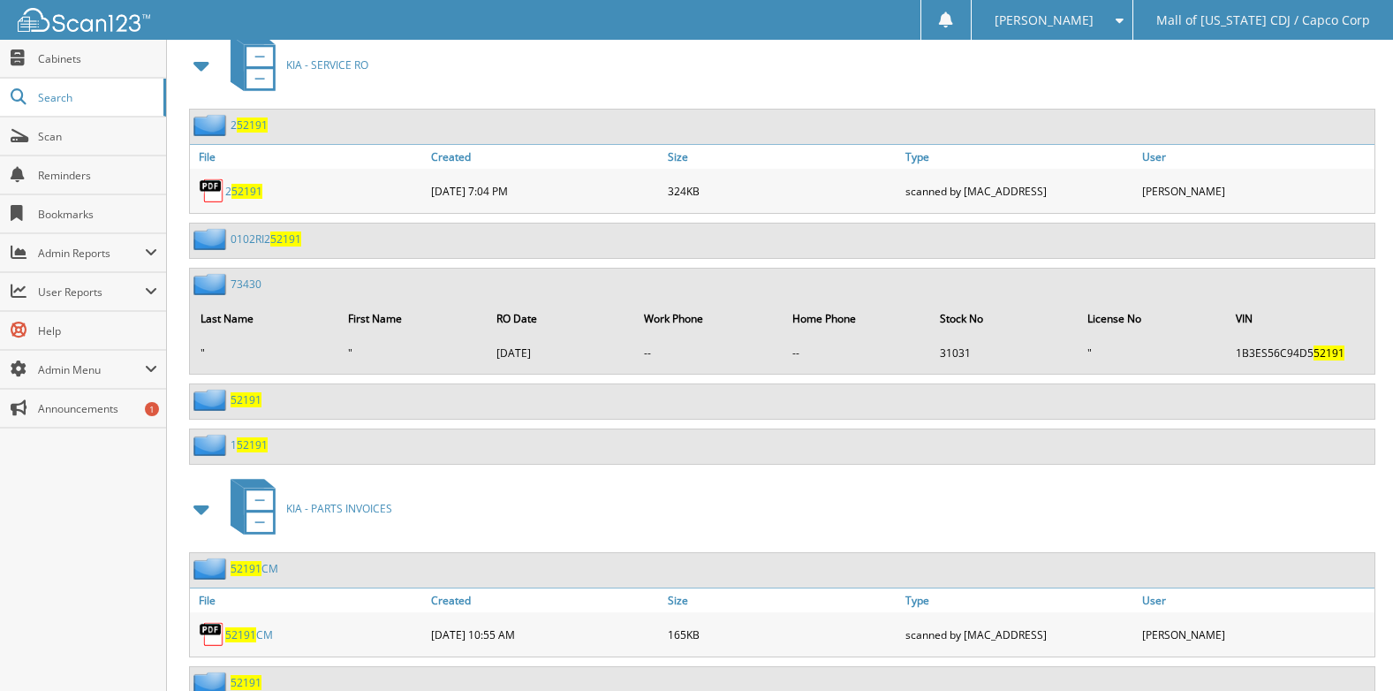
scroll to position [2736, 0]
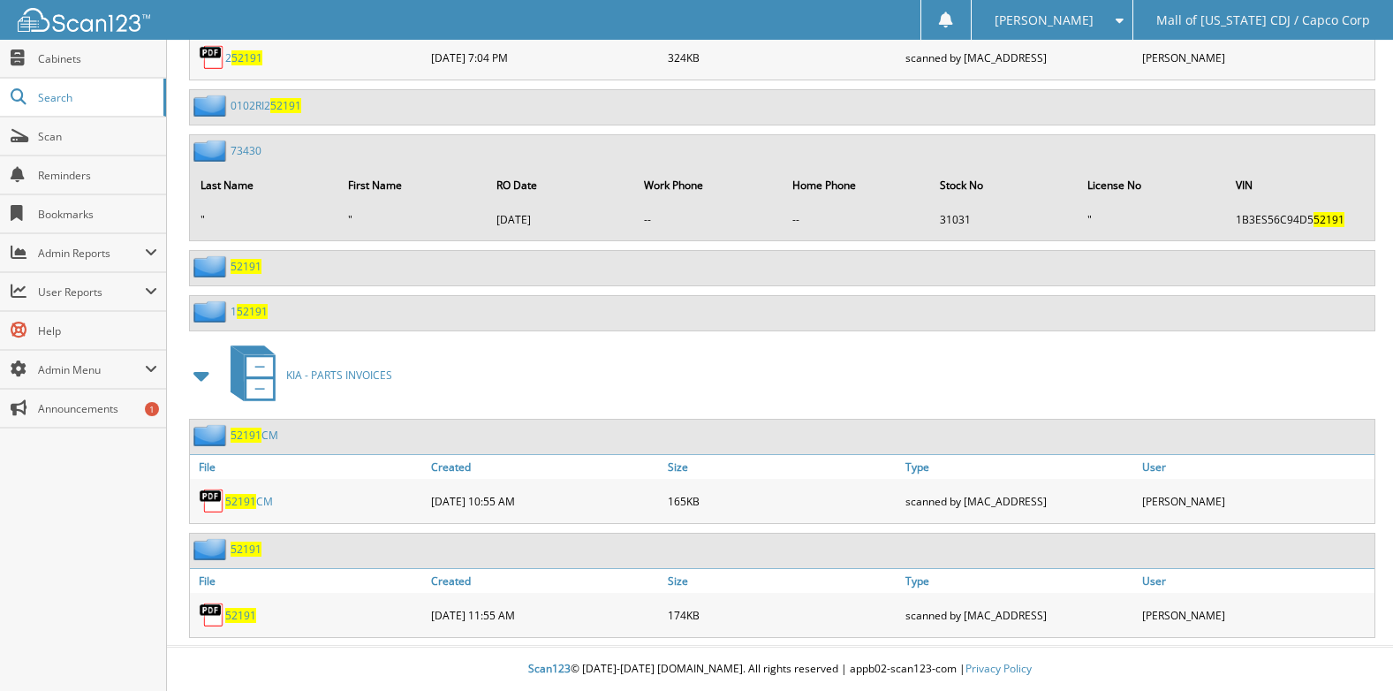
click at [241, 621] on span "52191" at bounding box center [240, 615] width 31 height 15
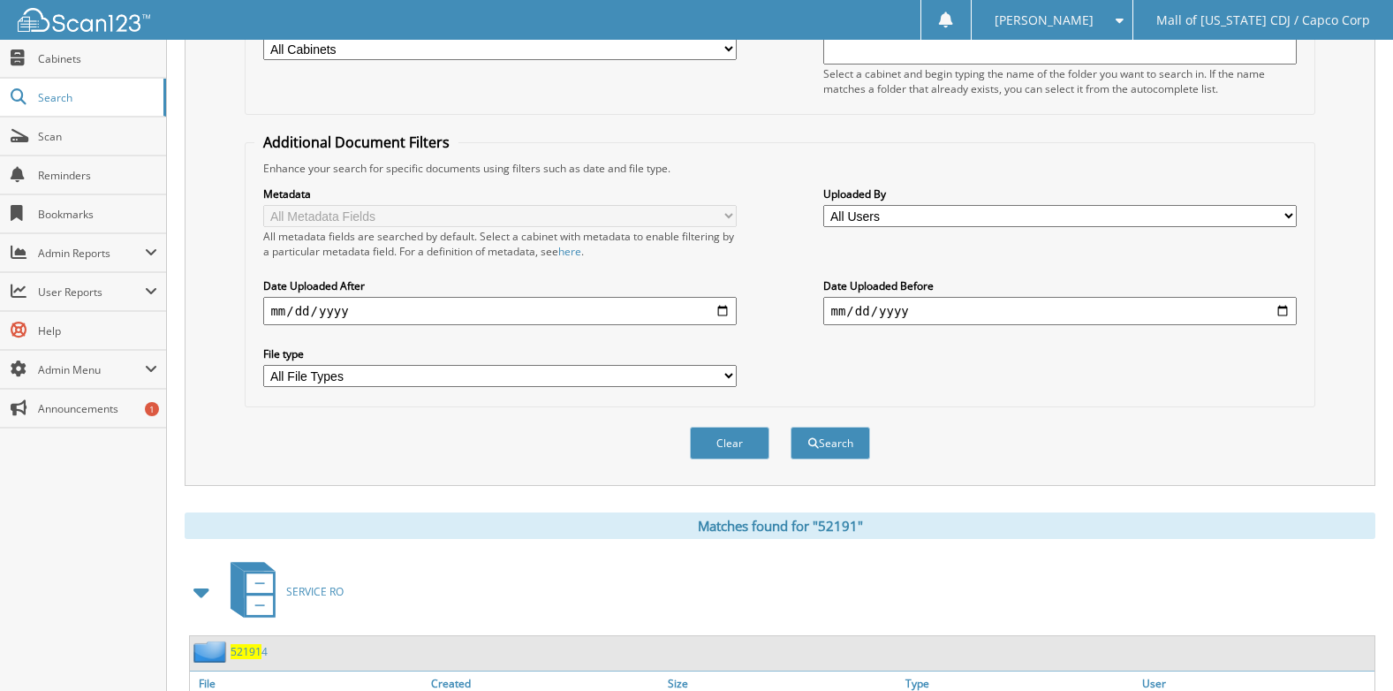
scroll to position [86, 0]
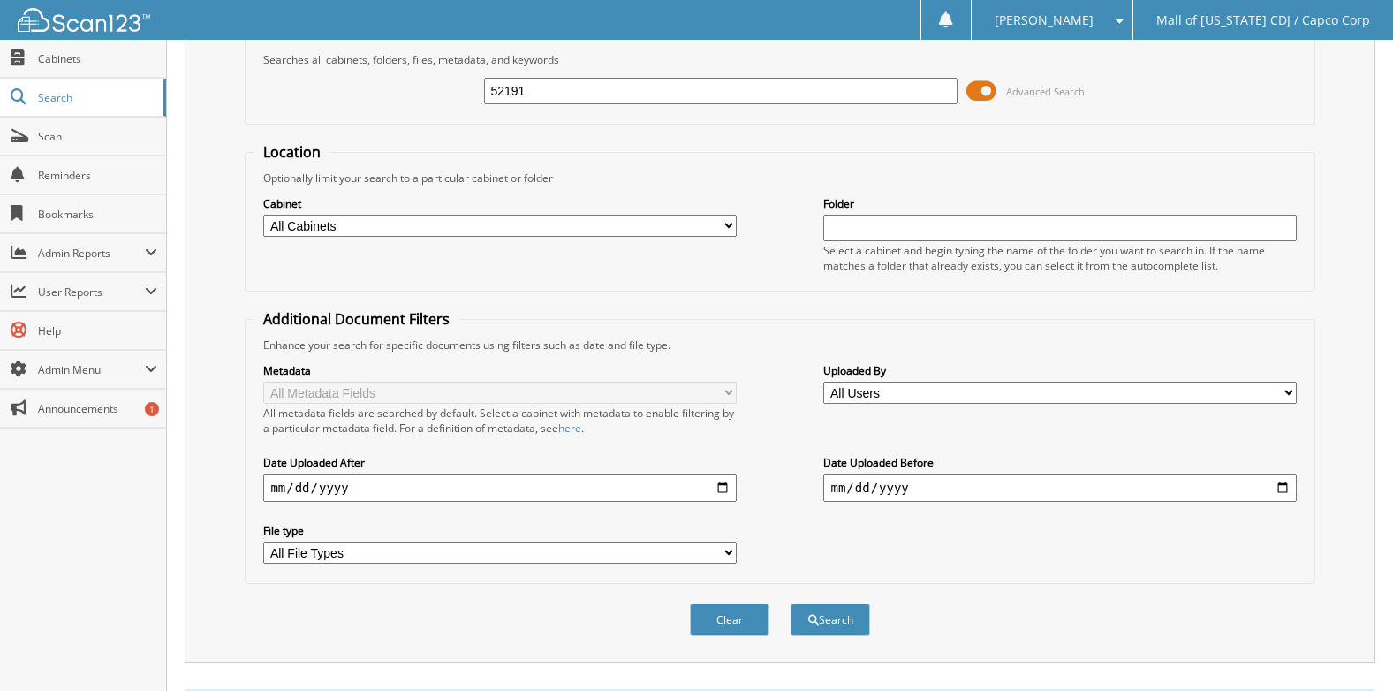
drag, startPoint x: 536, startPoint y: 88, endPoint x: 491, endPoint y: 88, distance: 45.0
click at [491, 88] on input "52191" at bounding box center [720, 91] width 473 height 26
type input "52317cm"
click at [791, 603] on button "Search" at bounding box center [830, 619] width 79 height 33
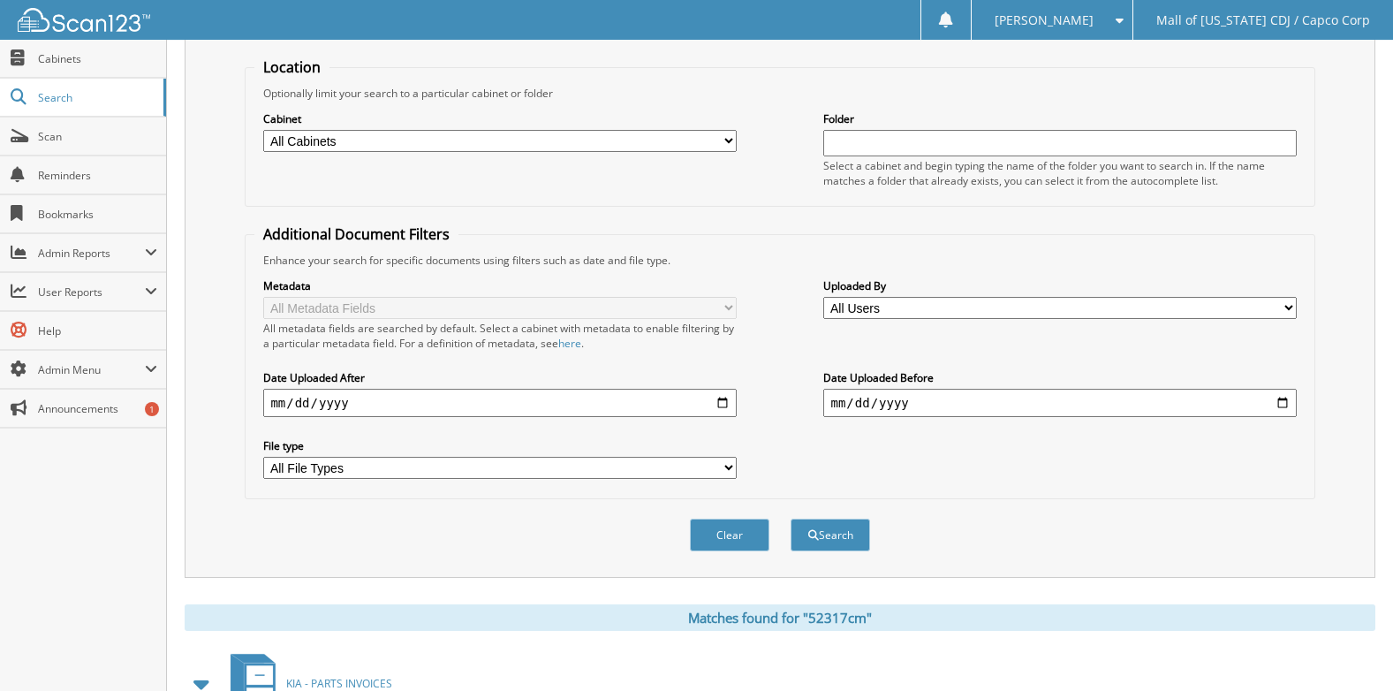
scroll to position [366, 0]
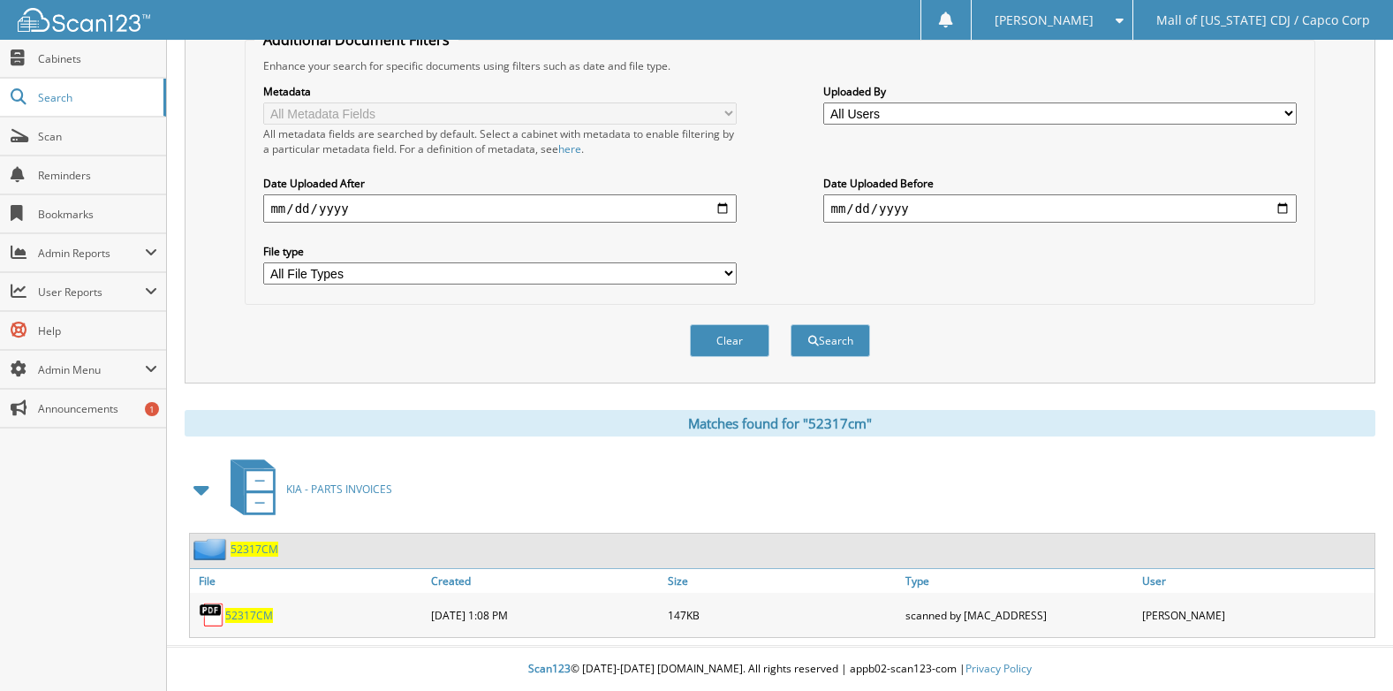
click at [253, 615] on span "52317CM" at bounding box center [249, 615] width 48 height 15
click at [602, 334] on div "Clear Search" at bounding box center [780, 341] width 1070 height 72
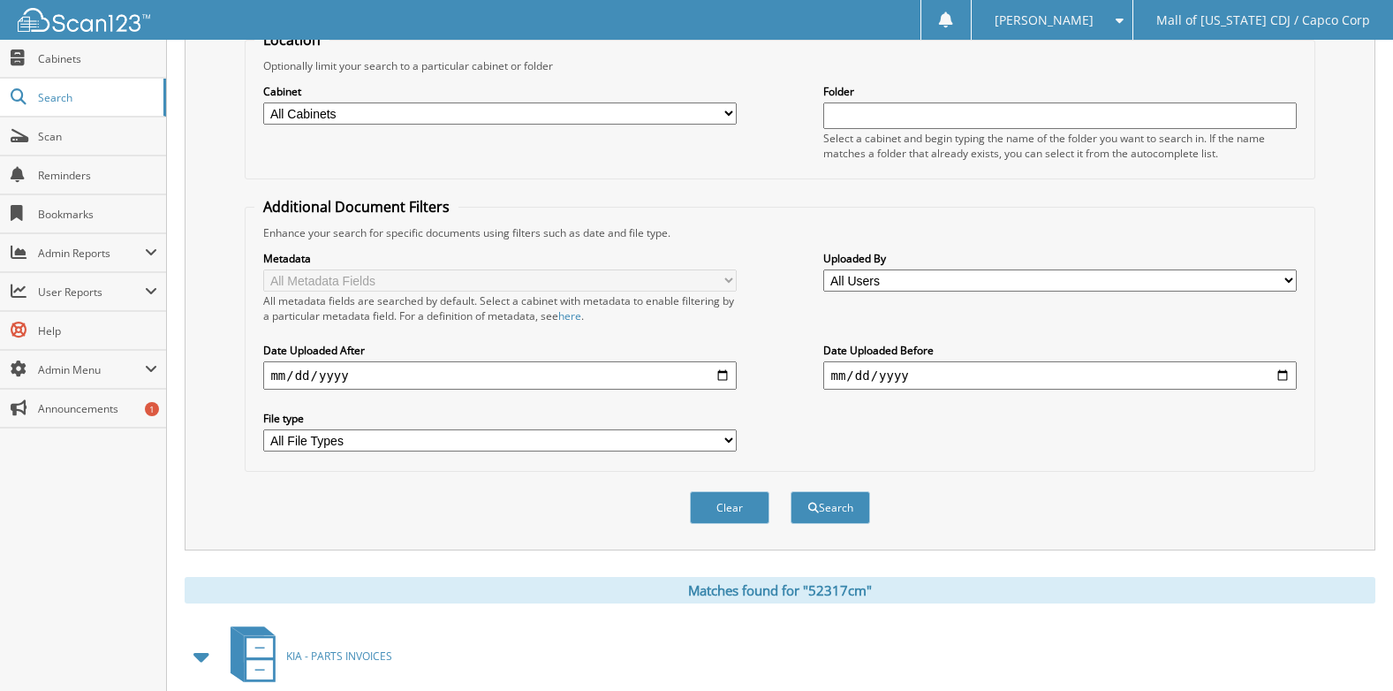
scroll to position [0, 0]
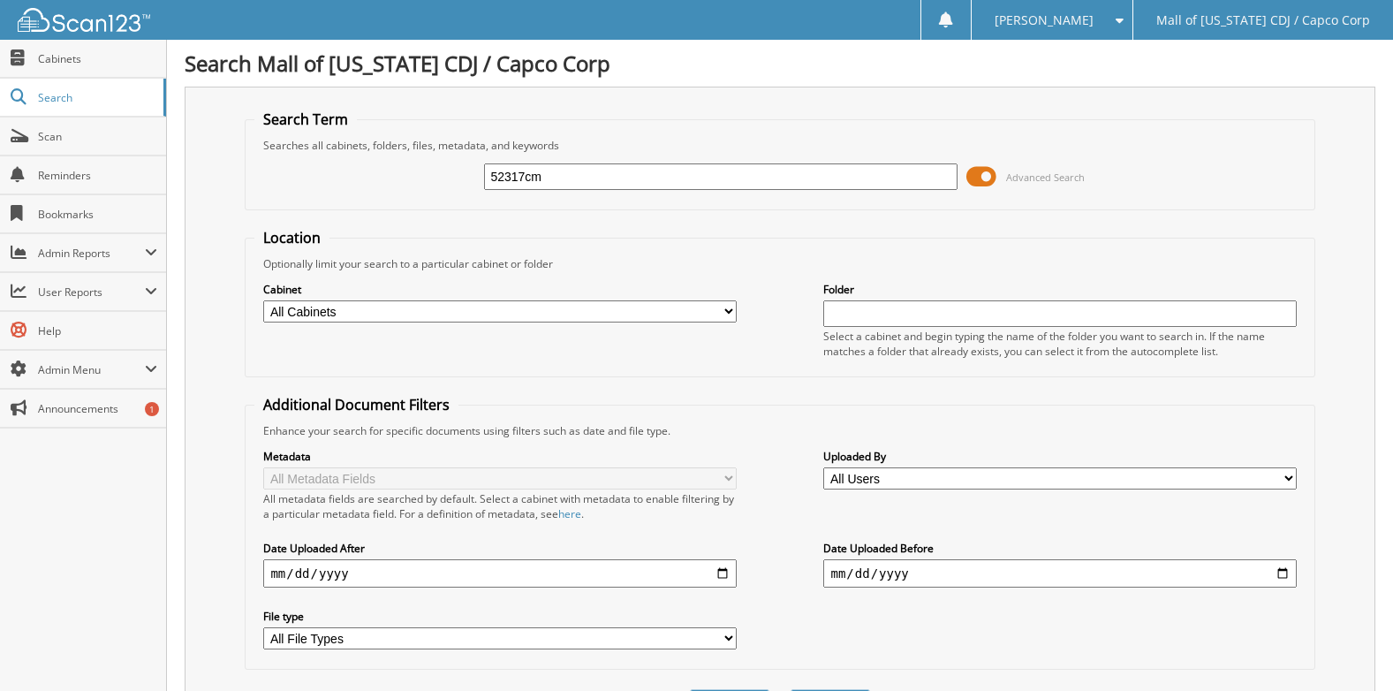
drag, startPoint x: 450, startPoint y: 170, endPoint x: 244, endPoint y: 188, distance: 207.5
click at [244, 188] on div "Search Term Searches all cabinets, folders, files, metadata, and keywords 52317…" at bounding box center [780, 418] width 1191 height 662
type input "43032"
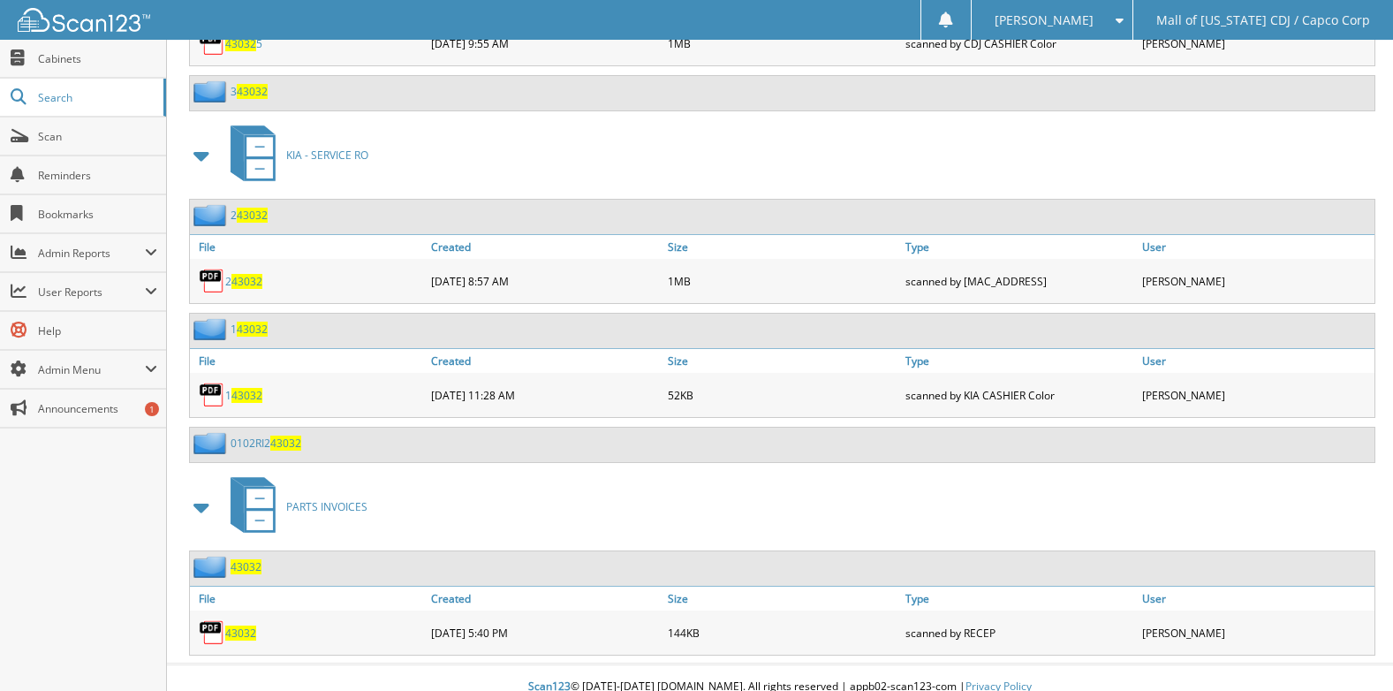
scroll to position [2138, 0]
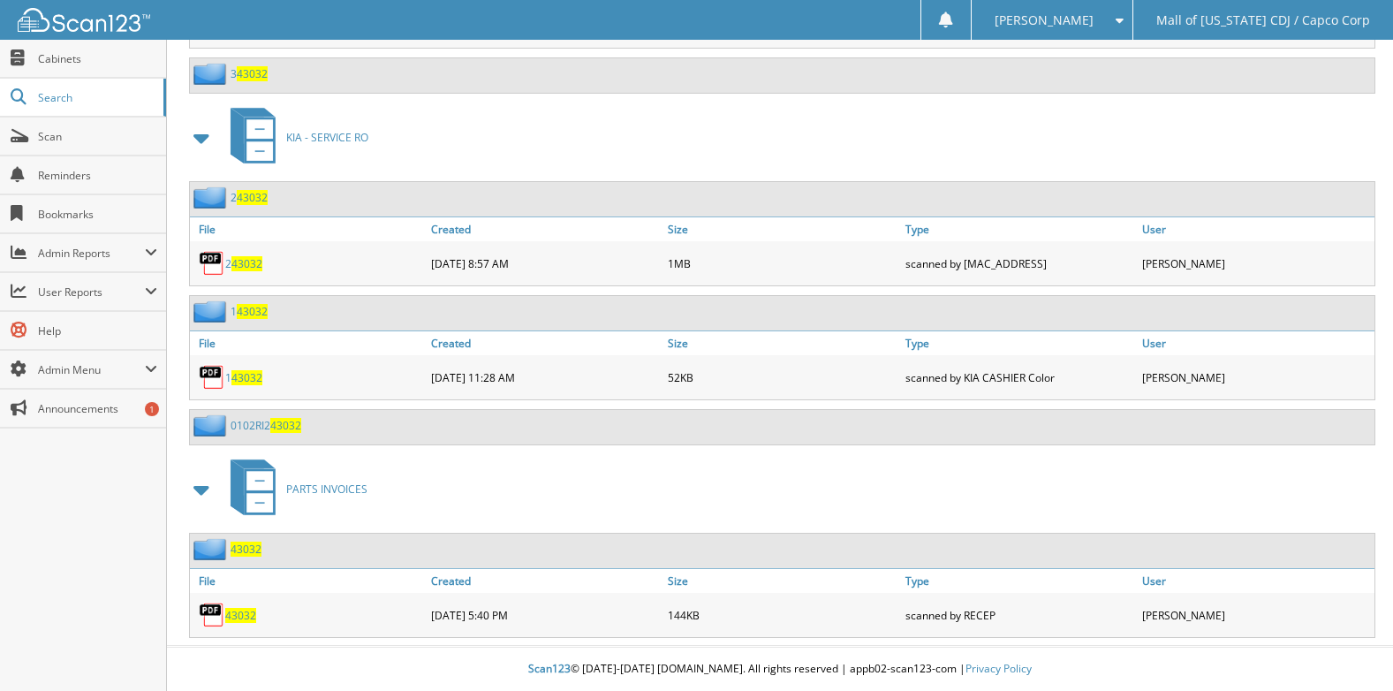
click at [241, 616] on span "43032" at bounding box center [240, 615] width 31 height 15
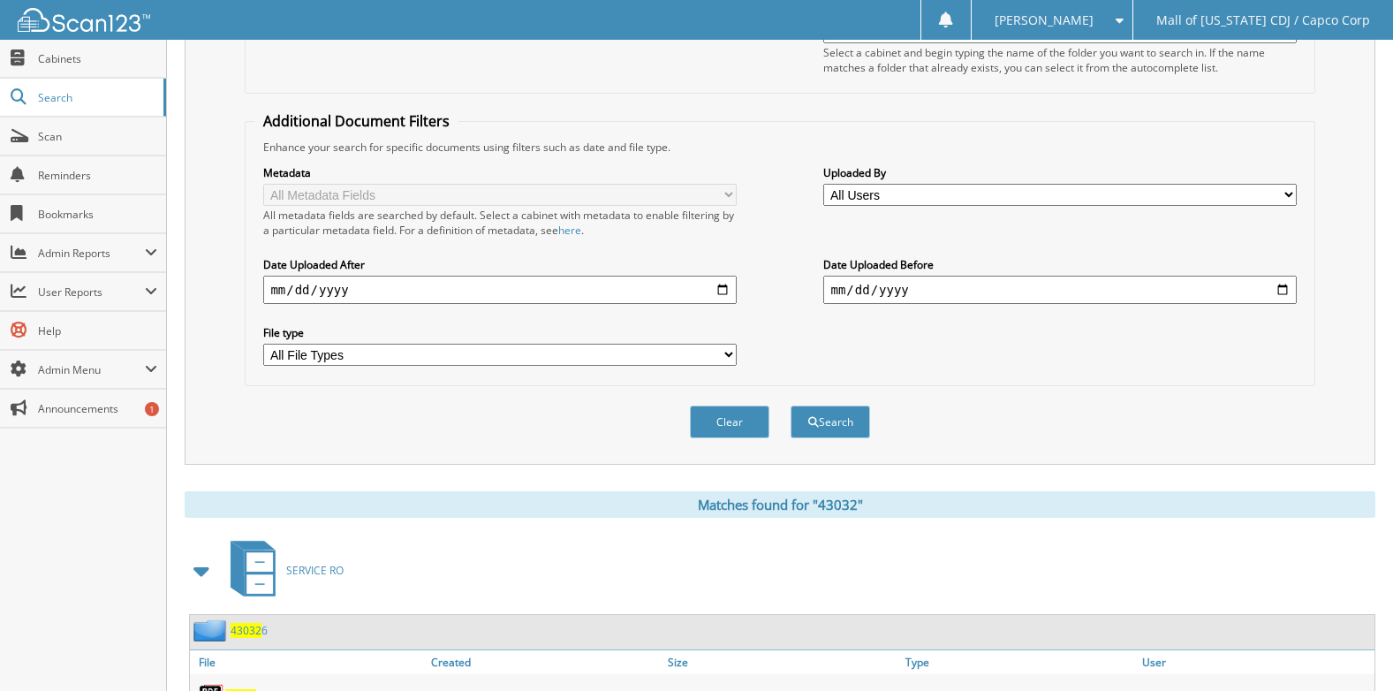
scroll to position [19, 0]
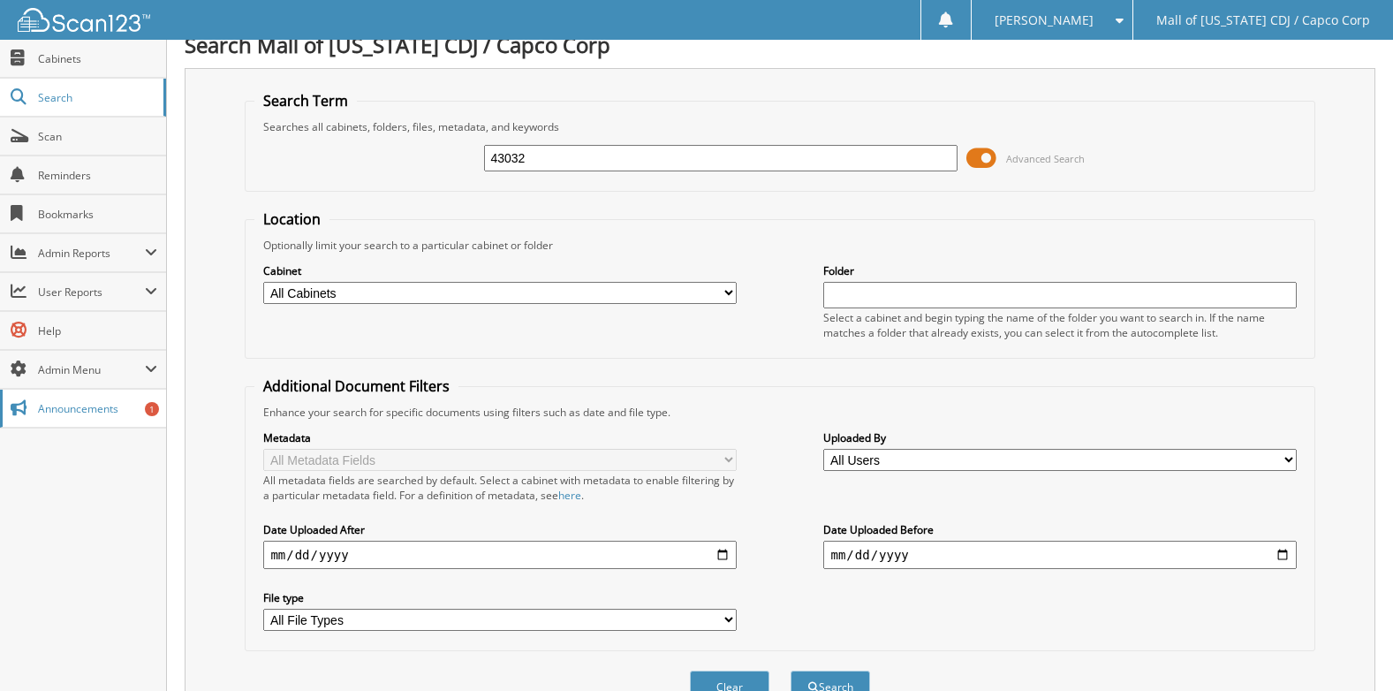
click at [132, 409] on span "Announcements" at bounding box center [97, 408] width 119 height 15
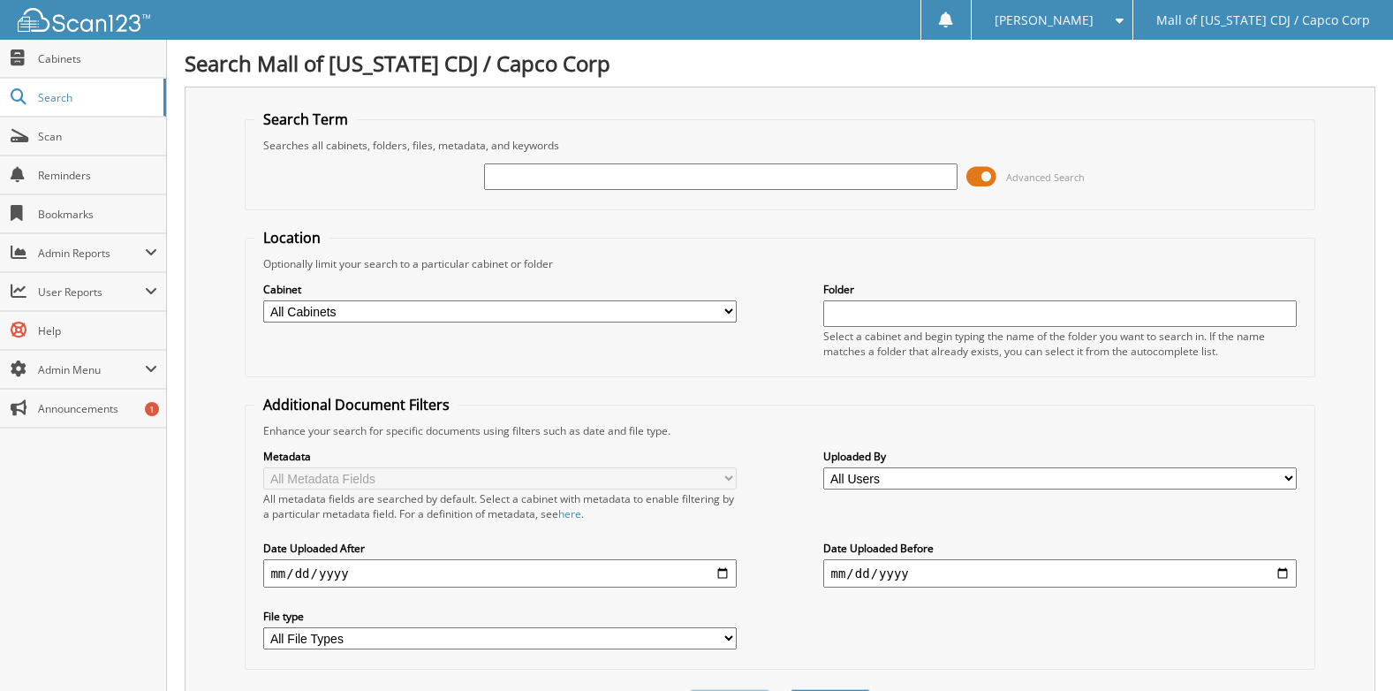
click at [518, 174] on input "text" at bounding box center [720, 176] width 473 height 26
click at [513, 169] on input "text" at bounding box center [720, 176] width 473 height 26
type input "51759"
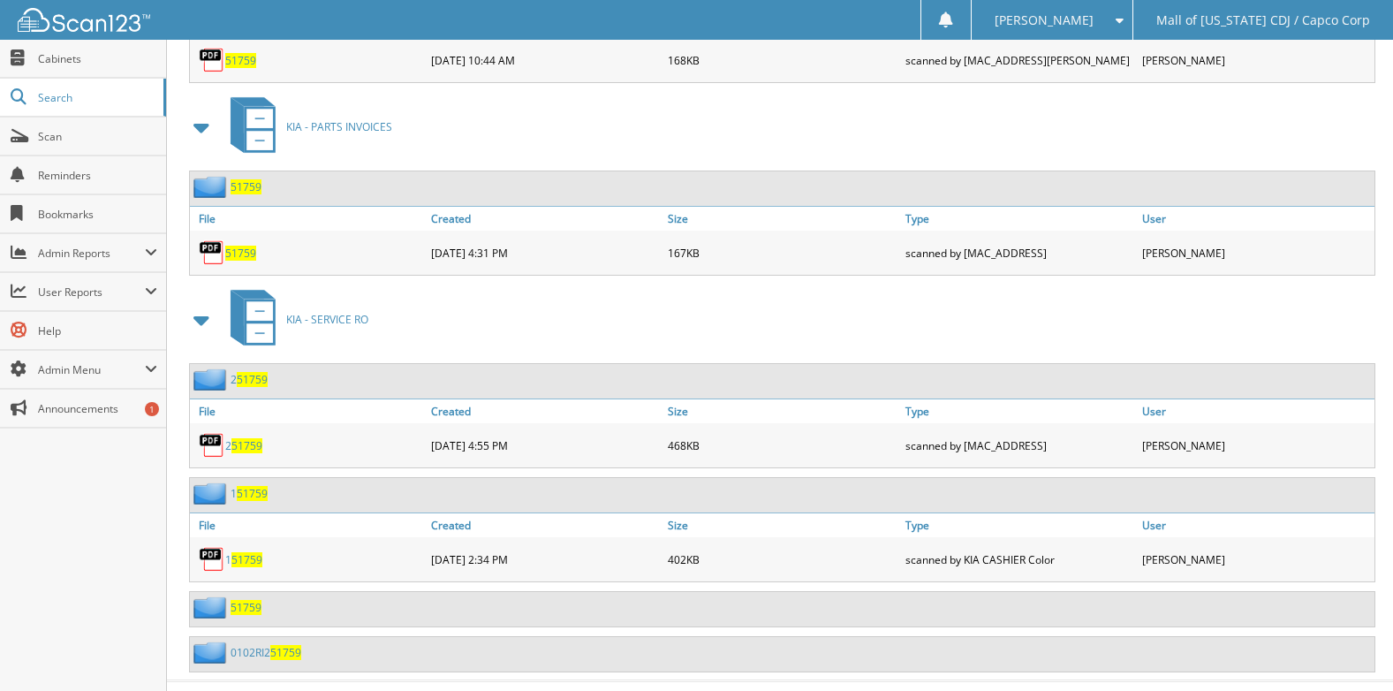
scroll to position [2839, 0]
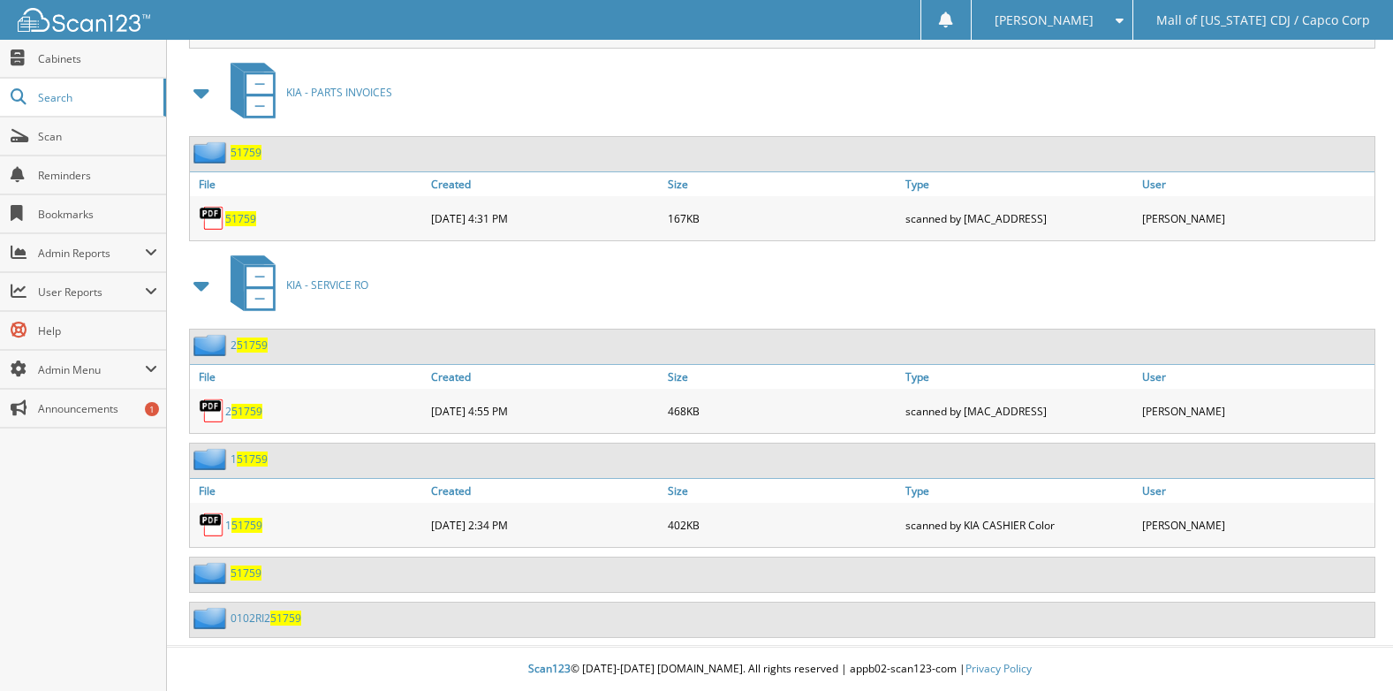
click at [243, 573] on span "51759" at bounding box center [246, 572] width 31 height 15
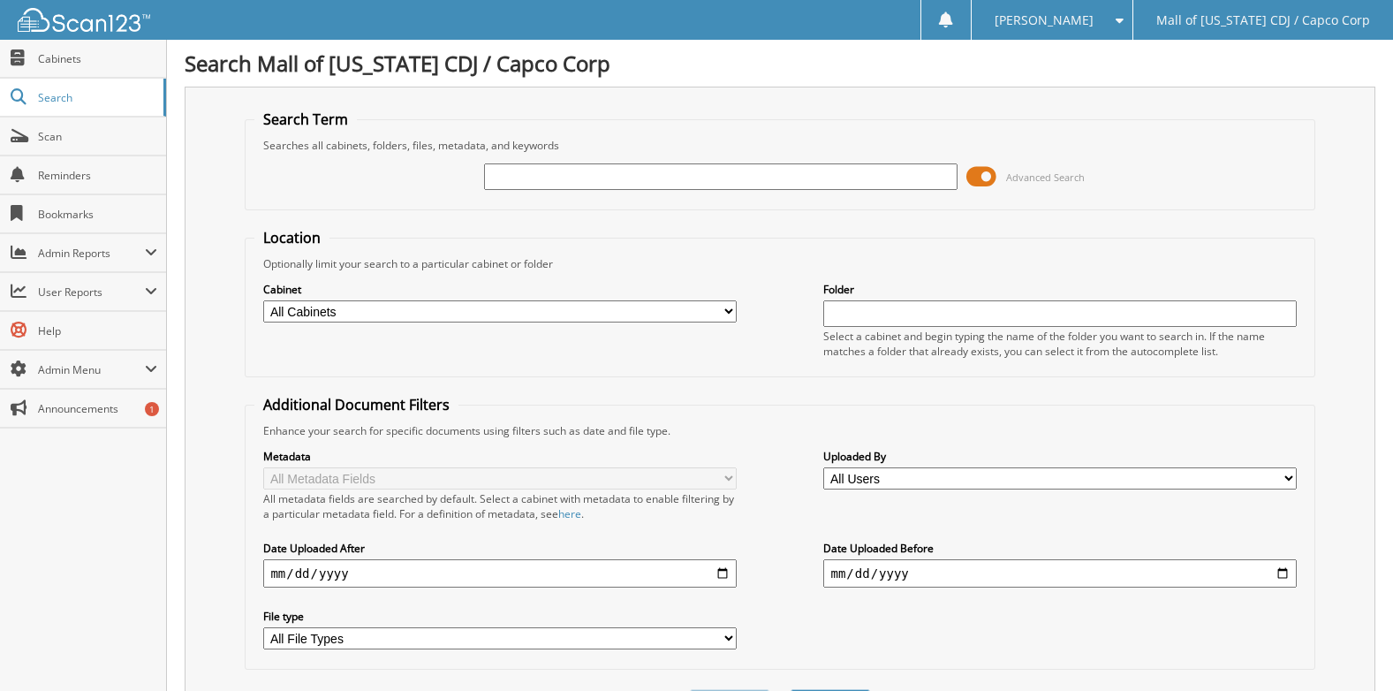
click at [518, 169] on input "text" at bounding box center [720, 176] width 473 height 26
type input "51759"
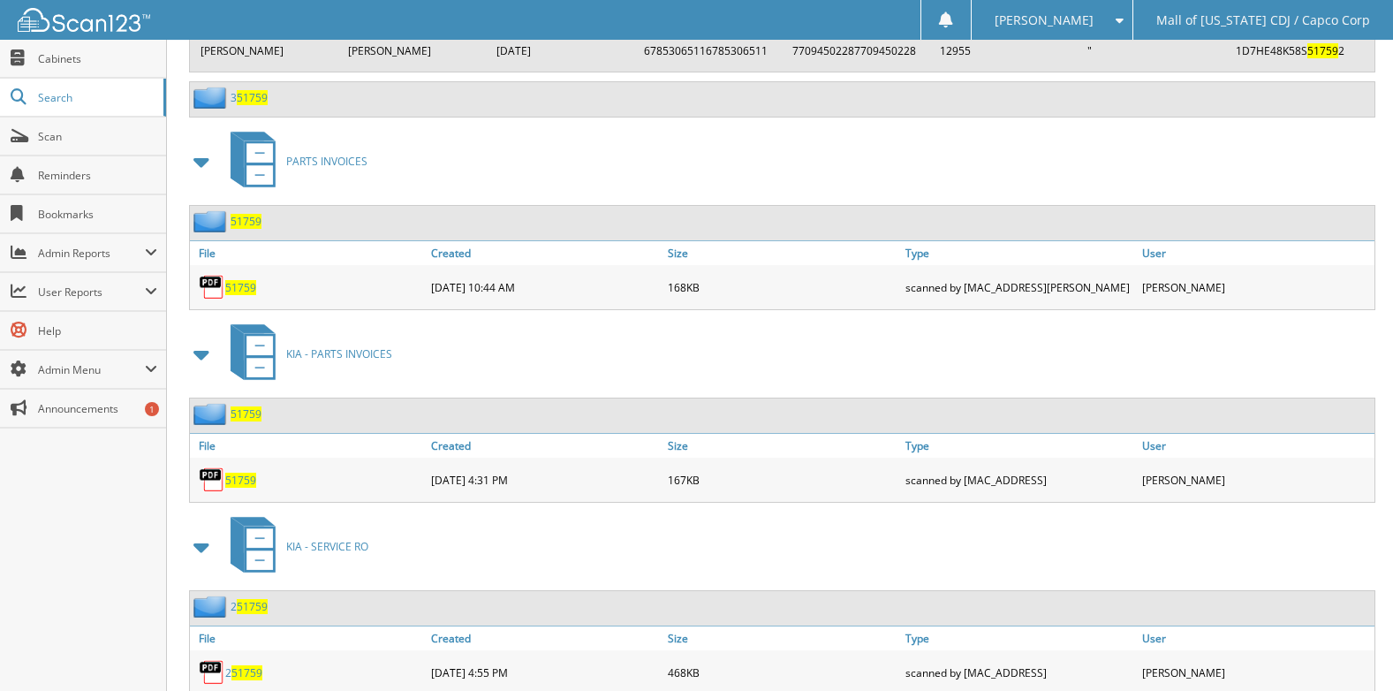
scroll to position [2650, 0]
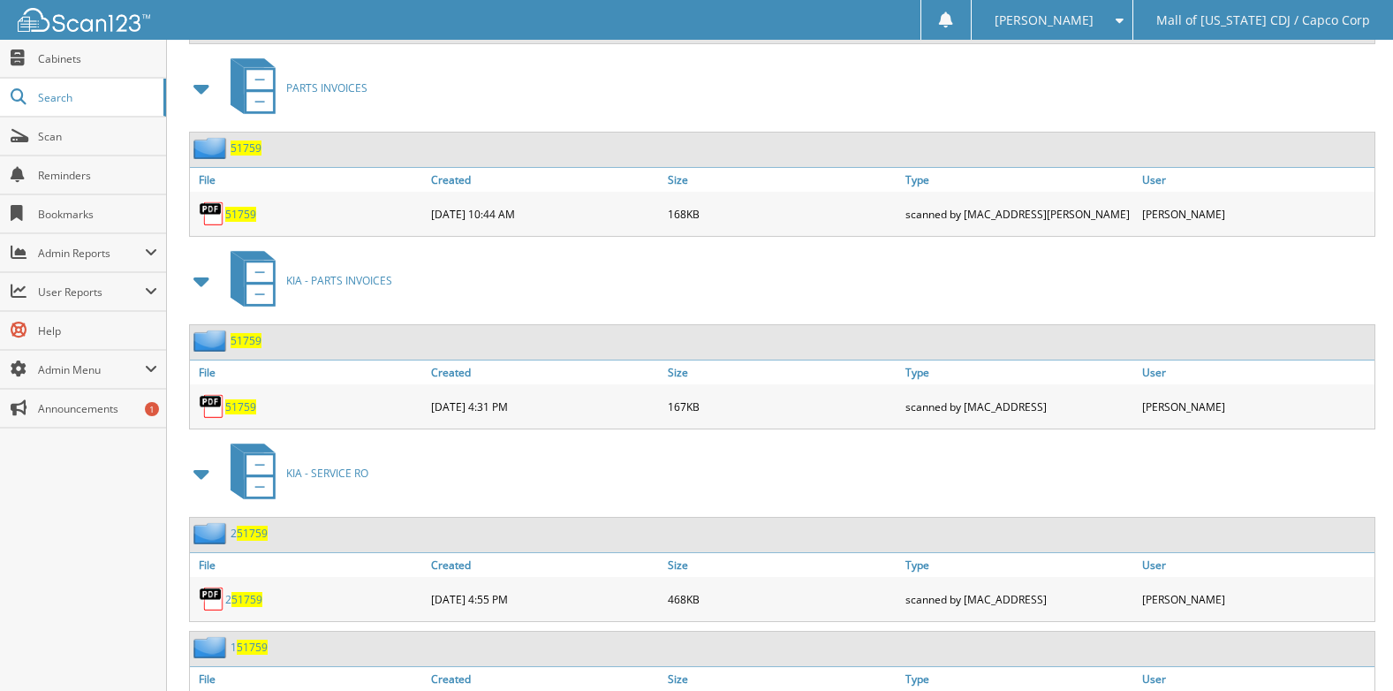
click at [242, 406] on span "51759" at bounding box center [240, 406] width 31 height 15
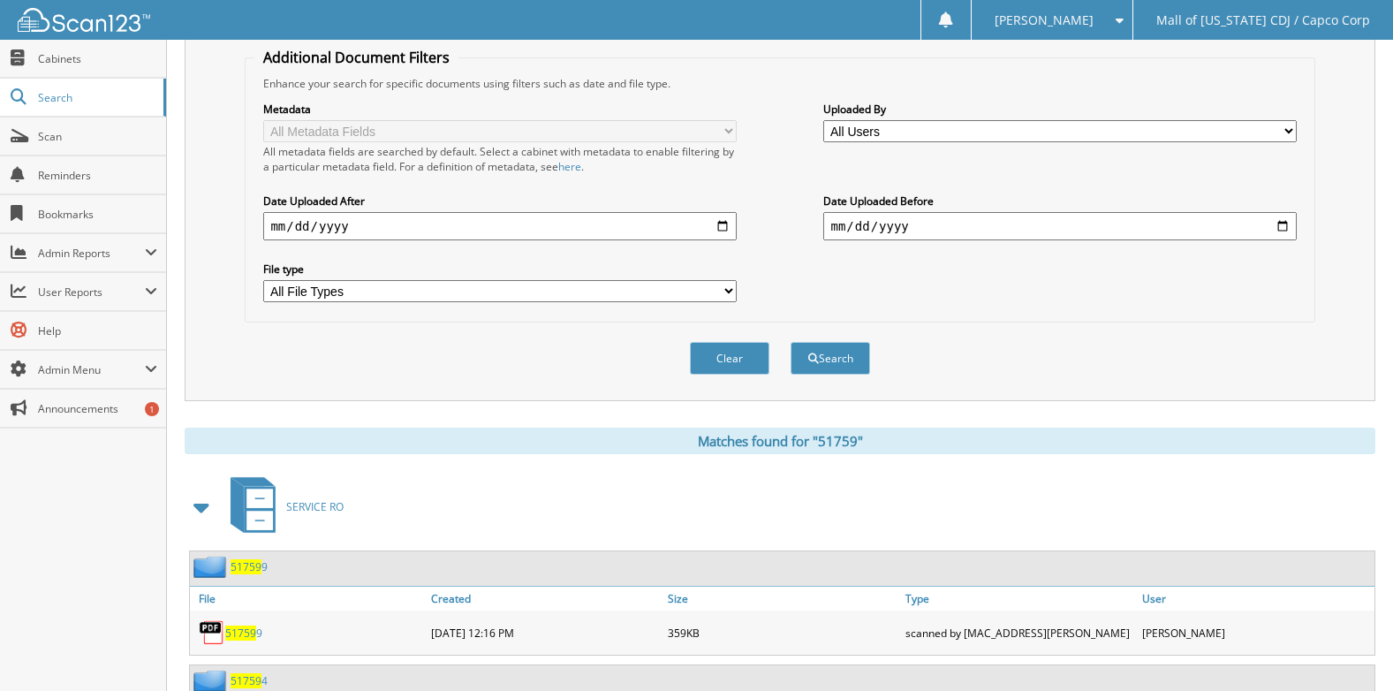
scroll to position [0, 0]
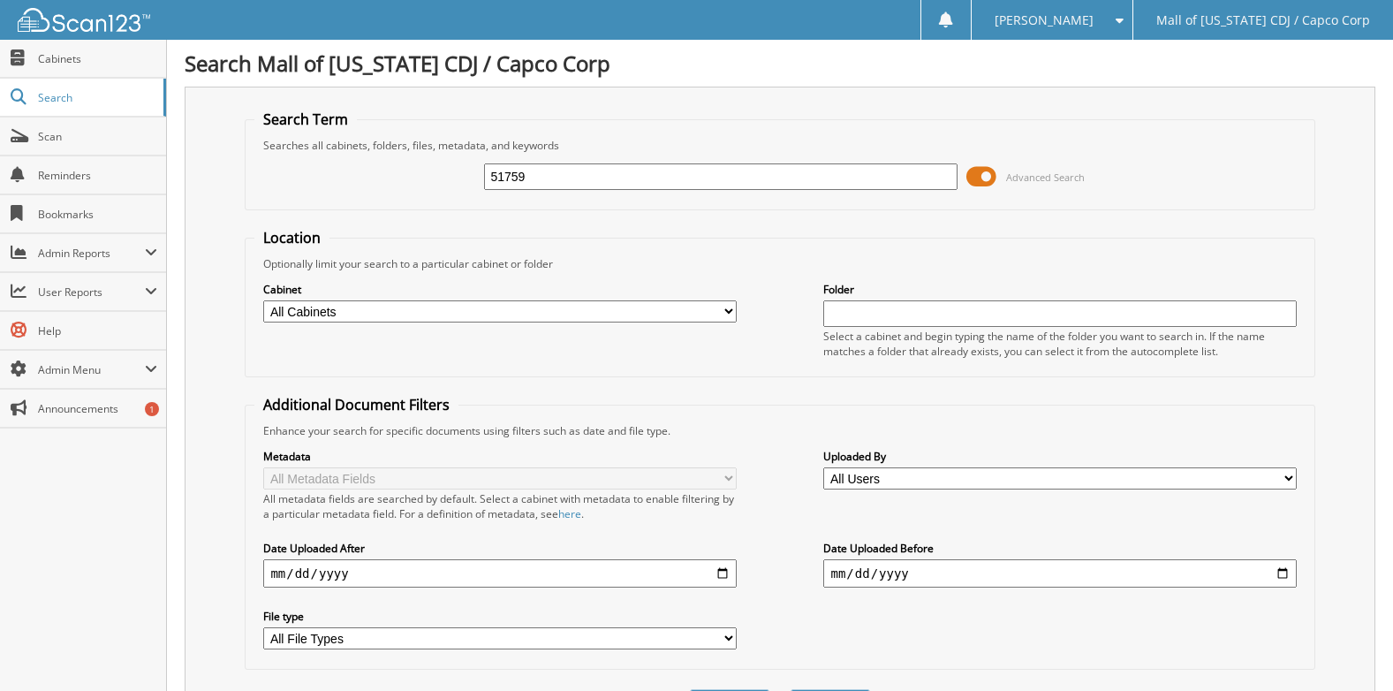
drag, startPoint x: 466, startPoint y: 176, endPoint x: 300, endPoint y: 184, distance: 166.2
click at [300, 184] on div "51759 Advanced Search" at bounding box center [779, 177] width 1050 height 48
type input "51860"
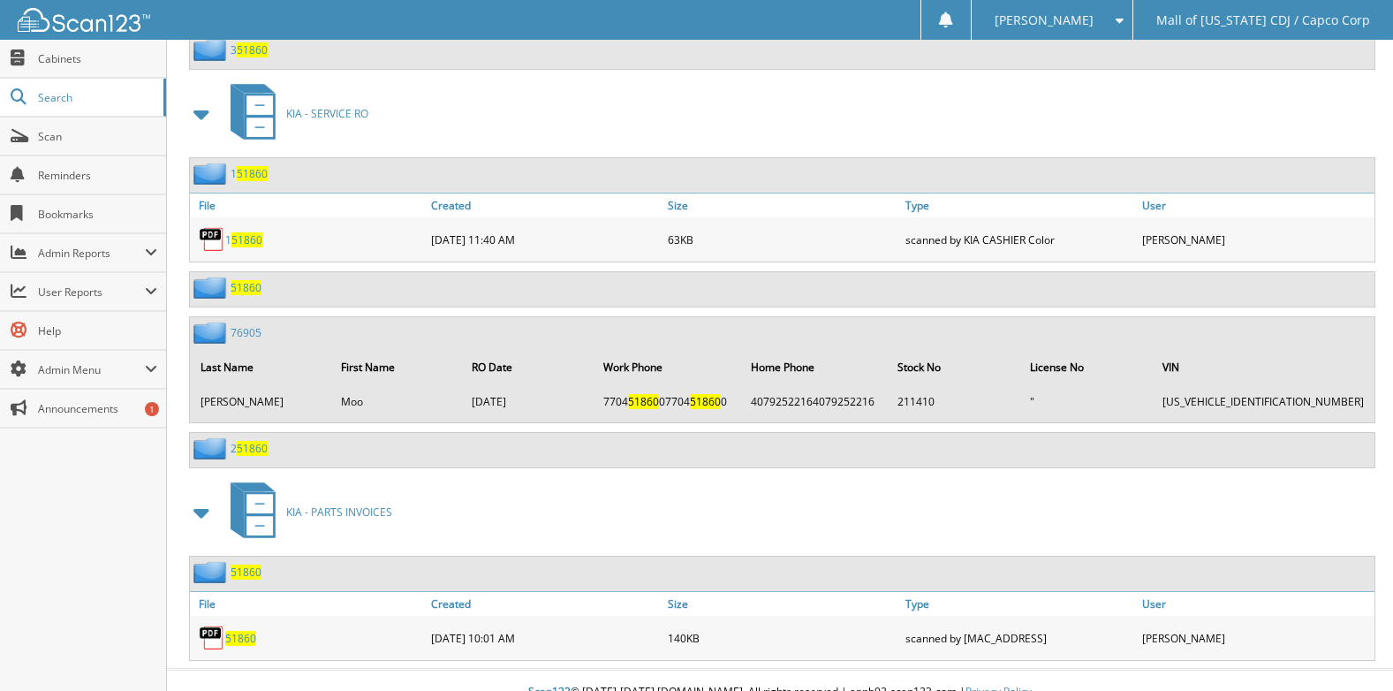
scroll to position [2640, 0]
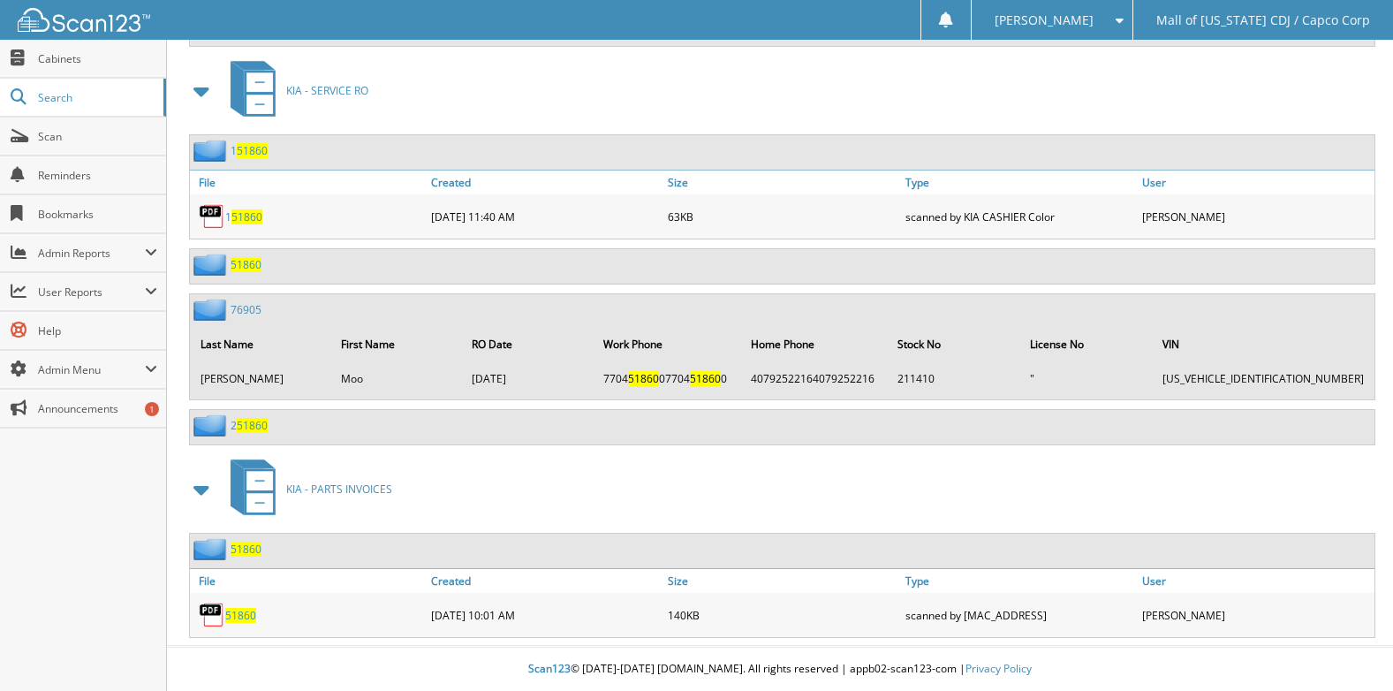
click at [248, 612] on span "51860" at bounding box center [240, 615] width 31 height 15
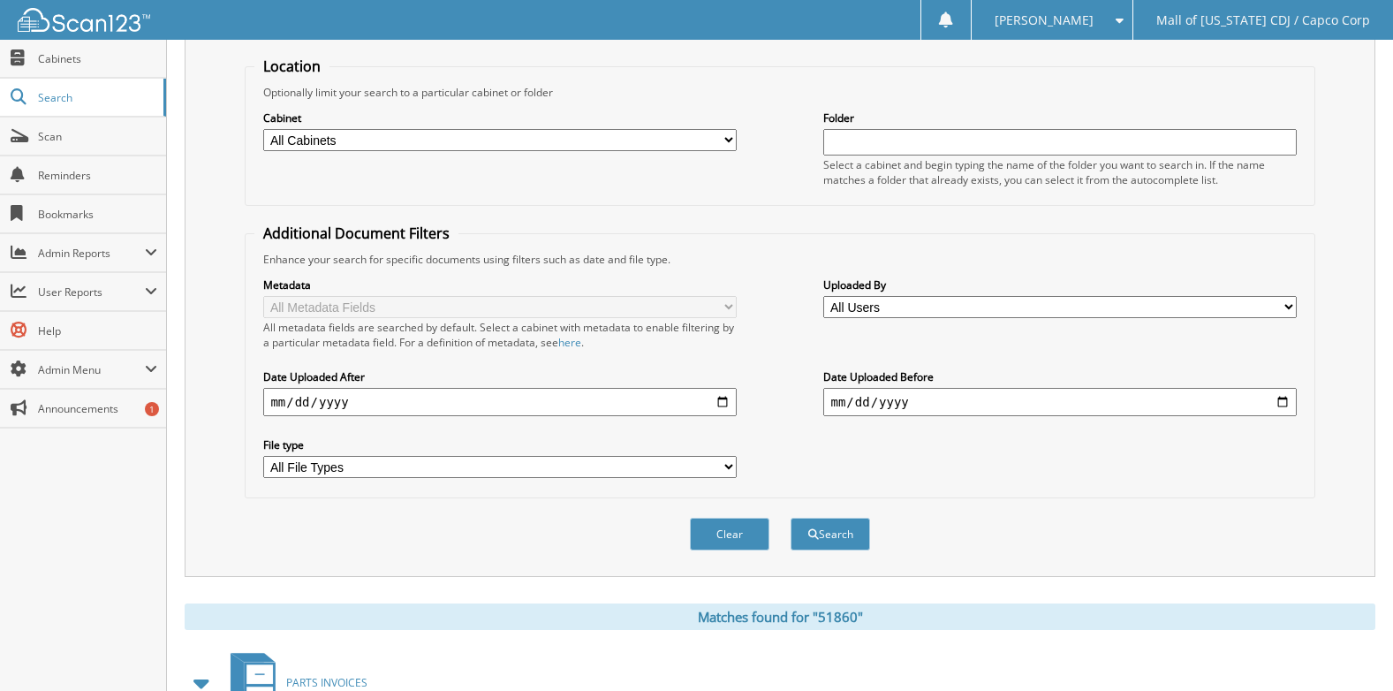
scroll to position [79, 0]
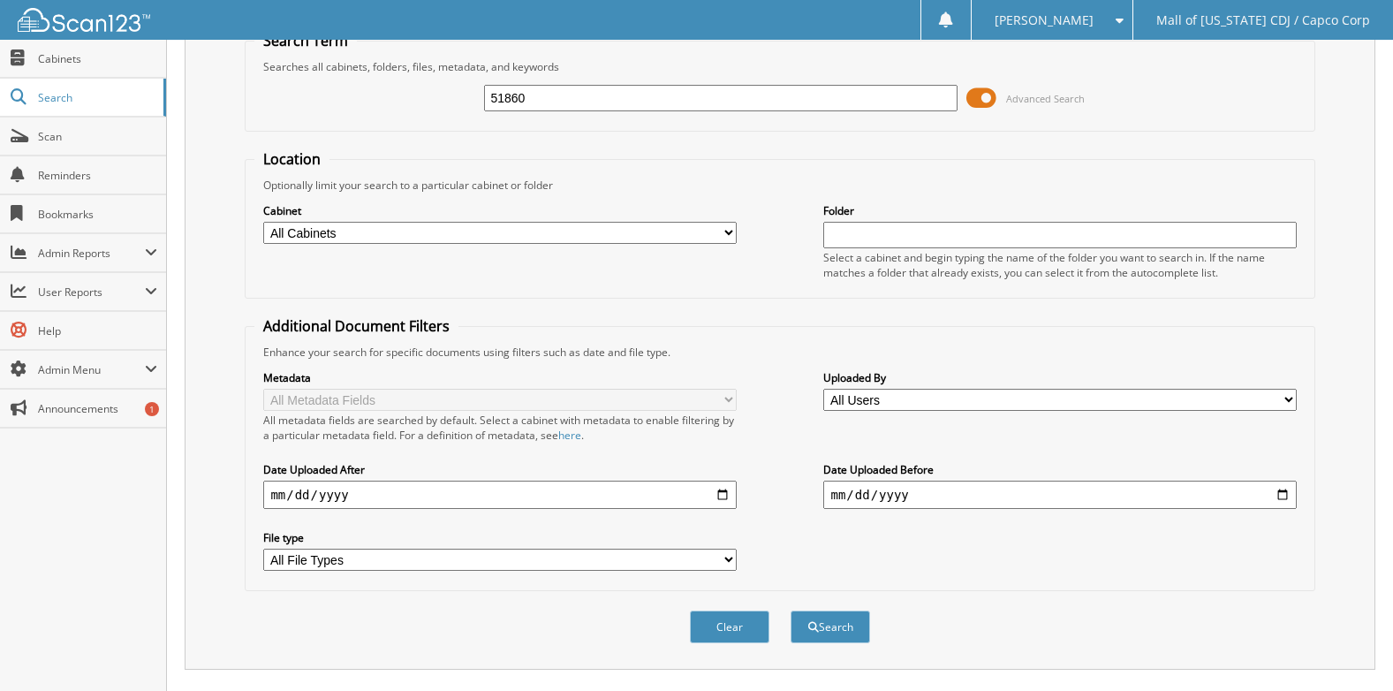
drag, startPoint x: 579, startPoint y: 95, endPoint x: 446, endPoint y: 85, distance: 132.9
click at [446, 85] on div "51860 Advanced Search" at bounding box center [779, 98] width 1050 height 48
type input "52165"
click at [791, 610] on button "Search" at bounding box center [830, 626] width 79 height 33
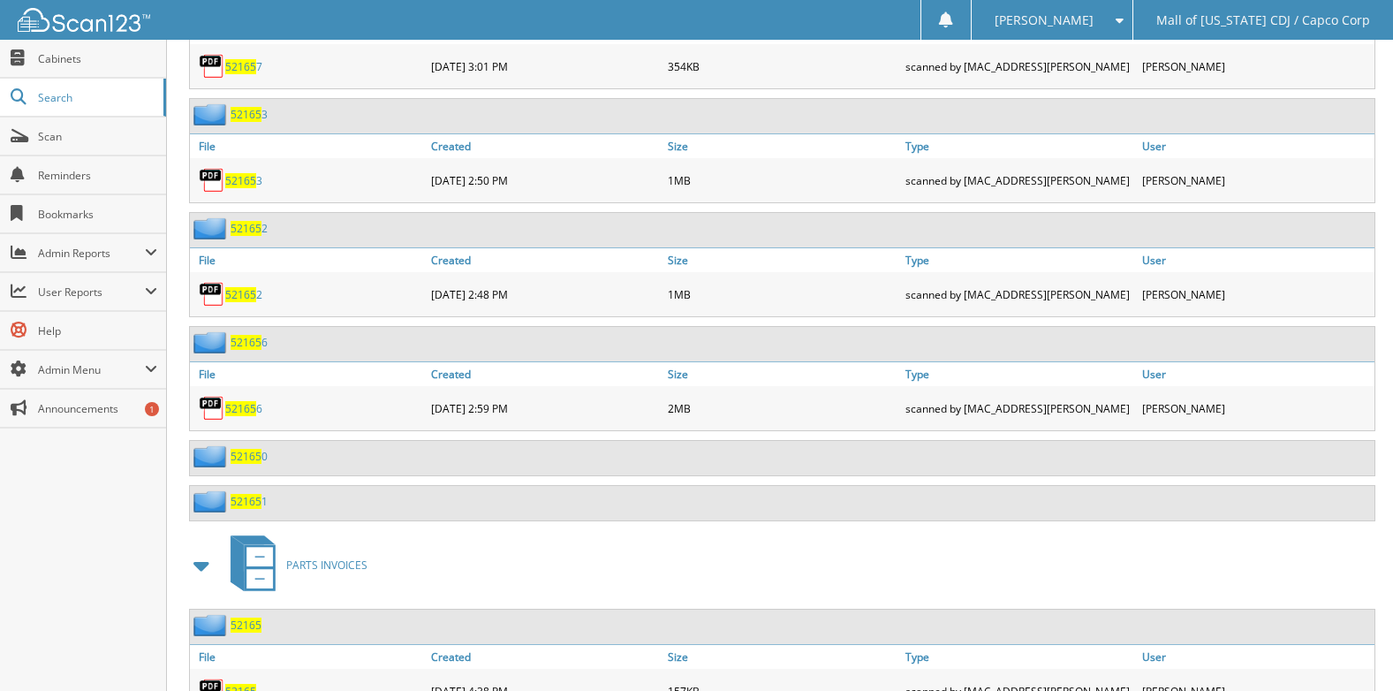
scroll to position [2218, 0]
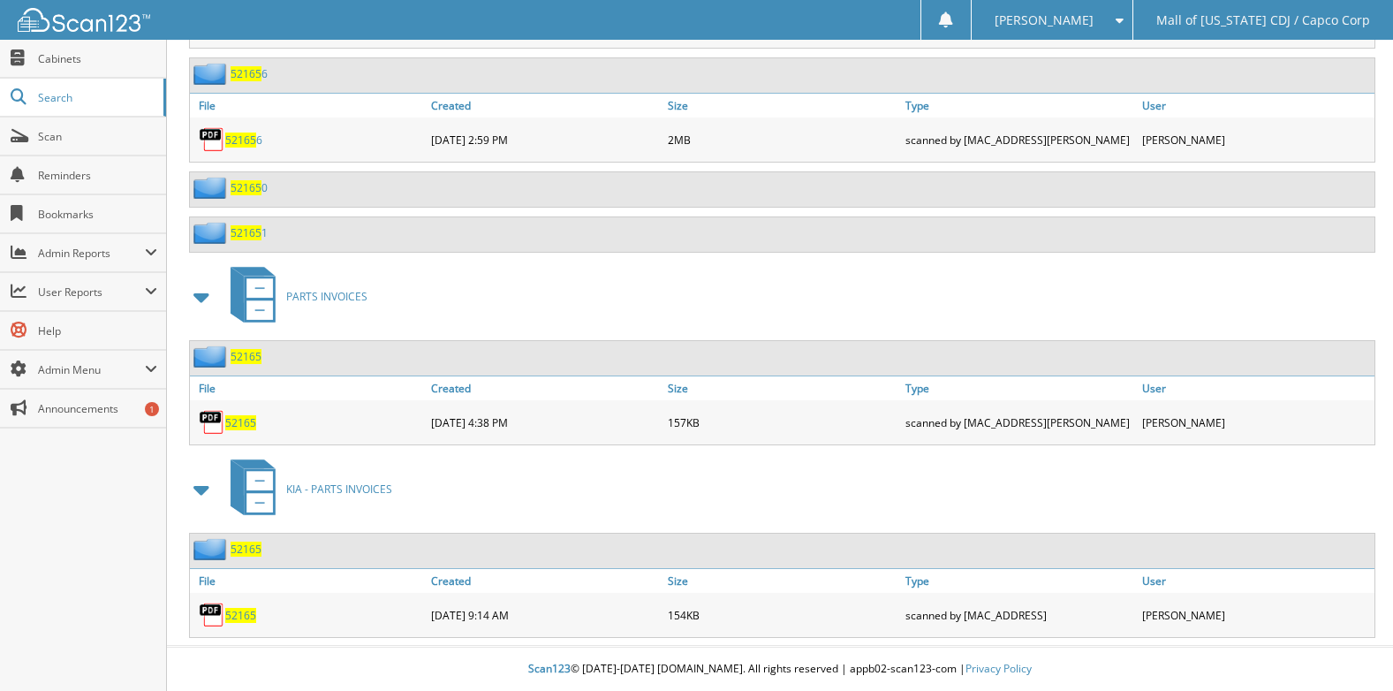
click at [249, 622] on span "52165" at bounding box center [240, 615] width 31 height 15
